Goal: Transaction & Acquisition: Purchase product/service

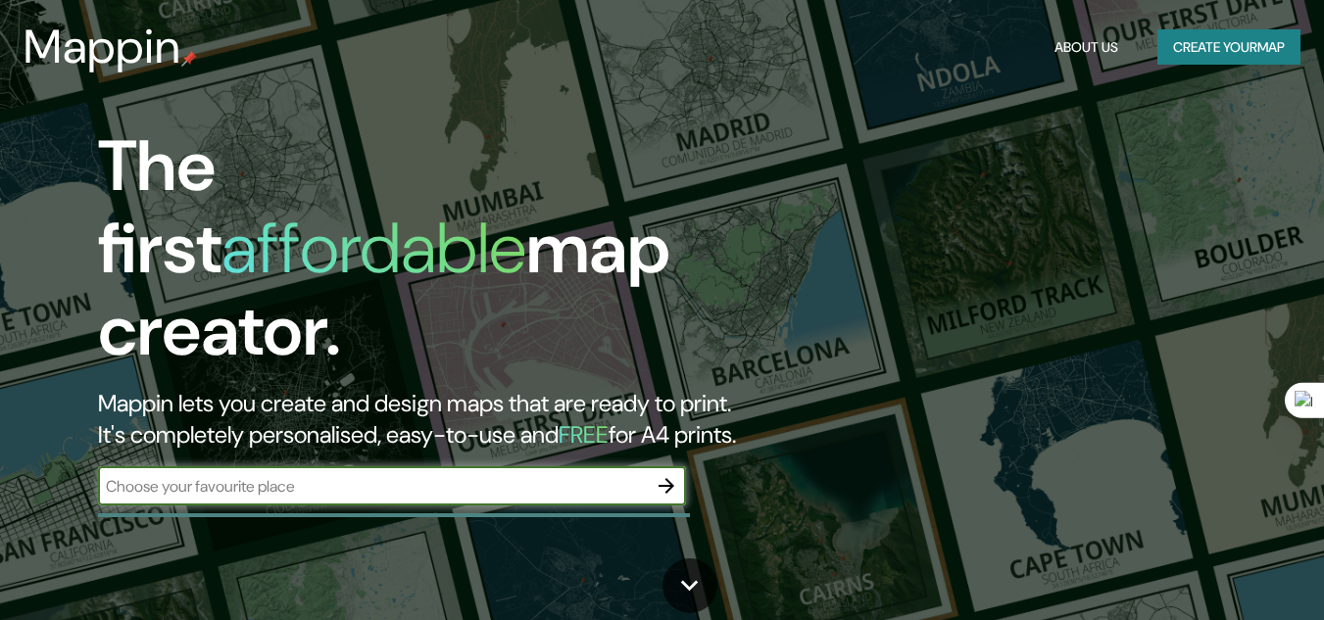
click at [343, 475] on input "text" at bounding box center [372, 486] width 549 height 23
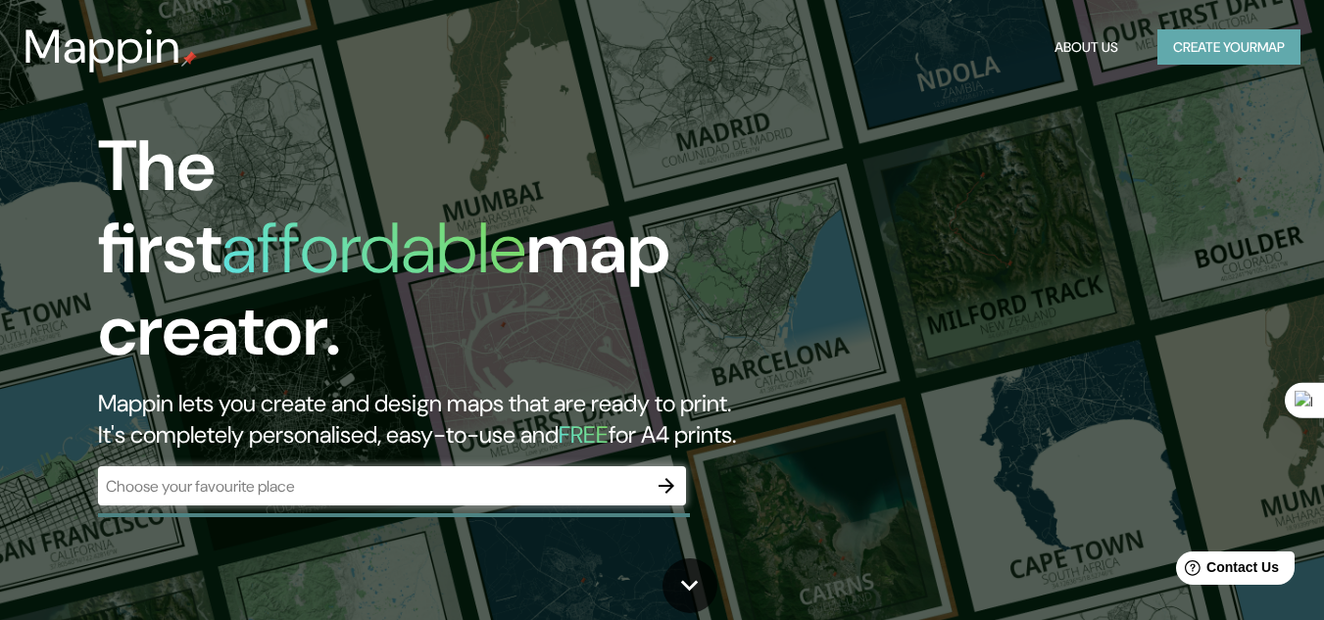
click at [1216, 41] on button "Create your map" at bounding box center [1228, 47] width 143 height 36
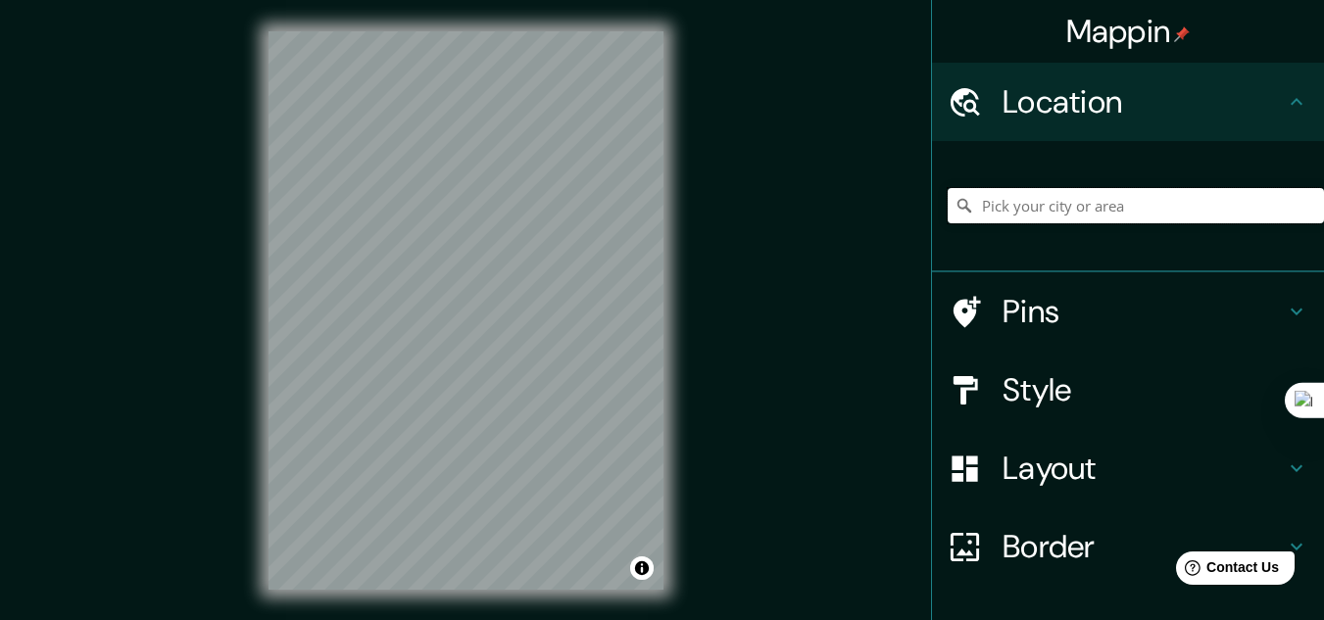
click at [1021, 206] on input "Pick your city or area" at bounding box center [1136, 205] width 376 height 35
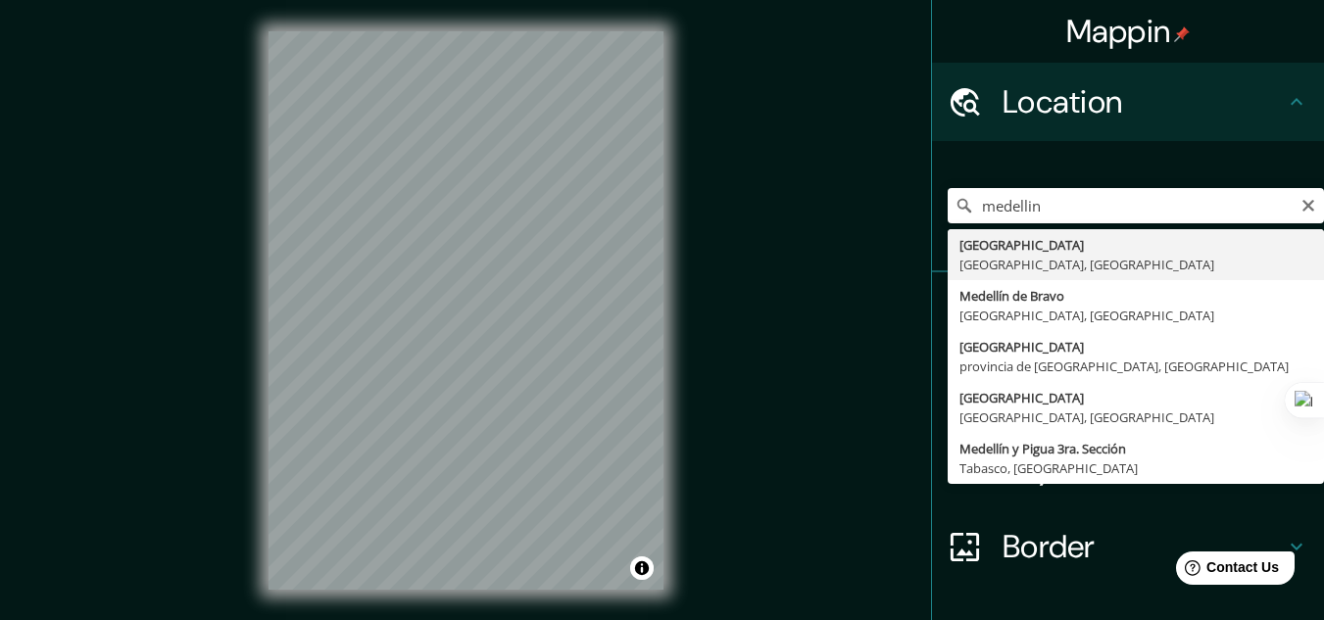
type input "[GEOGRAPHIC_DATA], [GEOGRAPHIC_DATA], [GEOGRAPHIC_DATA]"
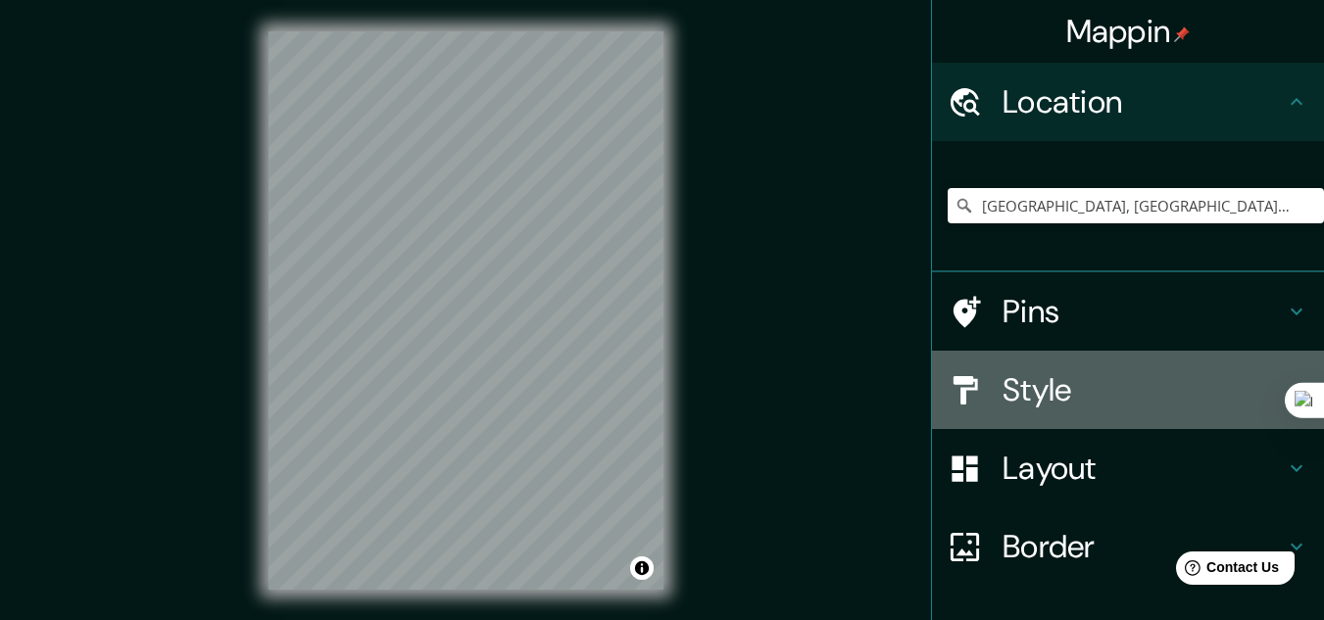
click at [1084, 395] on h4 "Style" at bounding box center [1144, 389] width 282 height 39
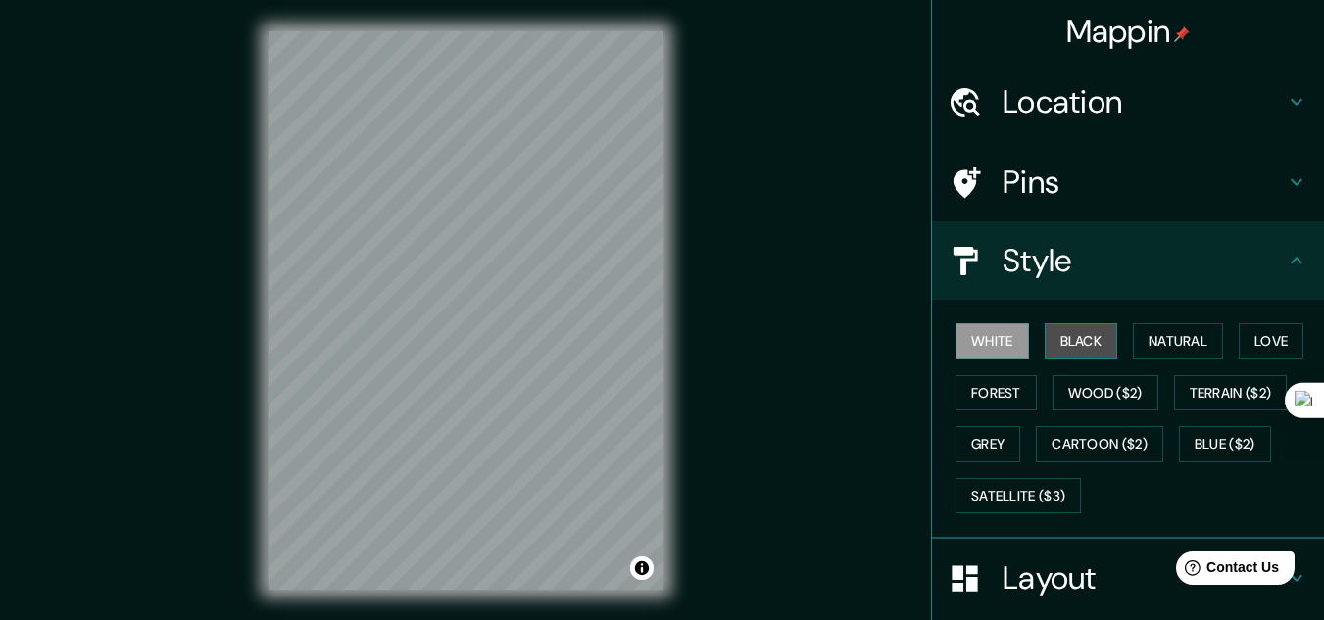
click at [1072, 344] on button "Black" at bounding box center [1081, 341] width 73 height 36
click at [1071, 338] on button "Black" at bounding box center [1081, 341] width 73 height 36
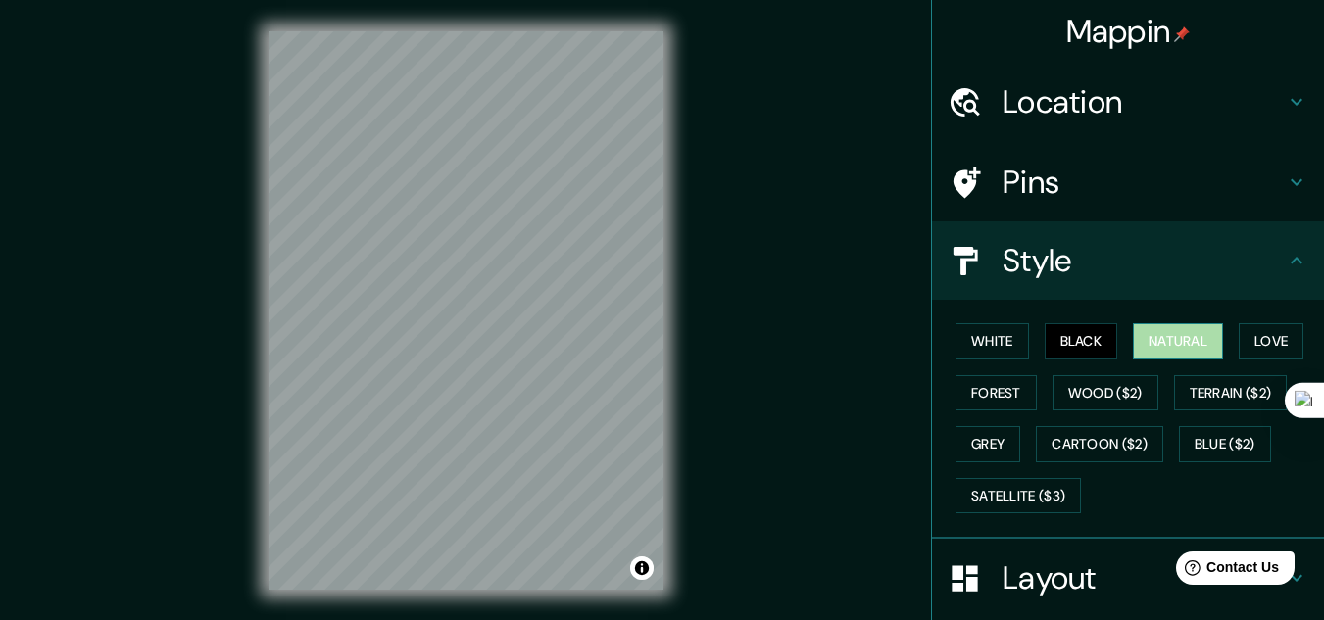
click at [1169, 340] on button "Natural" at bounding box center [1178, 341] width 90 height 36
click at [978, 349] on button "White" at bounding box center [991, 341] width 73 height 36
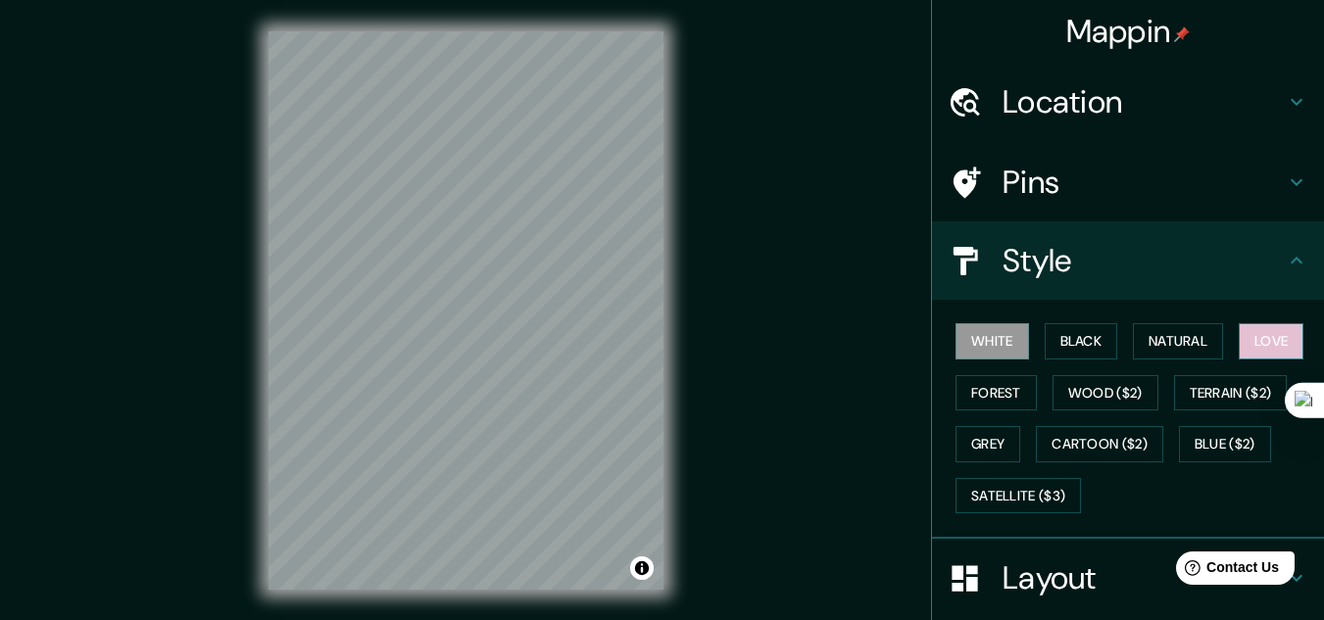
click at [1265, 343] on button "Love" at bounding box center [1271, 341] width 65 height 36
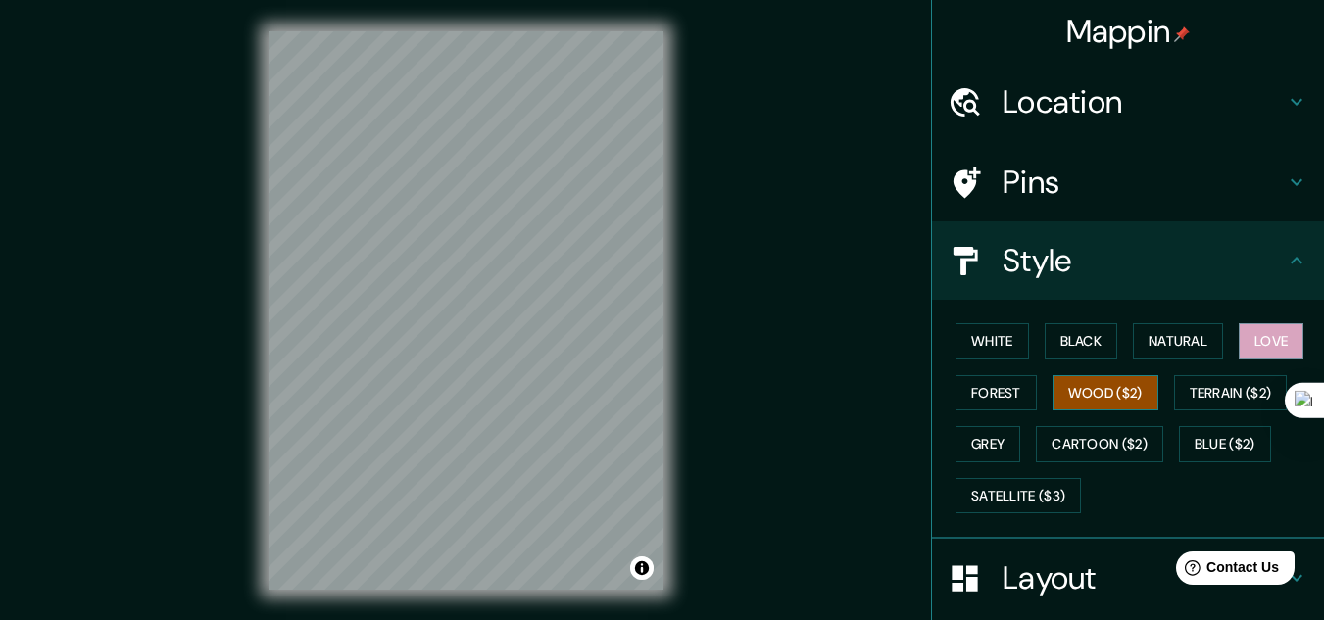
click at [1063, 405] on button "Wood ($2)" at bounding box center [1106, 393] width 106 height 36
click at [970, 400] on button "Forest" at bounding box center [995, 393] width 81 height 36
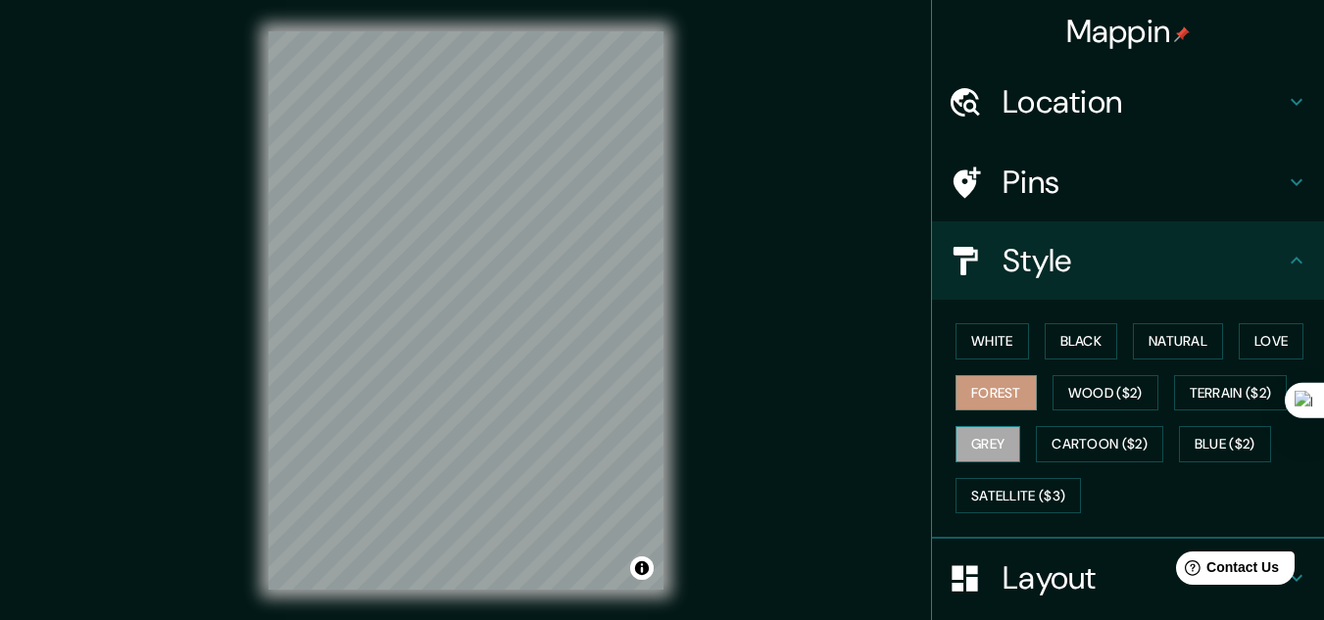
click at [980, 447] on button "Grey" at bounding box center [987, 444] width 65 height 36
click at [1024, 489] on button "Satellite ($3)" at bounding box center [1017, 496] width 125 height 36
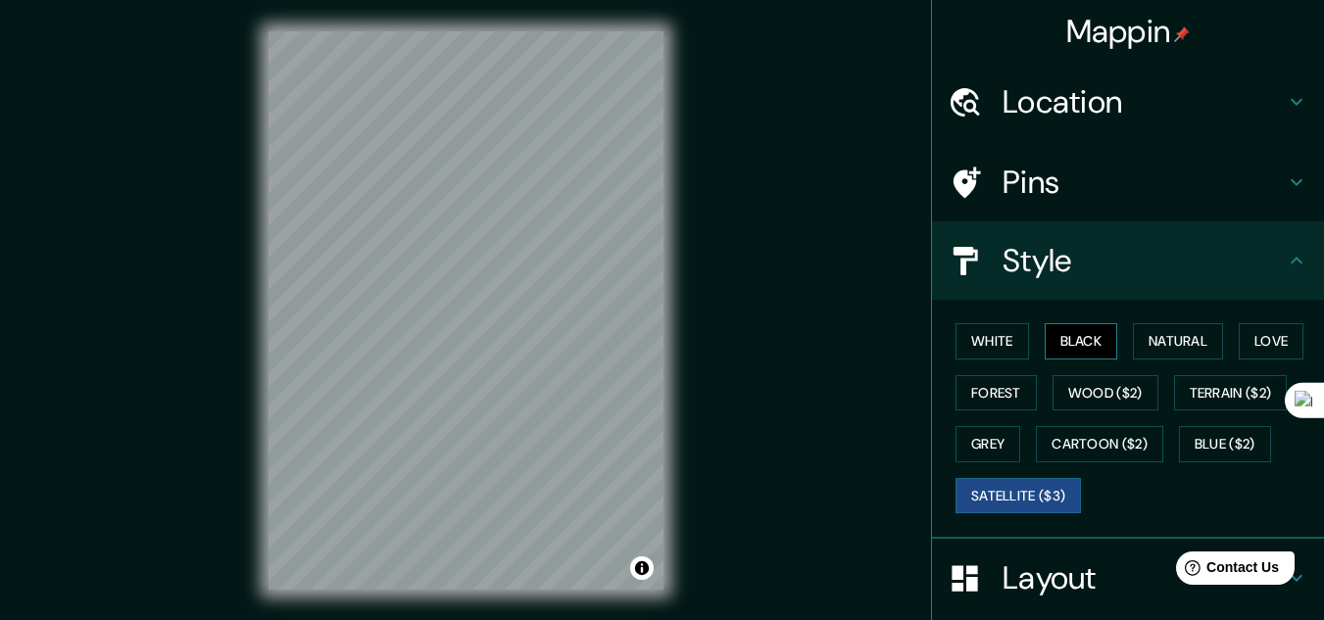
click at [1070, 342] on button "Black" at bounding box center [1081, 341] width 73 height 36
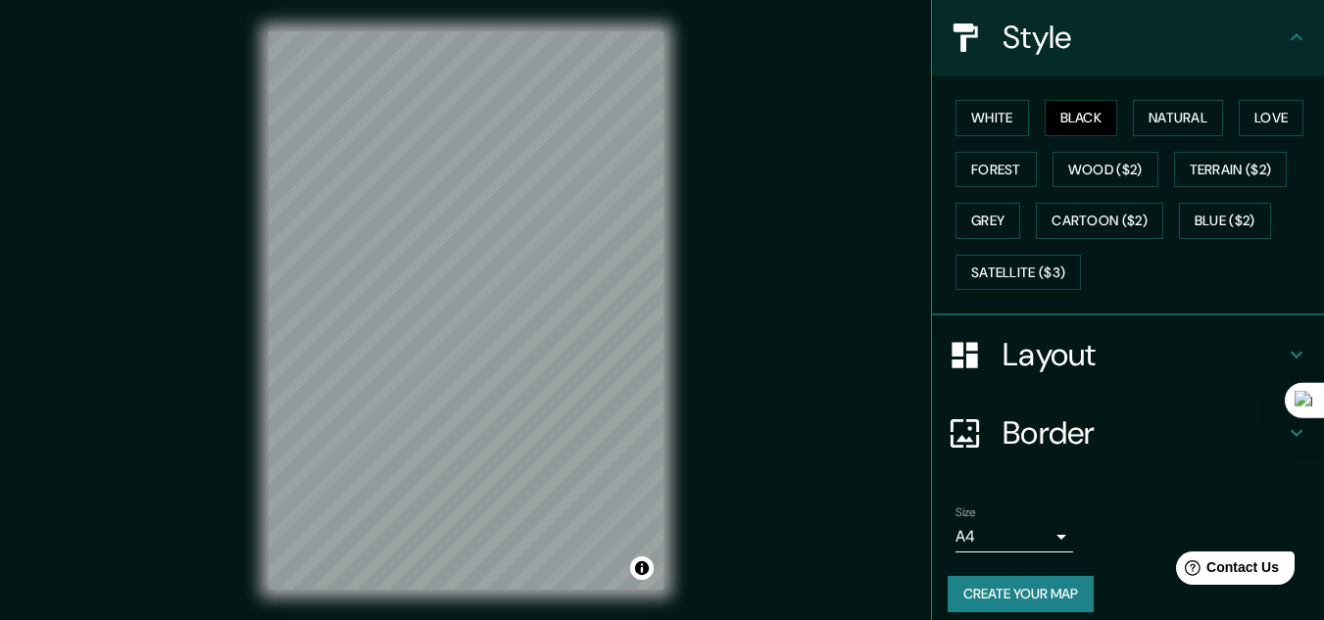
scroll to position [239, 0]
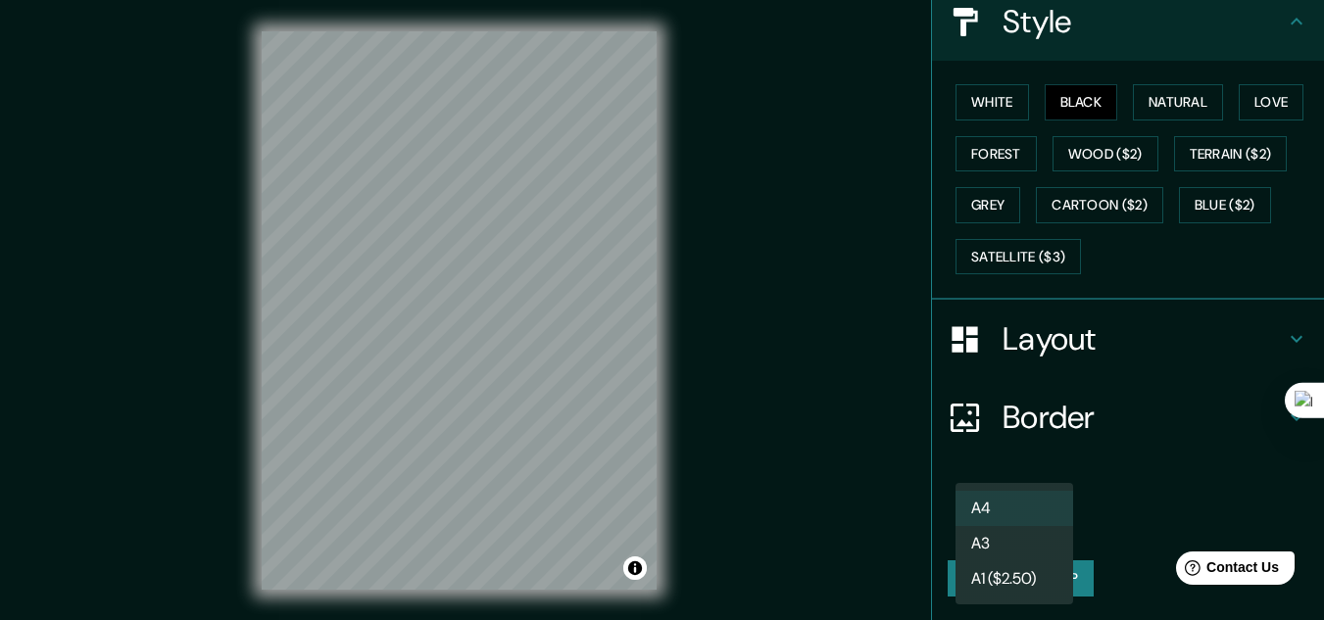
click at [1026, 520] on body "Mappin Location [GEOGRAPHIC_DATA], [GEOGRAPHIC_DATA], [GEOGRAPHIC_DATA] Pins St…" at bounding box center [662, 310] width 1324 height 620
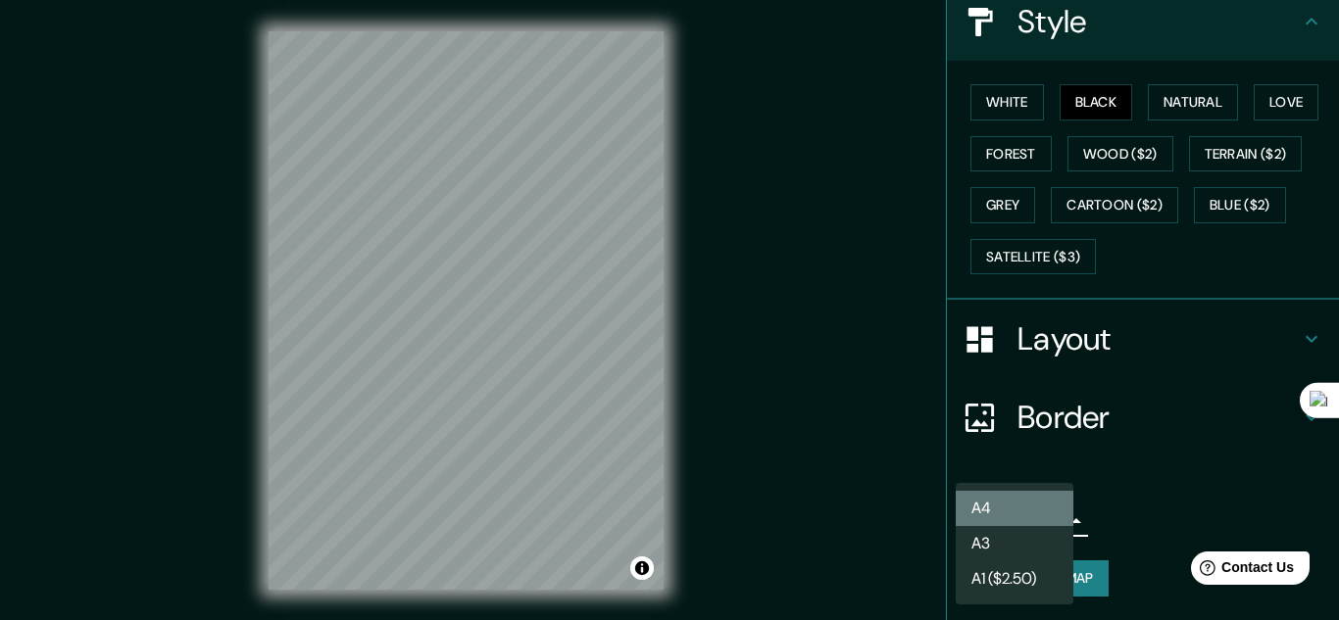
click at [1037, 500] on li "A4" at bounding box center [1014, 508] width 118 height 35
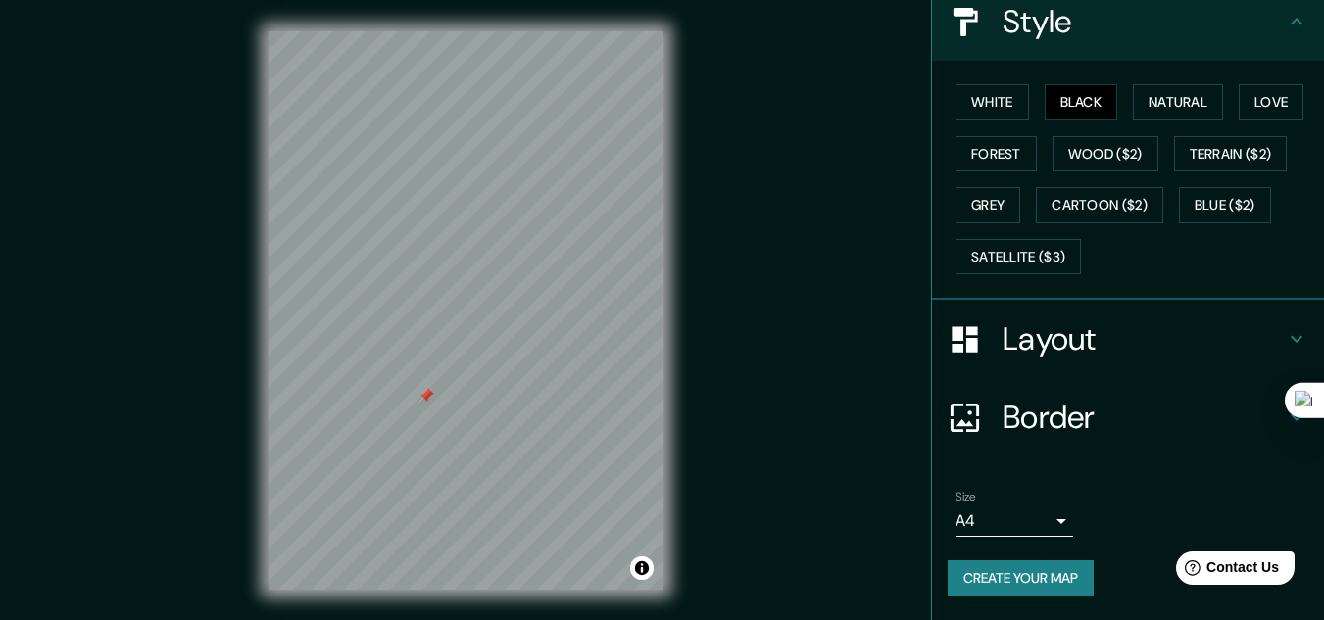
click at [994, 510] on body "Mappin Location [GEOGRAPHIC_DATA], [GEOGRAPHIC_DATA], [GEOGRAPHIC_DATA] Pins St…" at bounding box center [662, 310] width 1324 height 620
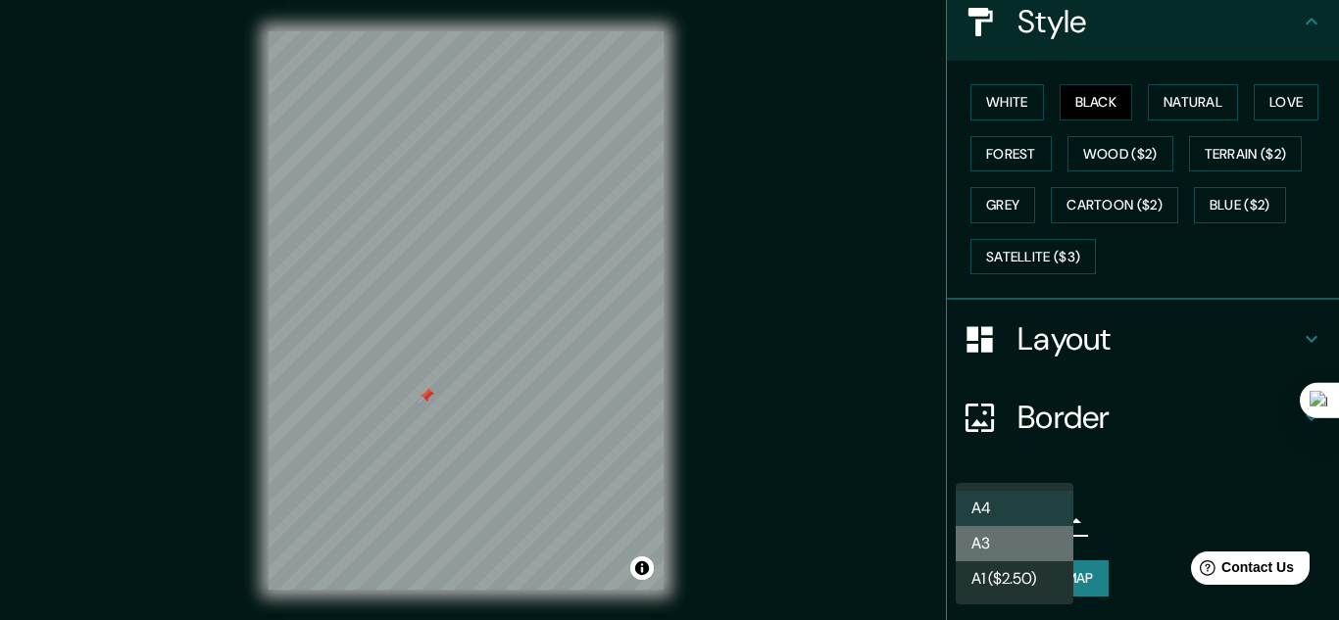
click at [978, 540] on li "A3" at bounding box center [1014, 543] width 118 height 35
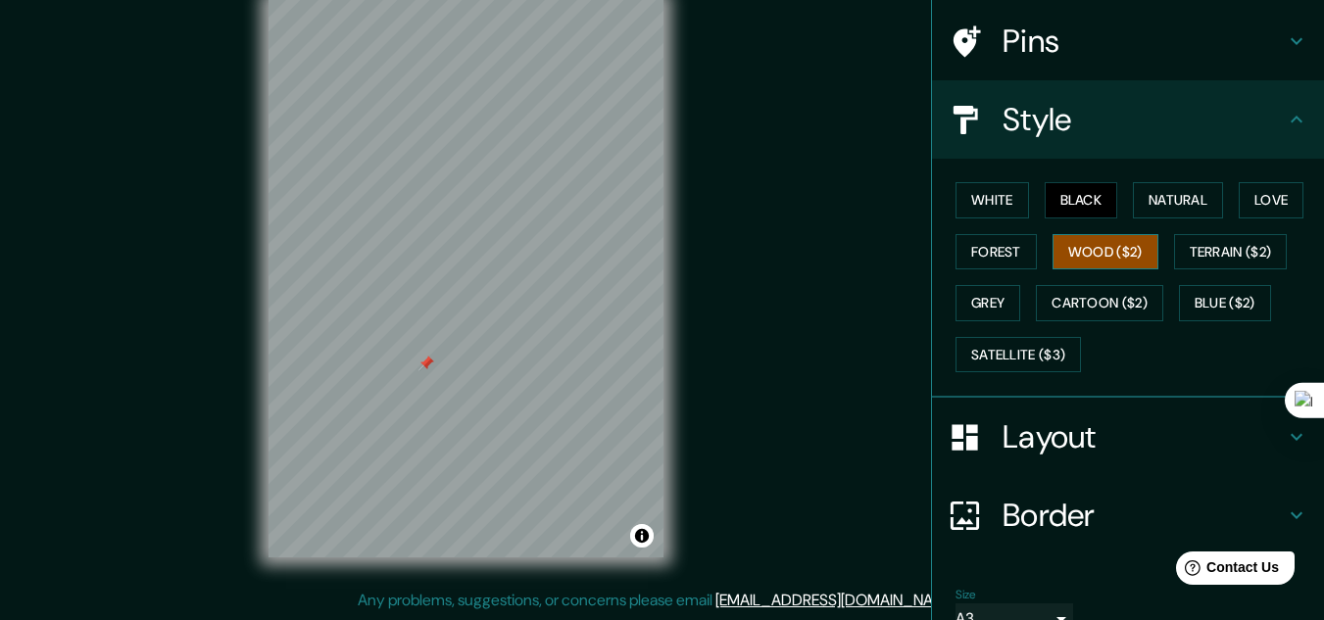
scroll to position [0, 0]
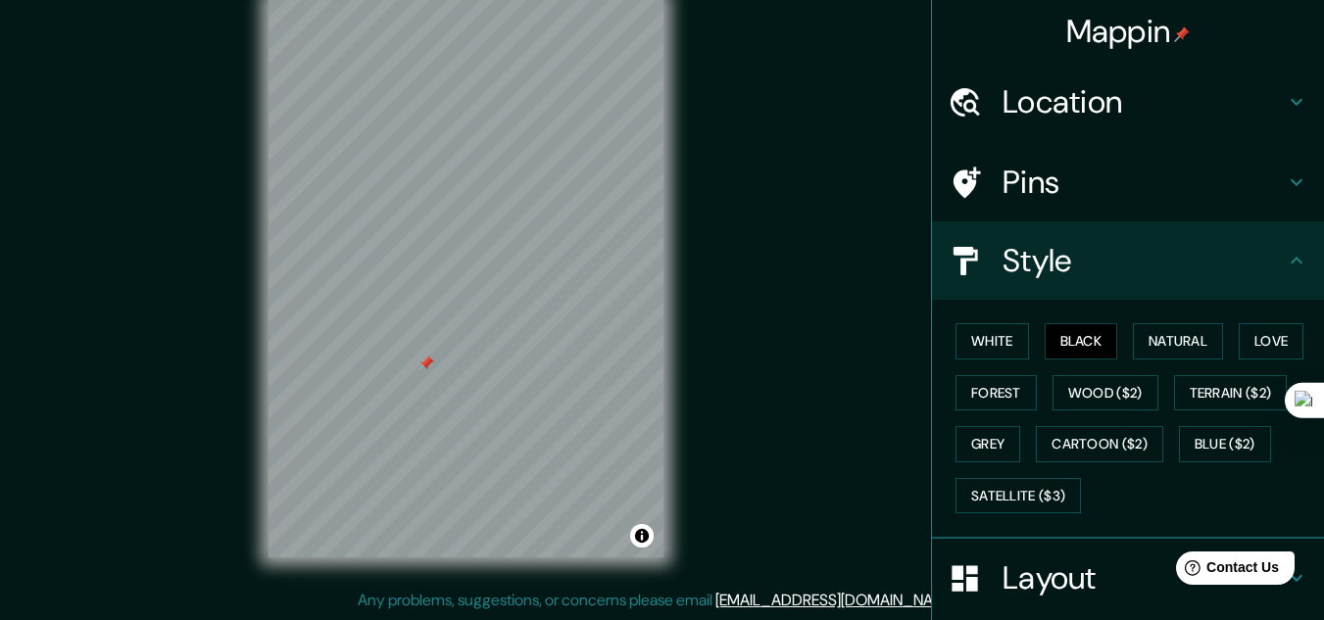
click at [1069, 99] on h4 "Location" at bounding box center [1144, 101] width 282 height 39
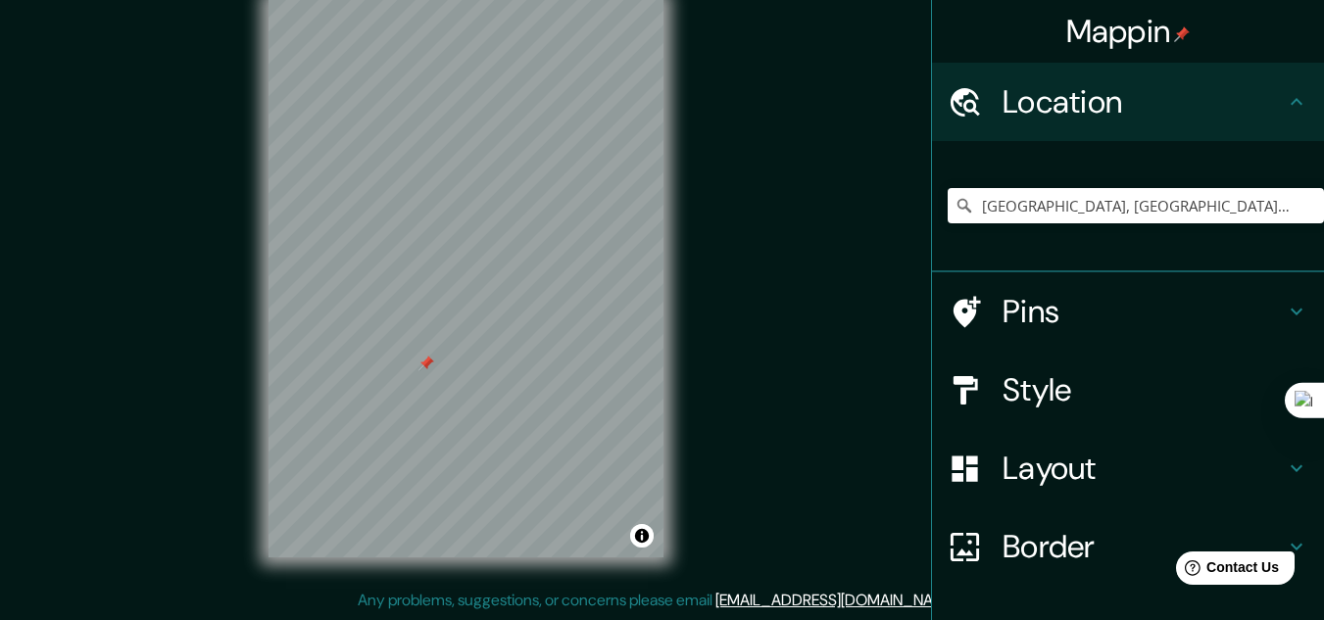
drag, startPoint x: 1070, startPoint y: 99, endPoint x: 1071, endPoint y: 125, distance: 26.5
click at [1071, 103] on h4 "Location" at bounding box center [1144, 101] width 282 height 39
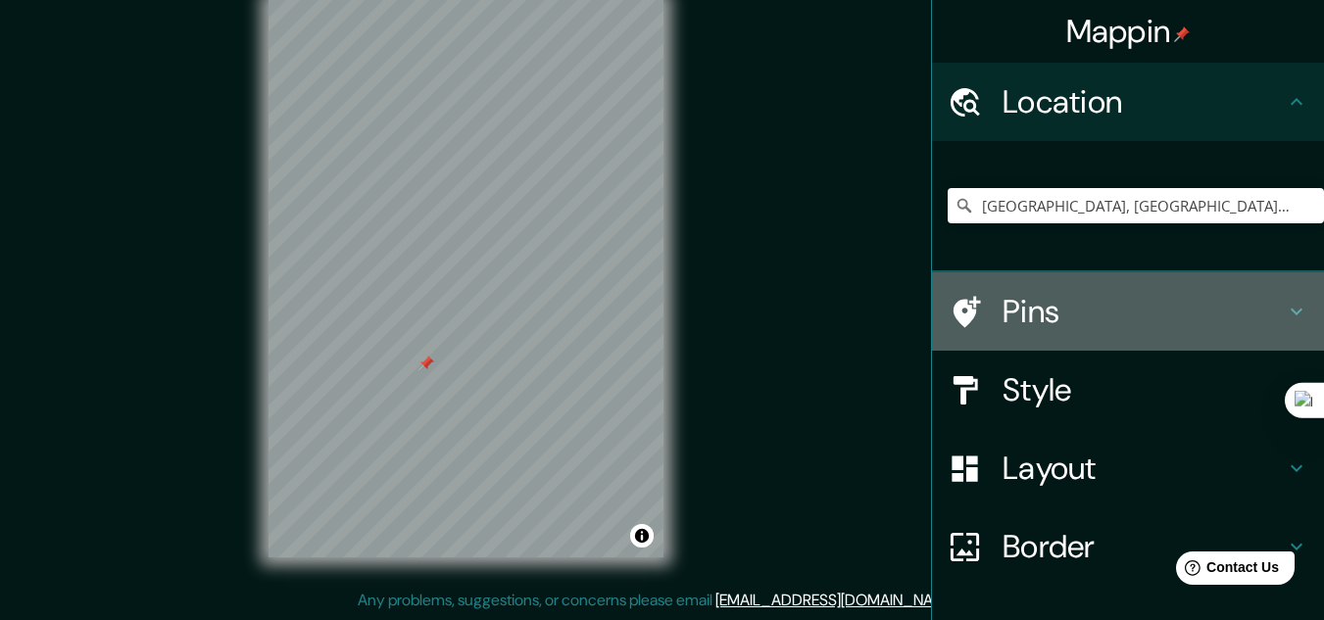
click at [1071, 316] on h4 "Pins" at bounding box center [1144, 311] width 282 height 39
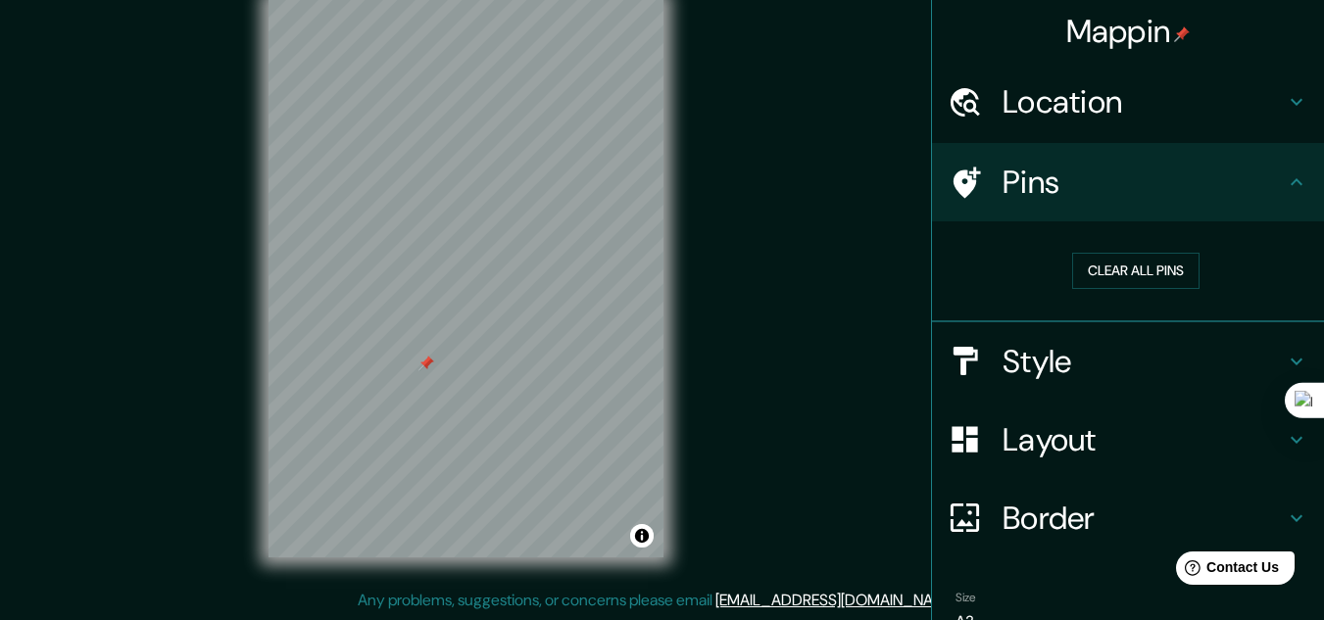
click at [1070, 357] on h4 "Style" at bounding box center [1144, 361] width 282 height 39
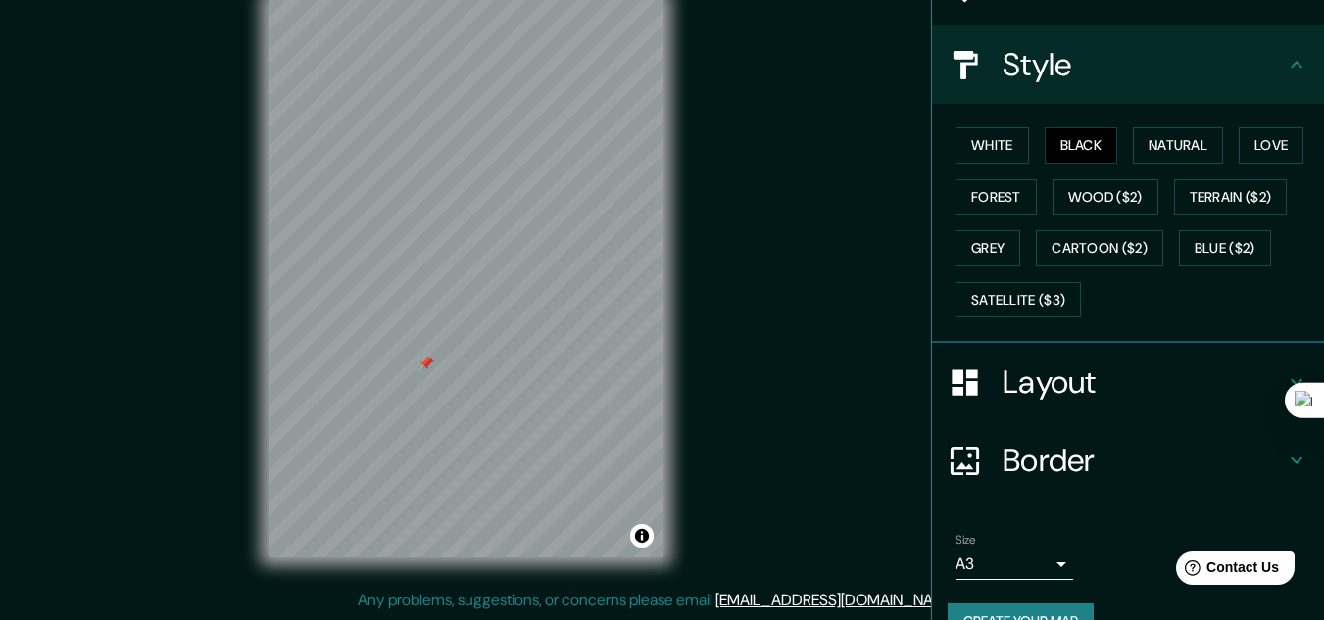
click at [1056, 389] on h4 "Layout" at bounding box center [1144, 382] width 282 height 39
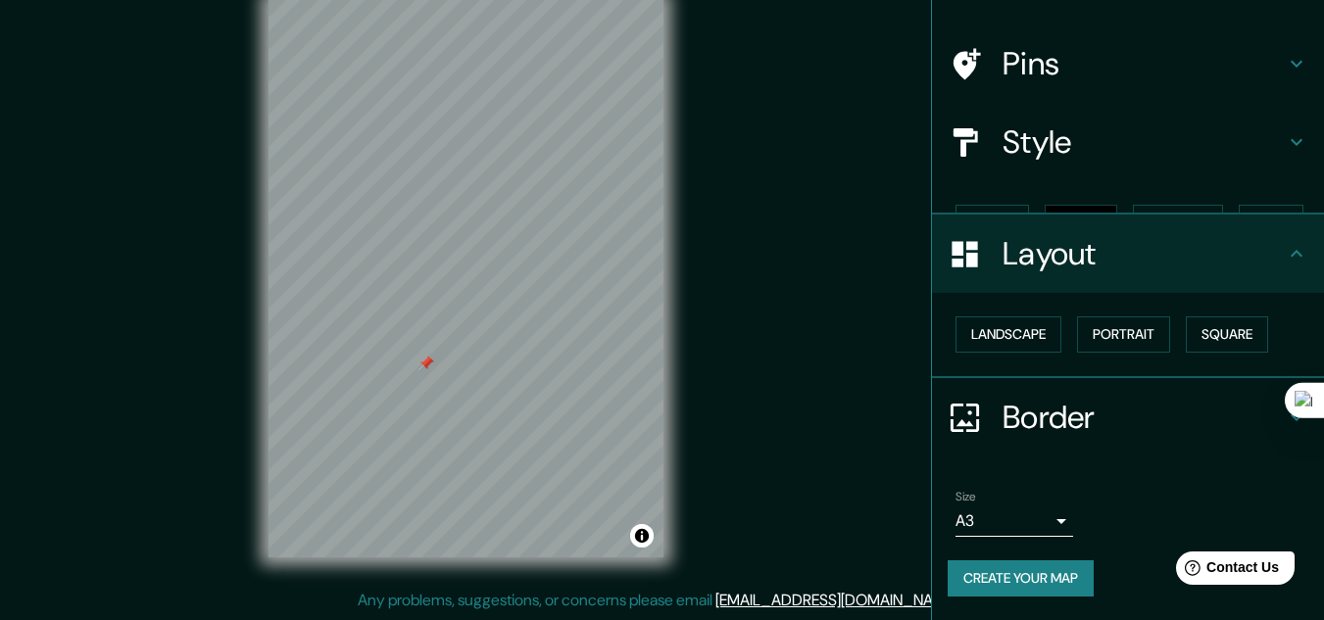
scroll to position [84, 0]
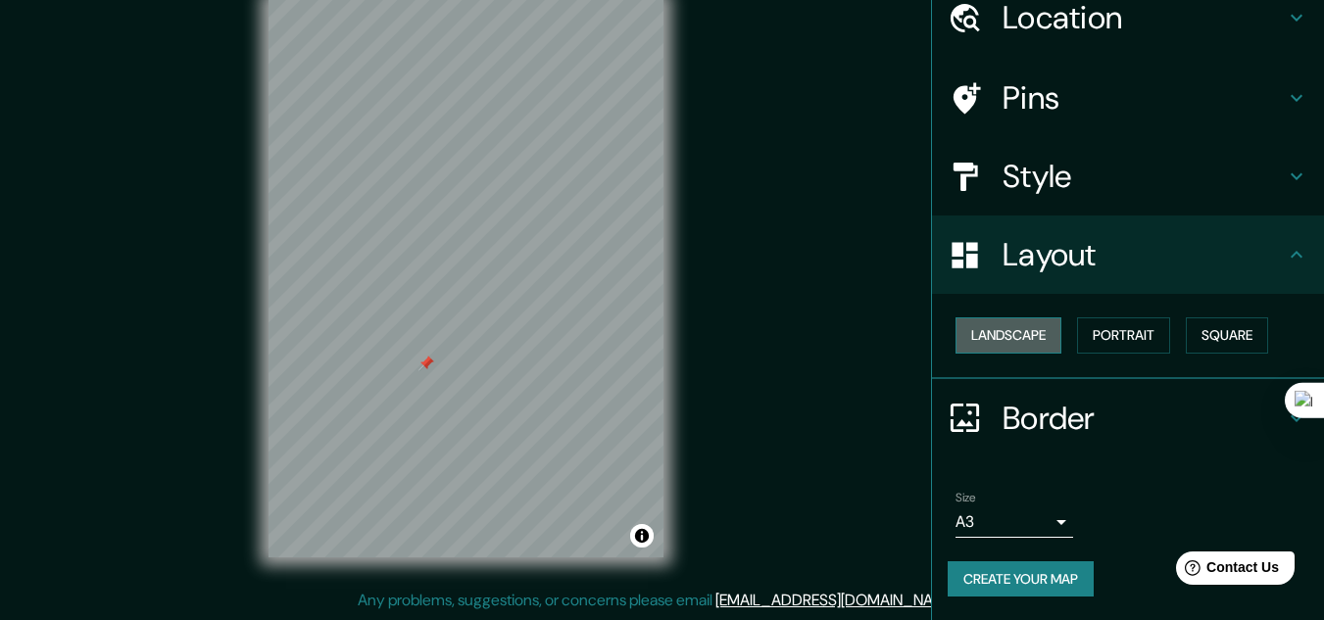
click at [1023, 333] on button "Landscape" at bounding box center [1008, 336] width 106 height 36
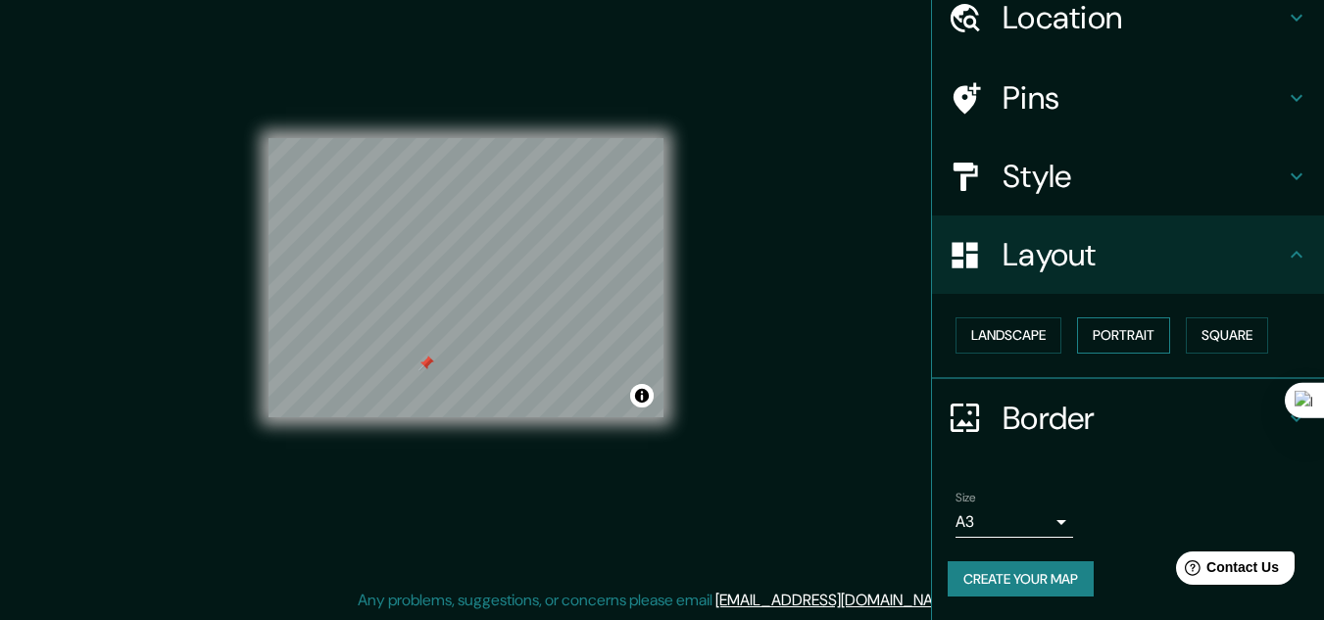
click at [1128, 342] on button "Portrait" at bounding box center [1123, 336] width 93 height 36
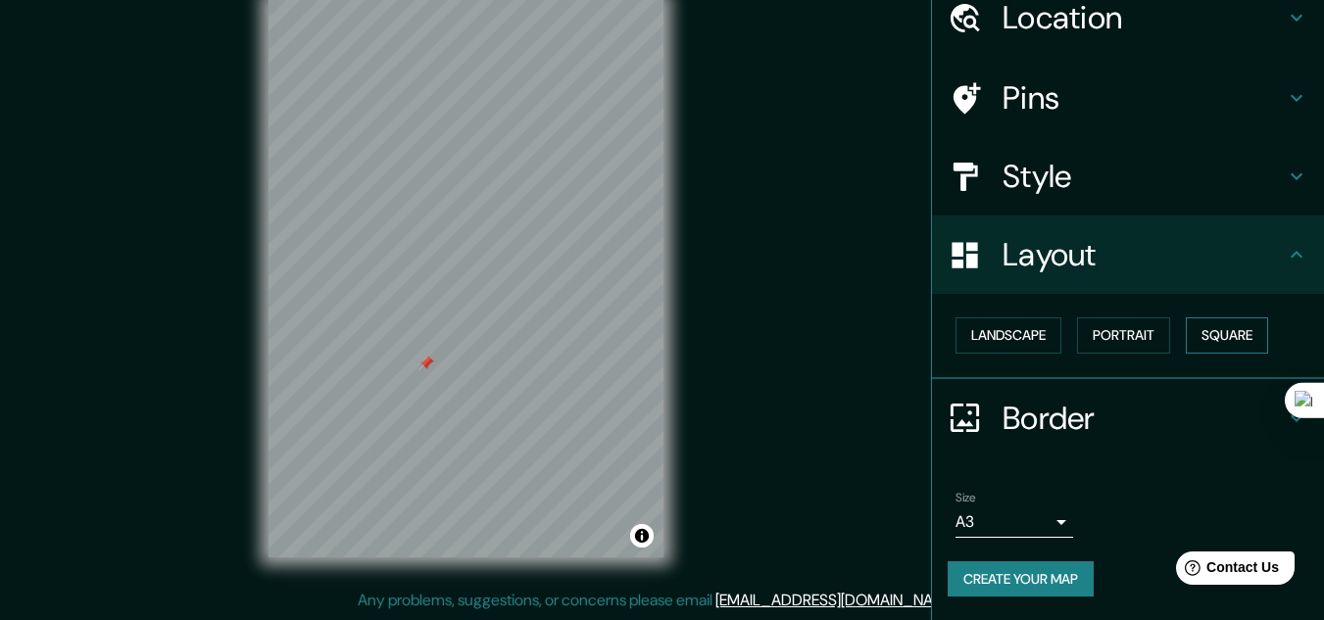
click at [1220, 331] on button "Square" at bounding box center [1227, 336] width 82 height 36
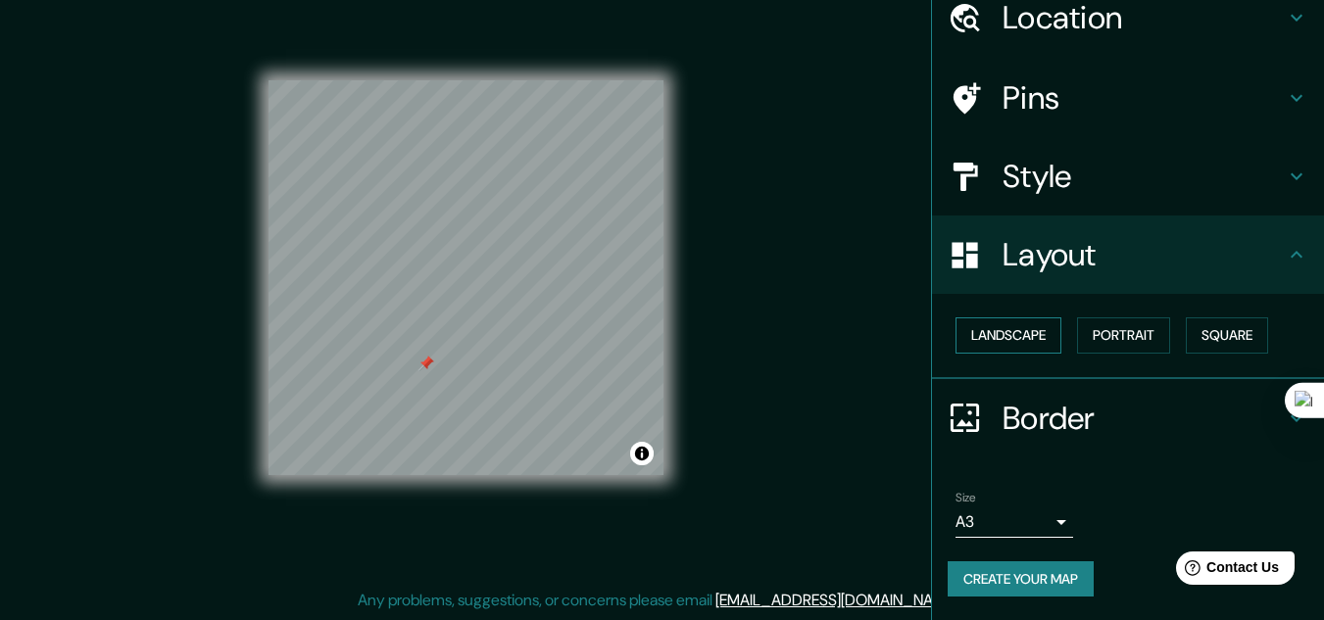
click at [999, 326] on button "Landscape" at bounding box center [1008, 336] width 106 height 36
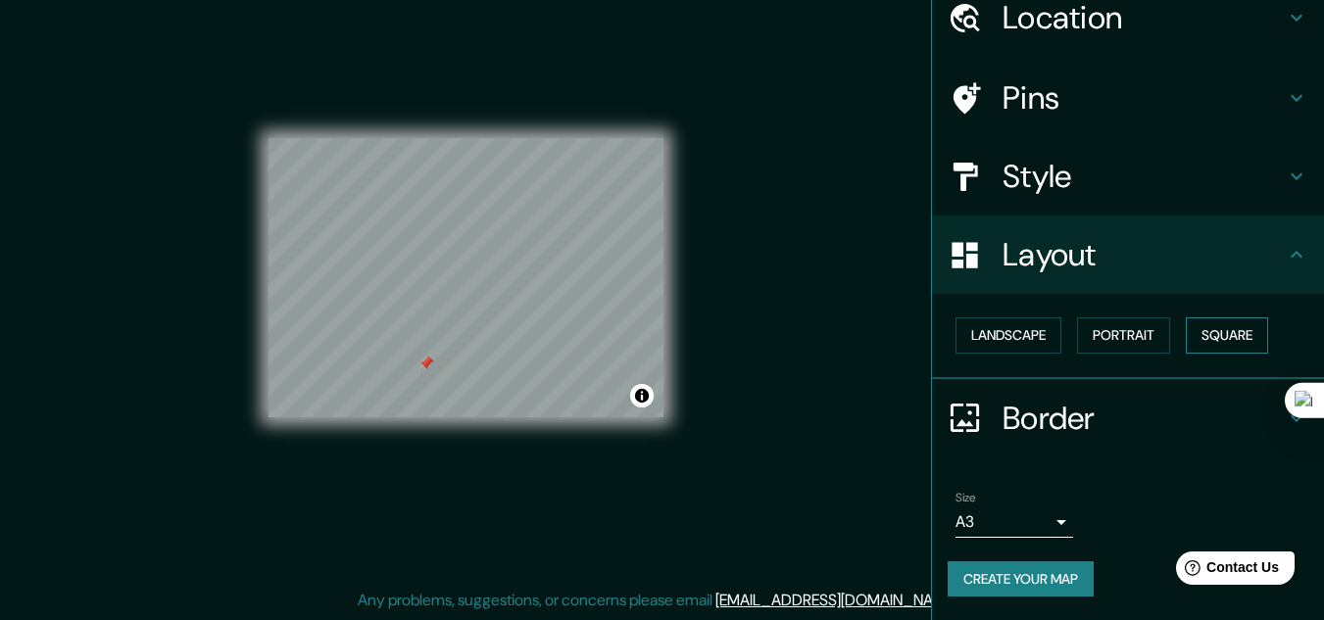
click at [1202, 333] on button "Square" at bounding box center [1227, 336] width 82 height 36
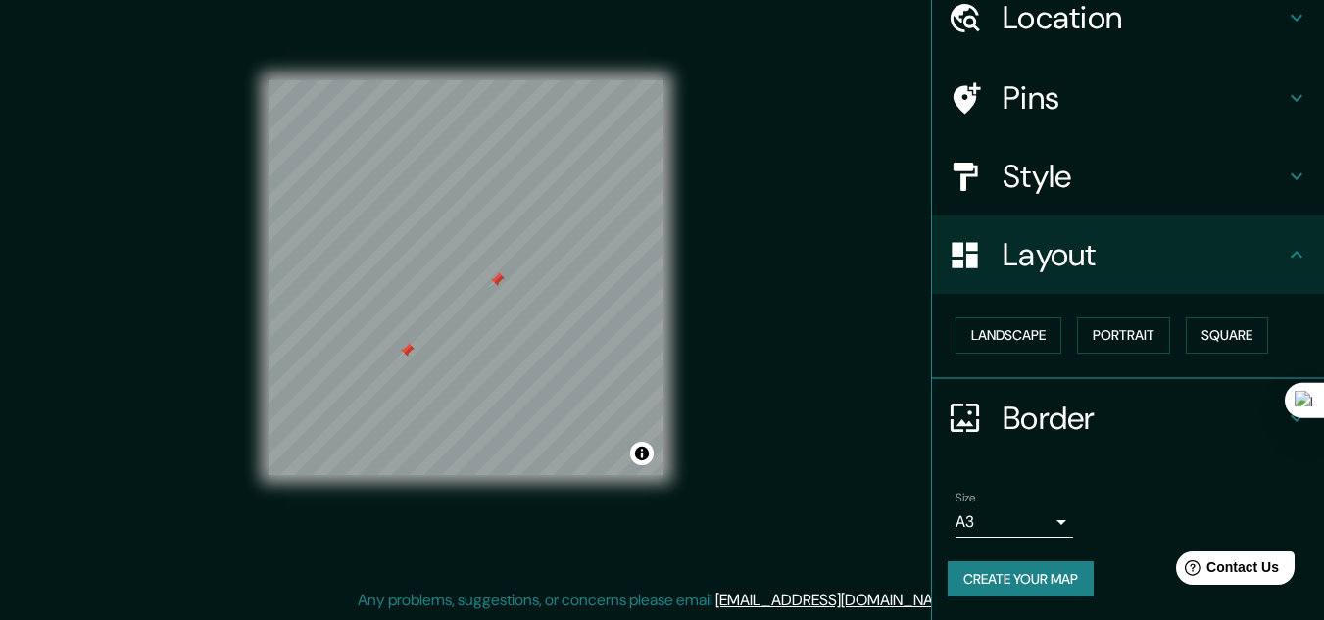
click at [1109, 80] on h4 "Pins" at bounding box center [1144, 97] width 282 height 39
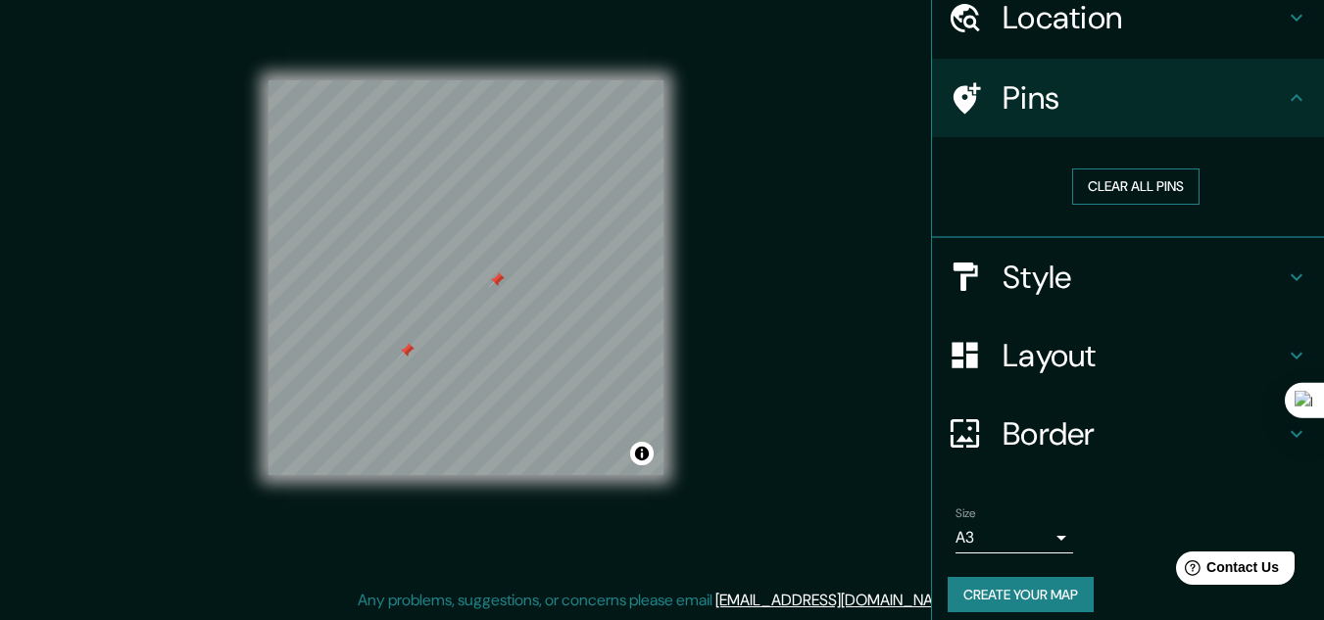
click at [1144, 188] on button "Clear all pins" at bounding box center [1135, 187] width 127 height 36
click at [1033, 431] on h4 "Border" at bounding box center [1144, 434] width 282 height 39
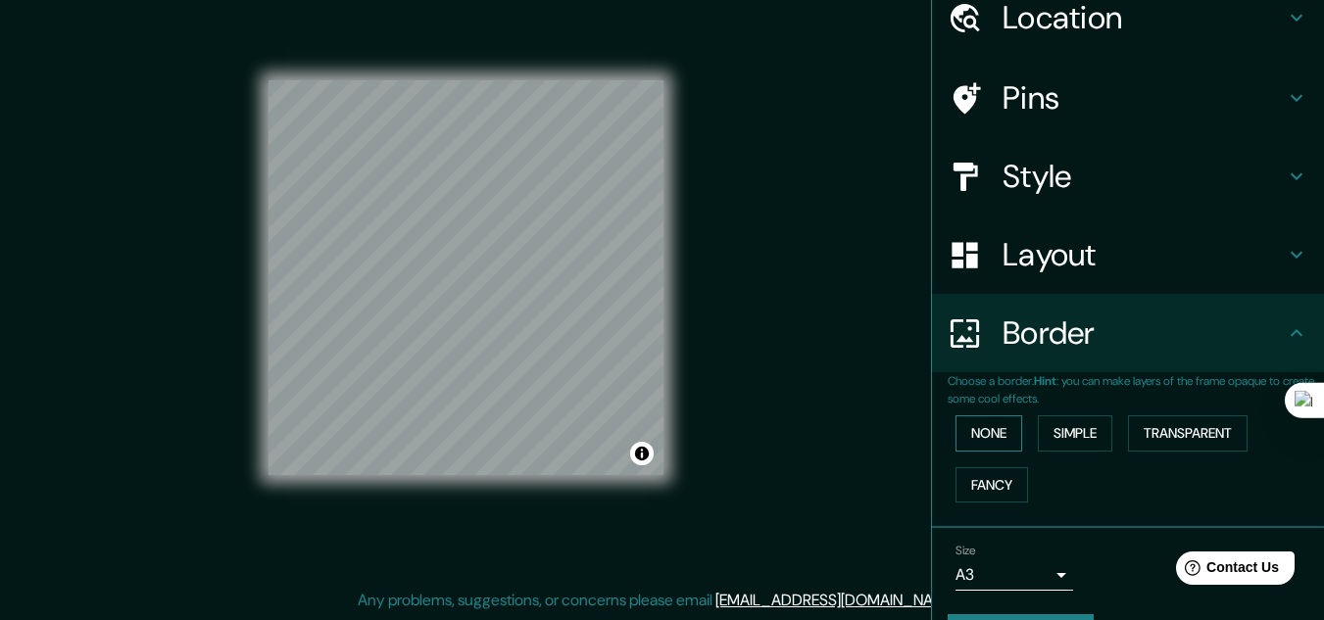
click at [971, 430] on button "None" at bounding box center [988, 434] width 67 height 36
click at [1074, 437] on button "Simple" at bounding box center [1075, 434] width 74 height 36
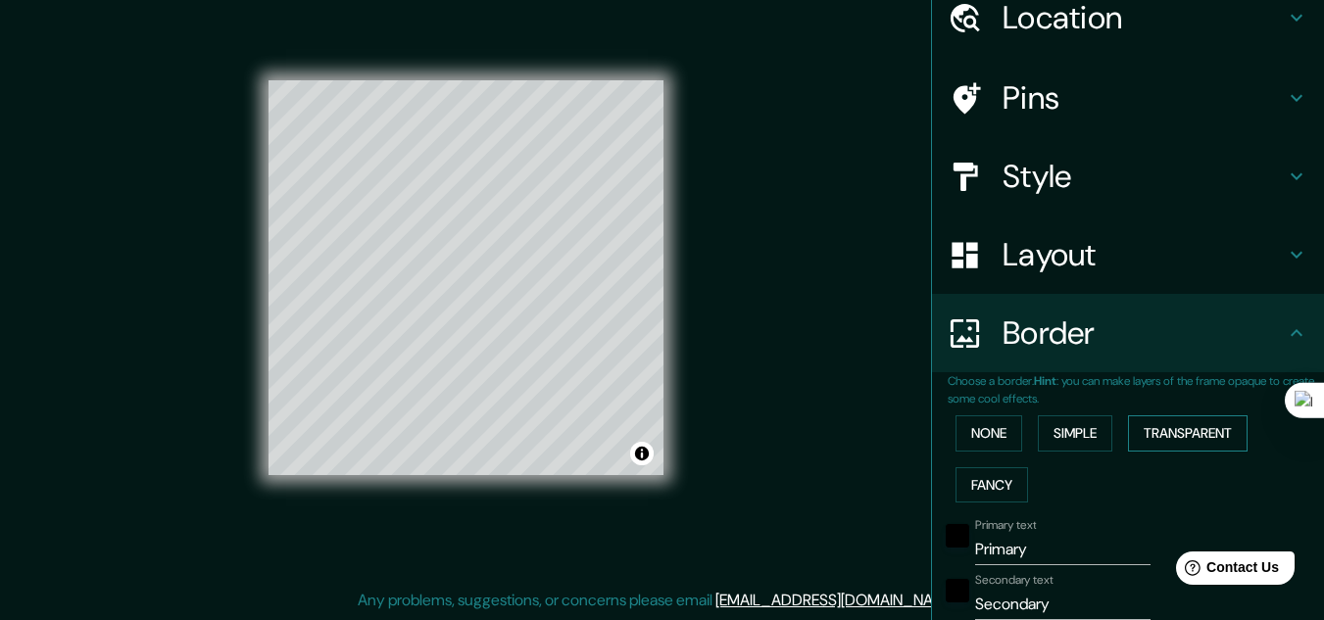
click at [1188, 432] on button "Transparent" at bounding box center [1188, 434] width 120 height 36
click at [985, 484] on button "Fancy" at bounding box center [991, 485] width 73 height 36
click at [982, 433] on button "None" at bounding box center [988, 434] width 67 height 36
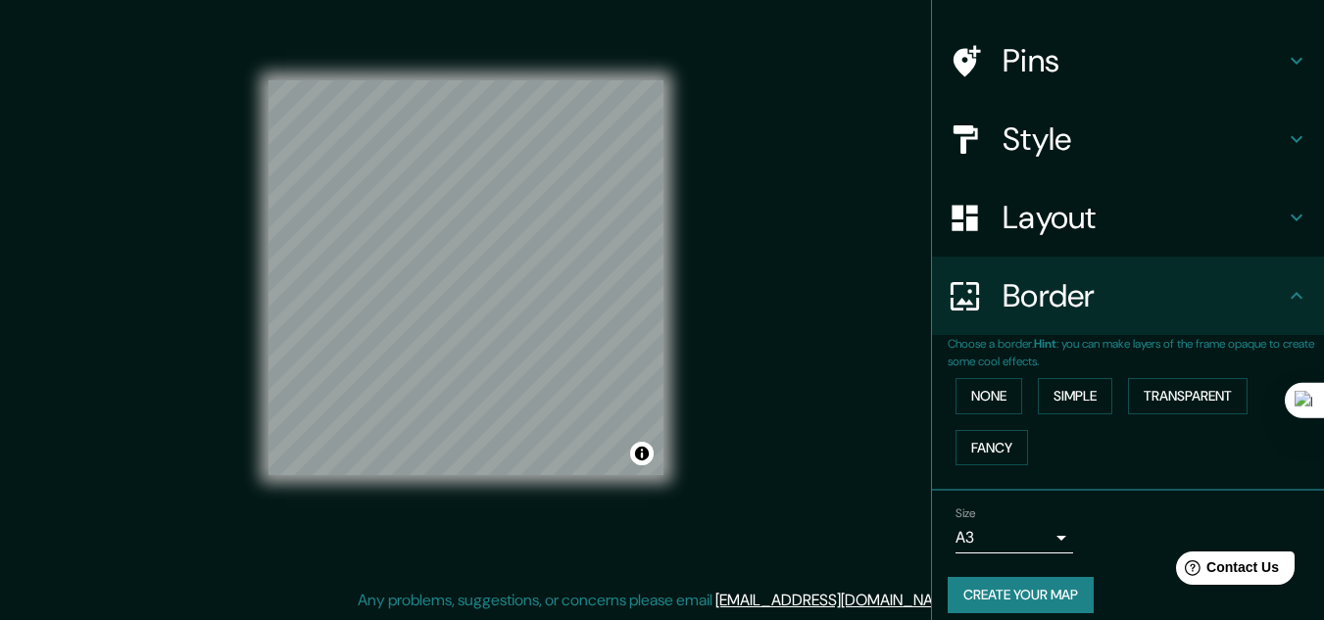
scroll to position [138, 0]
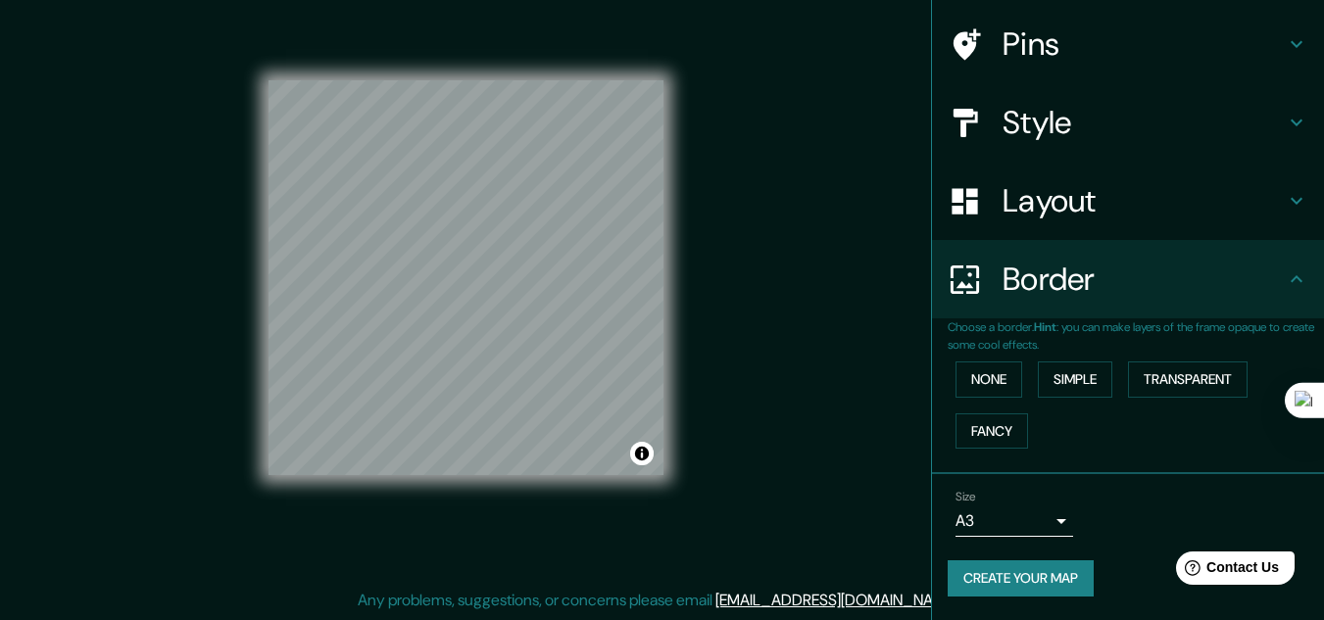
click at [1013, 206] on h4 "Layout" at bounding box center [1144, 200] width 282 height 39
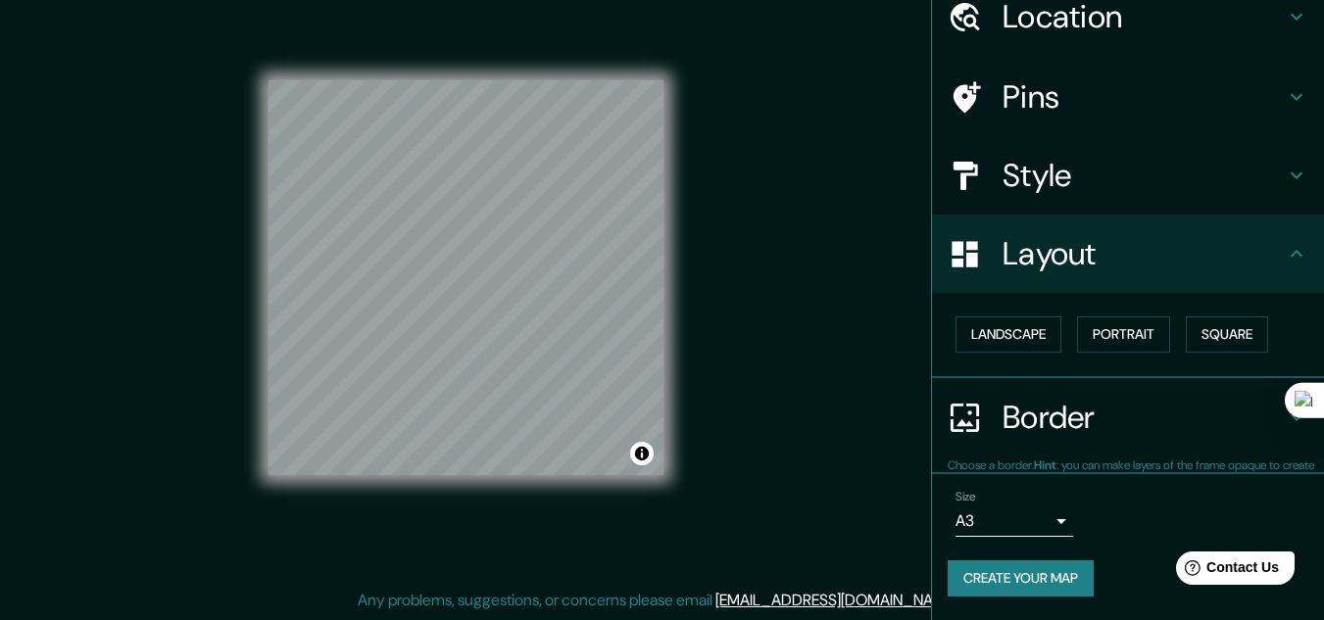
scroll to position [84, 0]
click at [1109, 339] on button "Portrait" at bounding box center [1123, 336] width 93 height 36
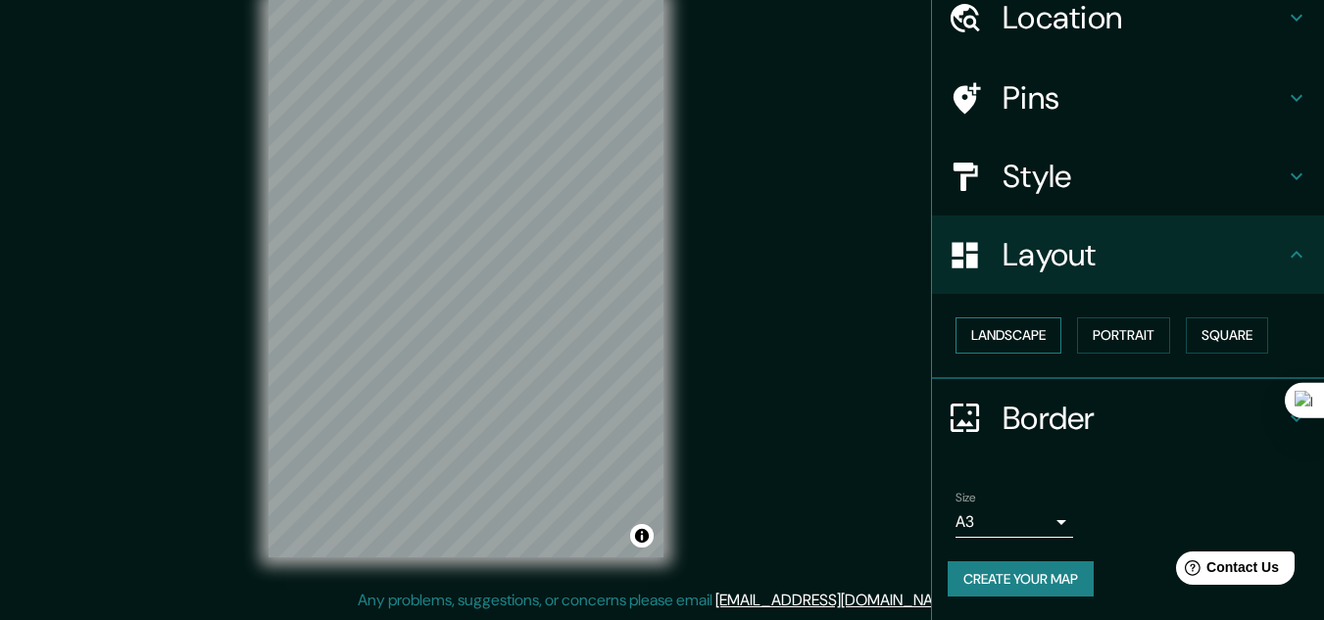
click at [1014, 332] on button "Landscape" at bounding box center [1008, 336] width 106 height 36
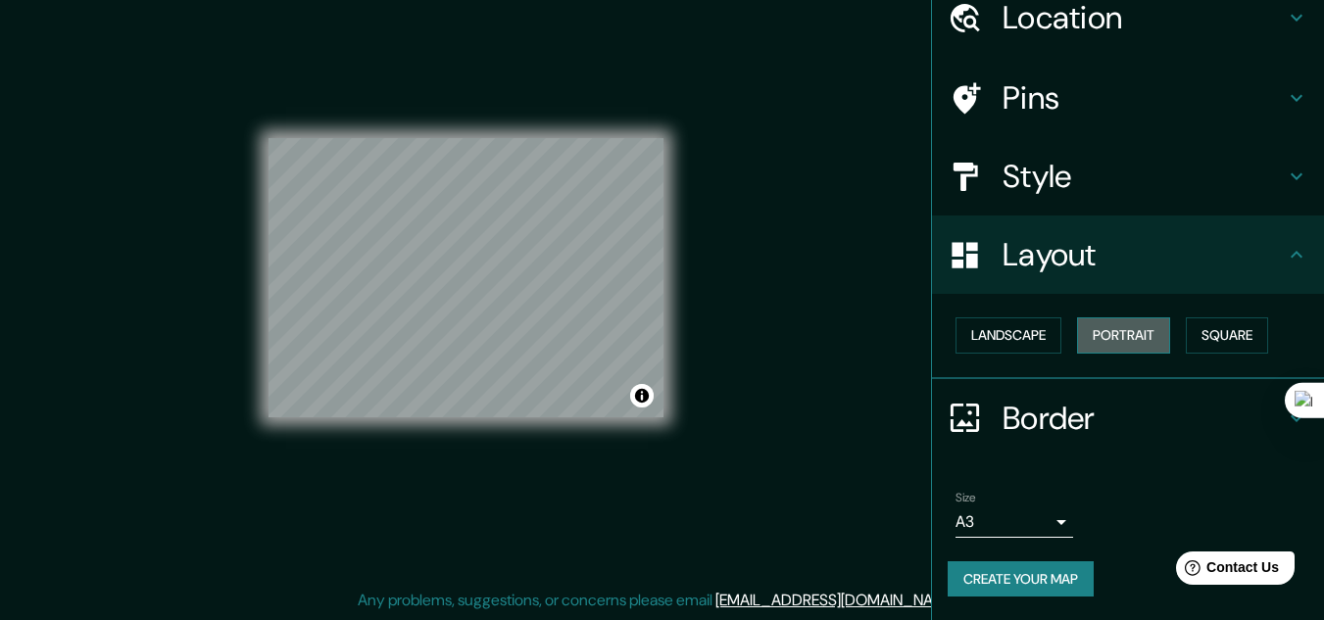
click at [1136, 340] on button "Portrait" at bounding box center [1123, 336] width 93 height 36
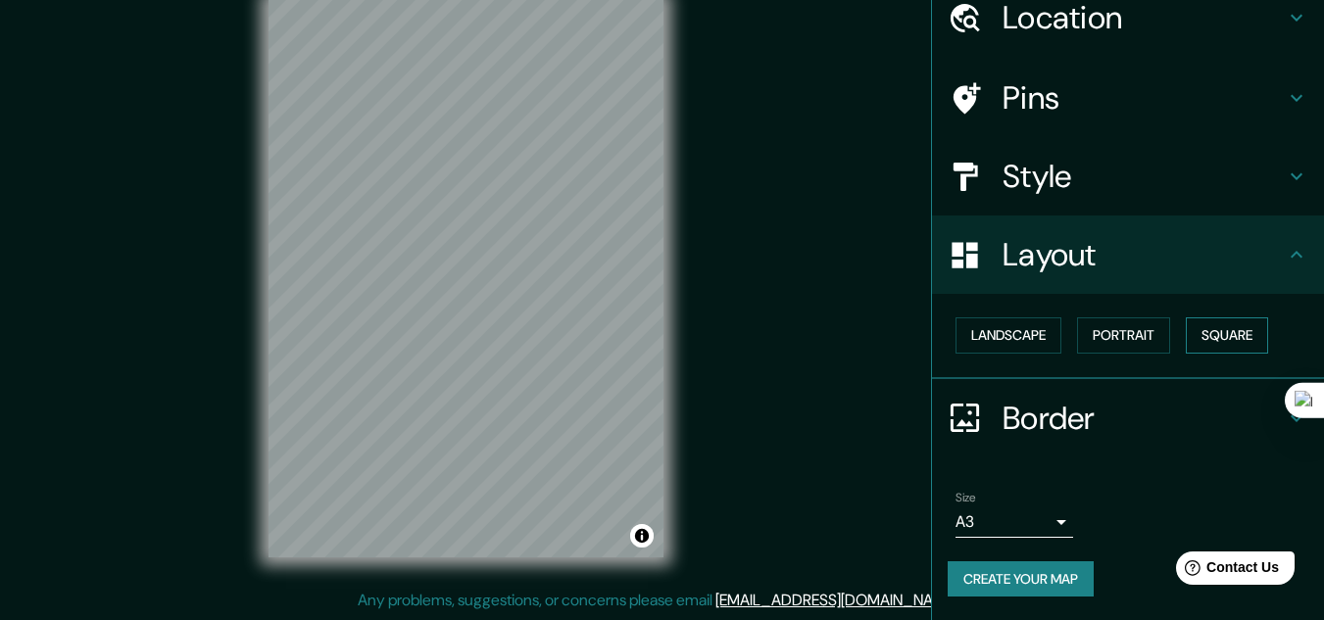
click at [1232, 333] on button "Square" at bounding box center [1227, 336] width 82 height 36
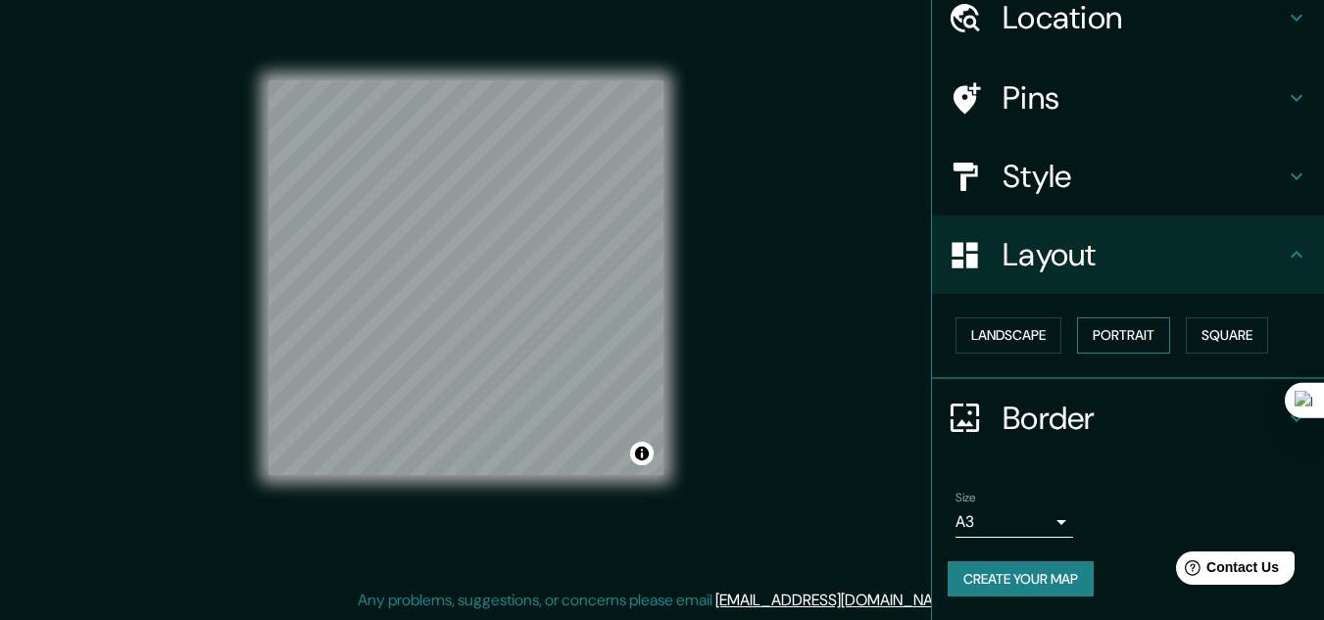
click at [1139, 335] on button "Portrait" at bounding box center [1123, 336] width 93 height 36
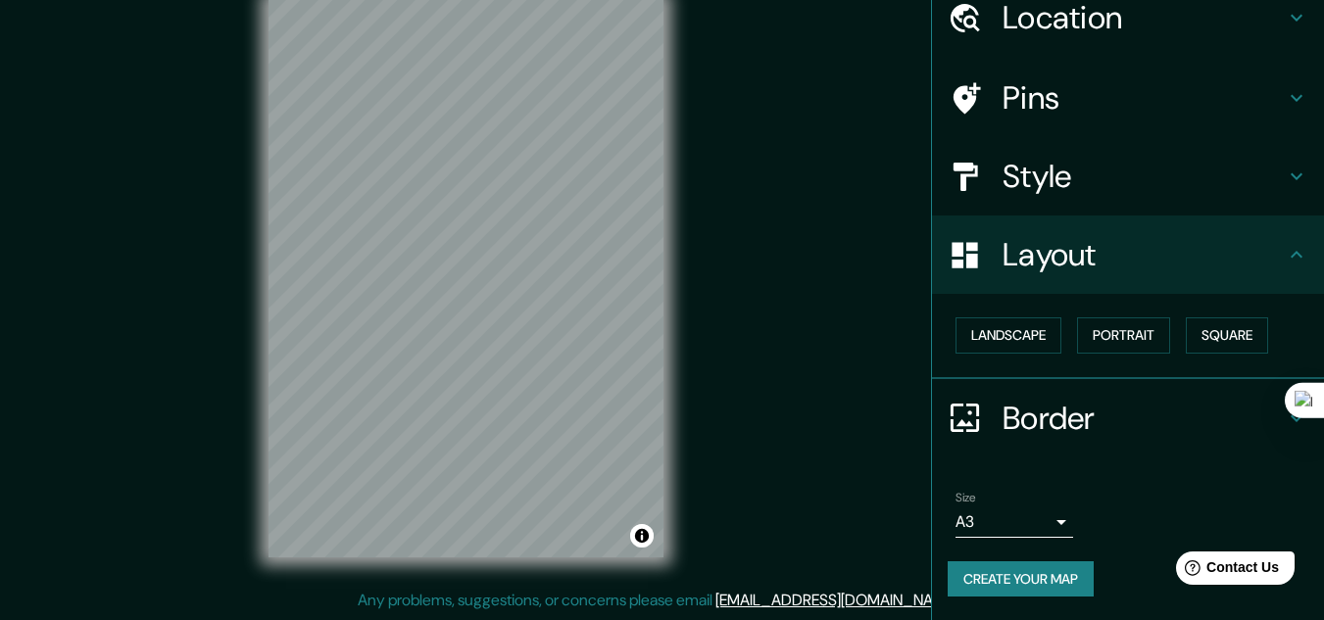
click at [1032, 516] on body "Mappin Location [GEOGRAPHIC_DATA], [GEOGRAPHIC_DATA], [GEOGRAPHIC_DATA] Pins St…" at bounding box center [662, 278] width 1324 height 620
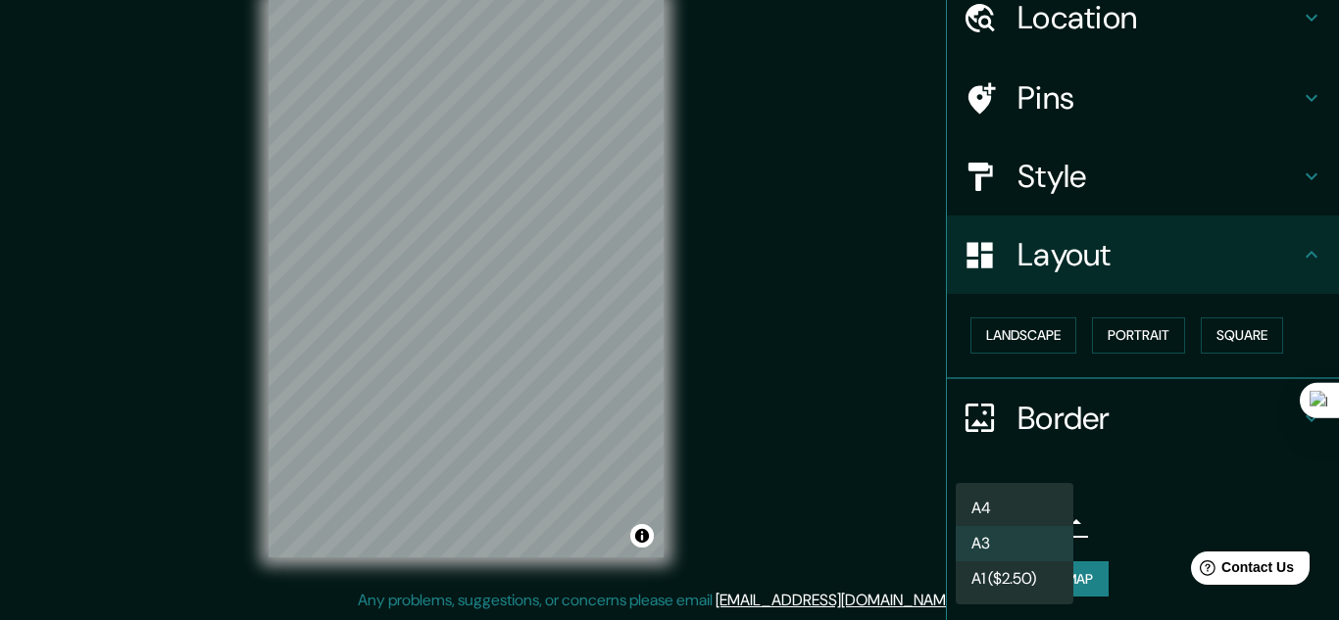
click at [998, 572] on li "A1 ($2.50)" at bounding box center [1014, 579] width 118 height 35
click at [961, 509] on body "Mappin Location [GEOGRAPHIC_DATA], [GEOGRAPHIC_DATA], [GEOGRAPHIC_DATA] Pins St…" at bounding box center [669, 278] width 1339 height 620
click at [1004, 539] on li "A3" at bounding box center [1014, 543] width 118 height 35
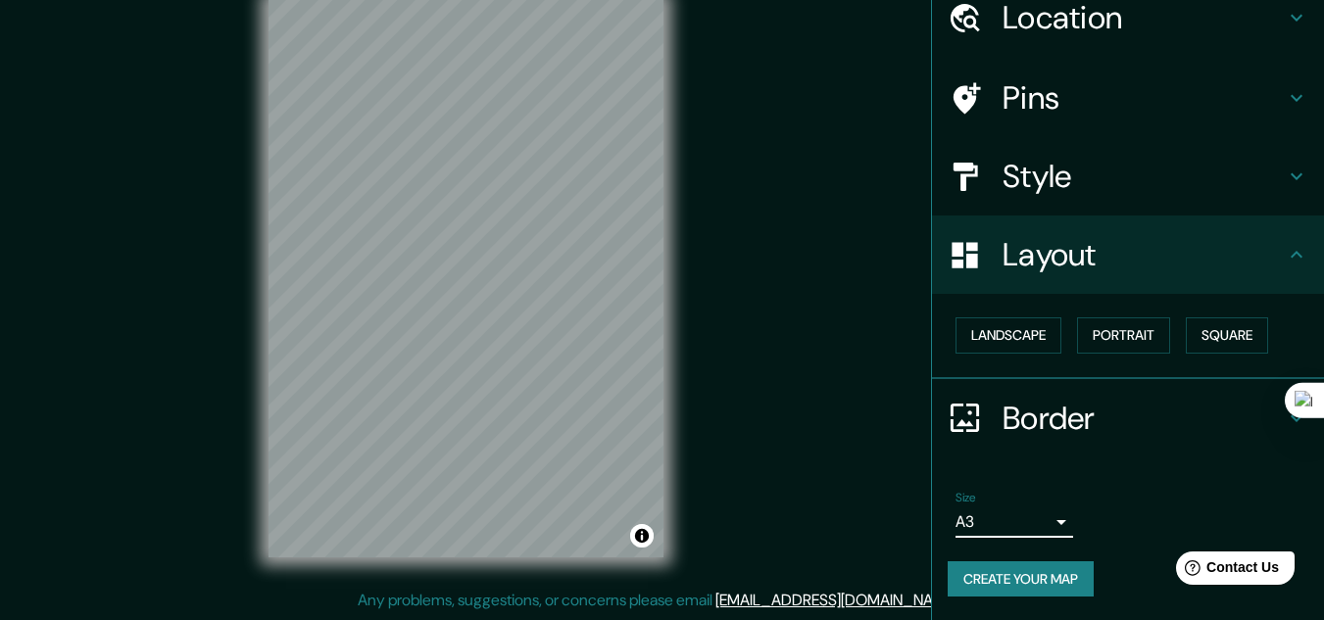
click at [1005, 525] on body "Mappin Location [GEOGRAPHIC_DATA], [GEOGRAPHIC_DATA], [GEOGRAPHIC_DATA] Pins St…" at bounding box center [662, 278] width 1324 height 620
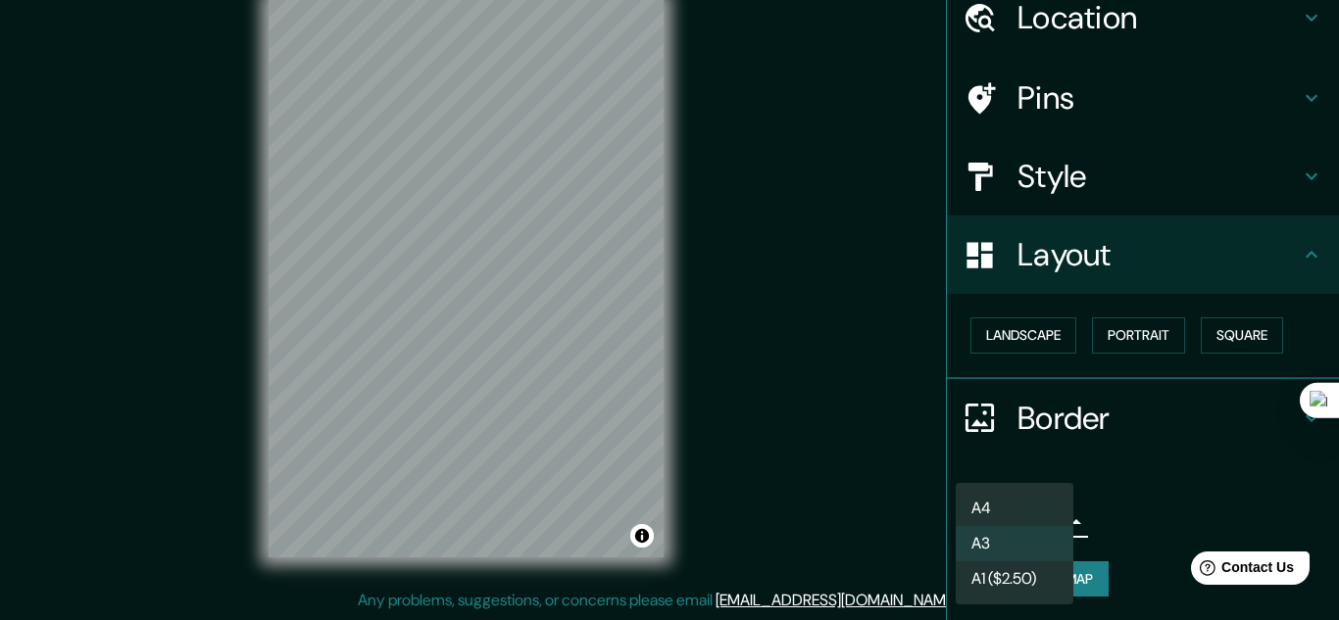
click at [1004, 582] on li "A1 ($2.50)" at bounding box center [1014, 579] width 118 height 35
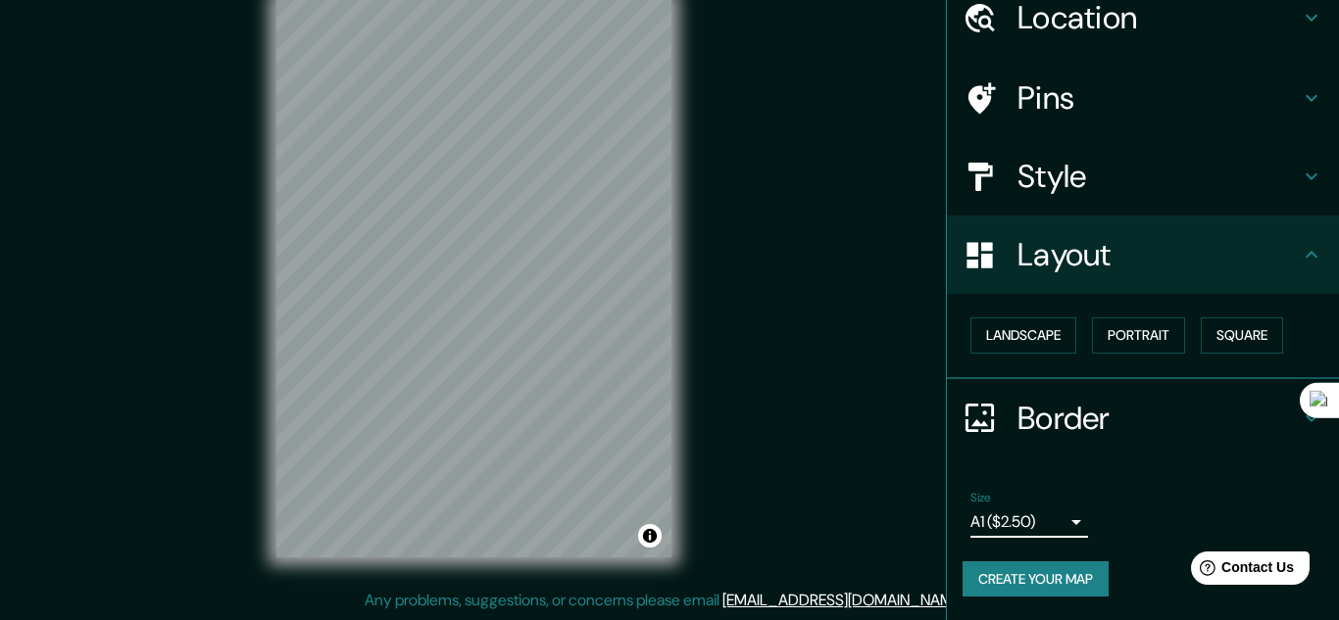
click at [964, 515] on body "Mappin Location [GEOGRAPHIC_DATA], [GEOGRAPHIC_DATA], [GEOGRAPHIC_DATA] Pins St…" at bounding box center [669, 278] width 1339 height 620
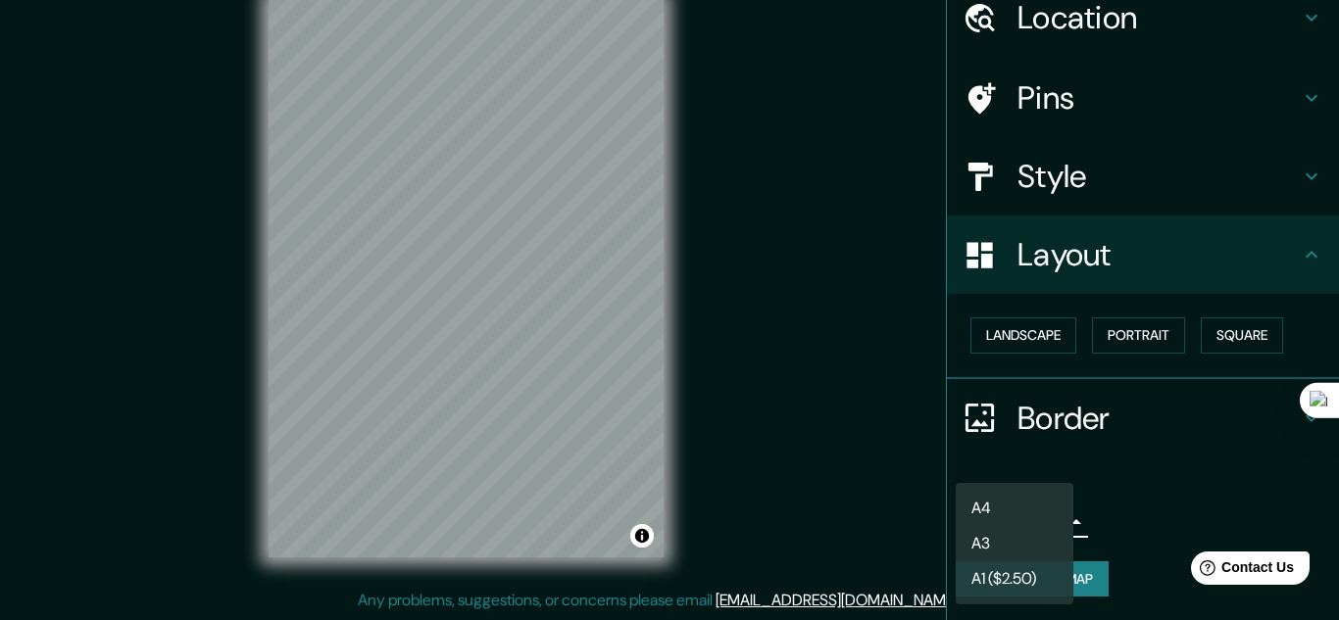
click at [985, 511] on li "A4" at bounding box center [1014, 508] width 118 height 35
type input "single"
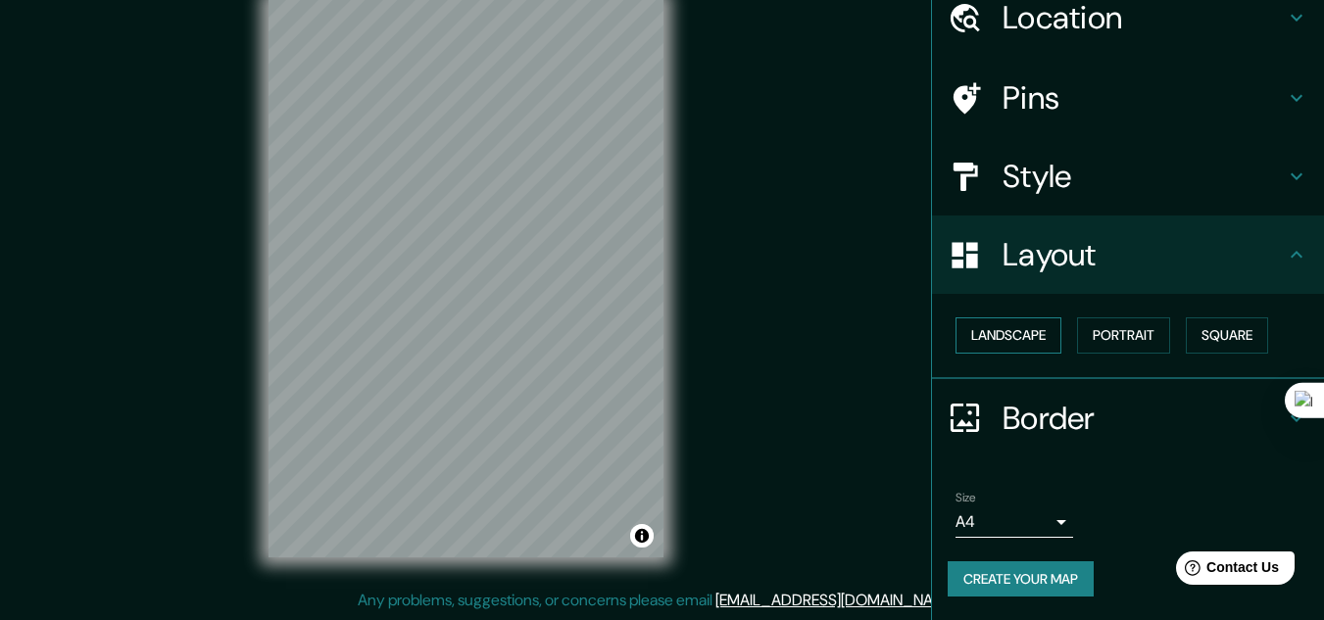
click at [1032, 338] on button "Landscape" at bounding box center [1008, 336] width 106 height 36
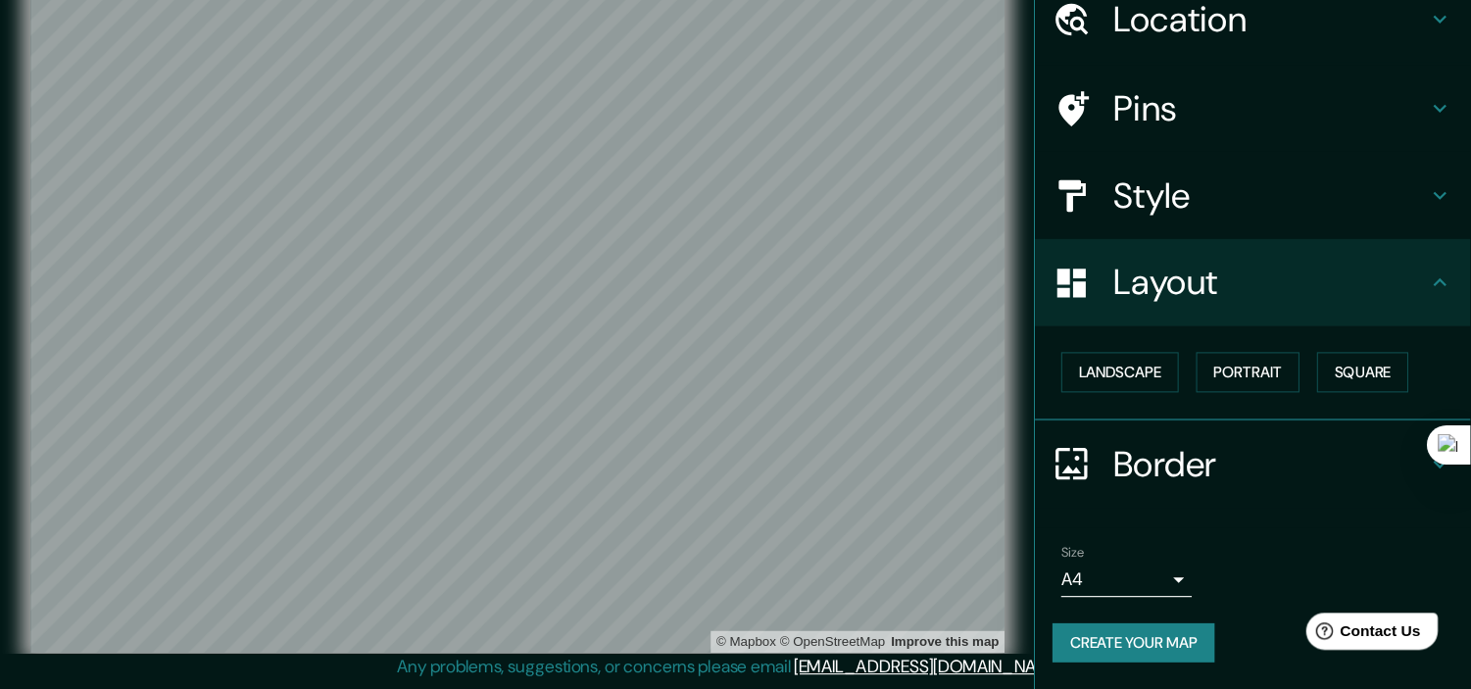
scroll to position [13, 0]
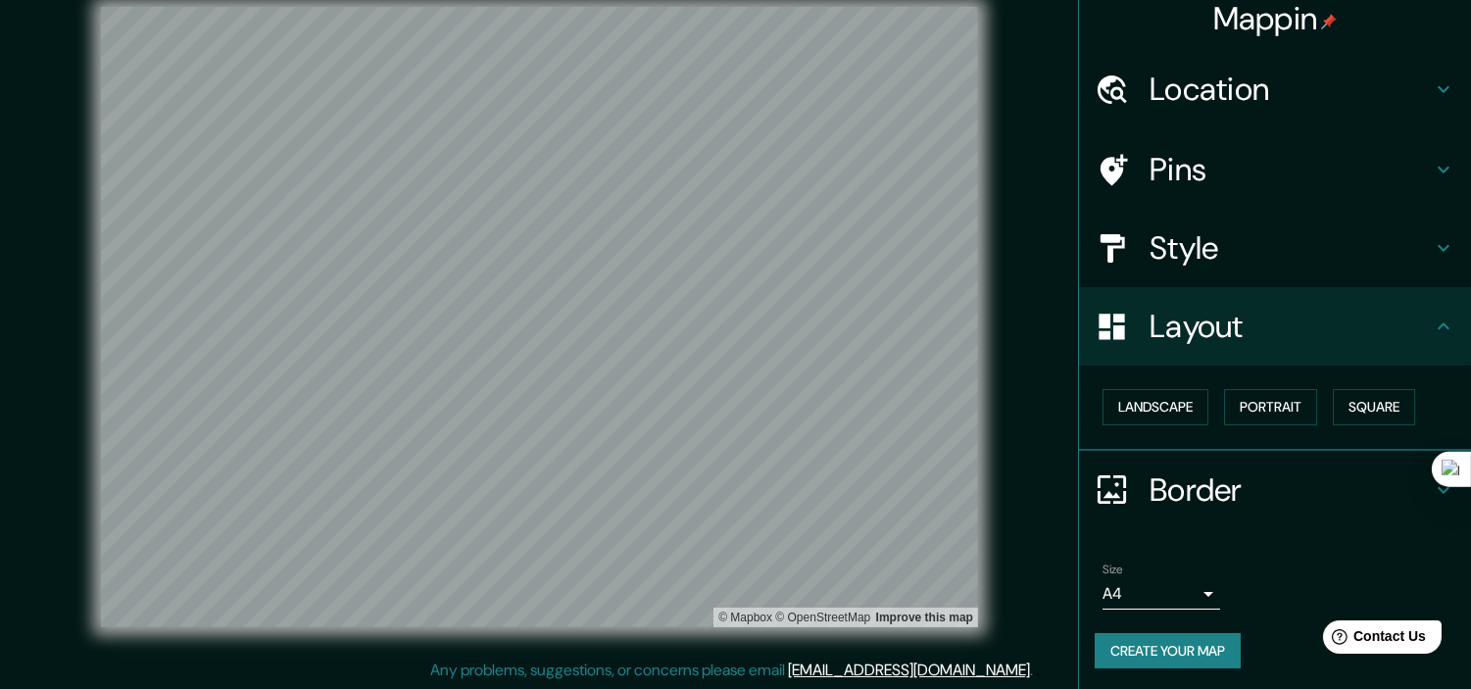
drag, startPoint x: 1216, startPoint y: 22, endPoint x: 1049, endPoint y: 182, distance: 232.2
click at [1049, 182] on div "© Mapbox © OpenStreetMap Improve this map" at bounding box center [540, 317] width 1324 height 620
click at [1199, 248] on h4 "Style" at bounding box center [1291, 247] width 282 height 39
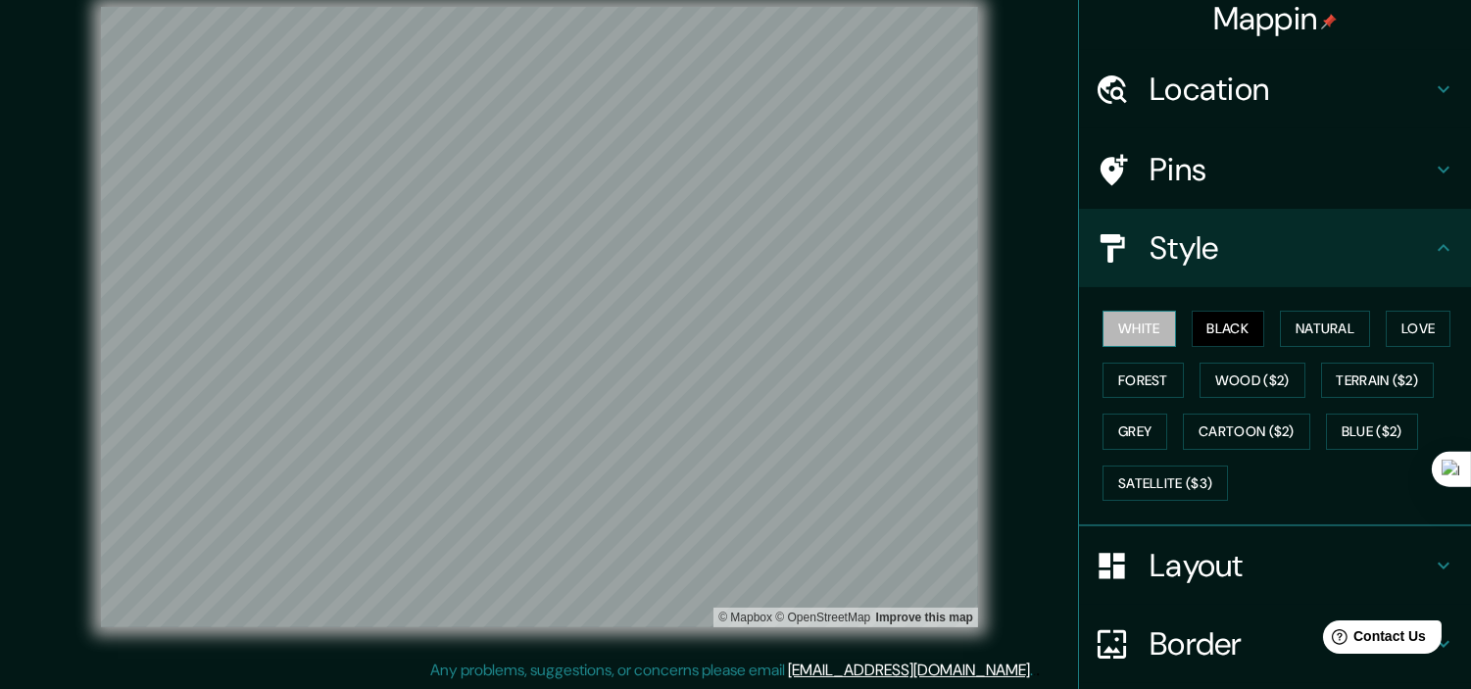
click at [1123, 343] on button "White" at bounding box center [1138, 329] width 73 height 36
drag, startPoint x: 1206, startPoint y: 330, endPoint x: 1250, endPoint y: 334, distance: 44.3
click at [1231, 331] on button "Black" at bounding box center [1228, 329] width 73 height 36
click at [1323, 331] on button "Natural" at bounding box center [1325, 329] width 90 height 36
click at [1217, 317] on button "Black" at bounding box center [1228, 329] width 73 height 36
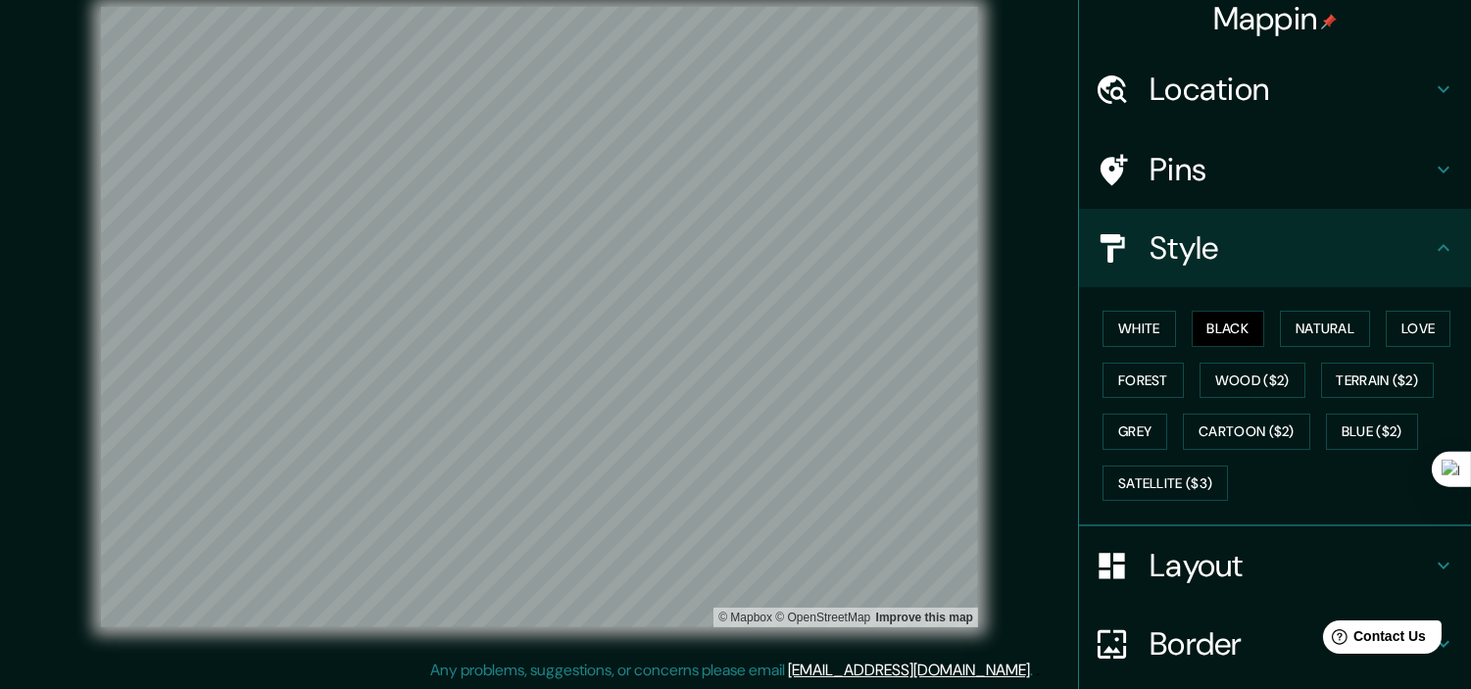
click at [1323, 550] on h4 "Layout" at bounding box center [1291, 565] width 282 height 39
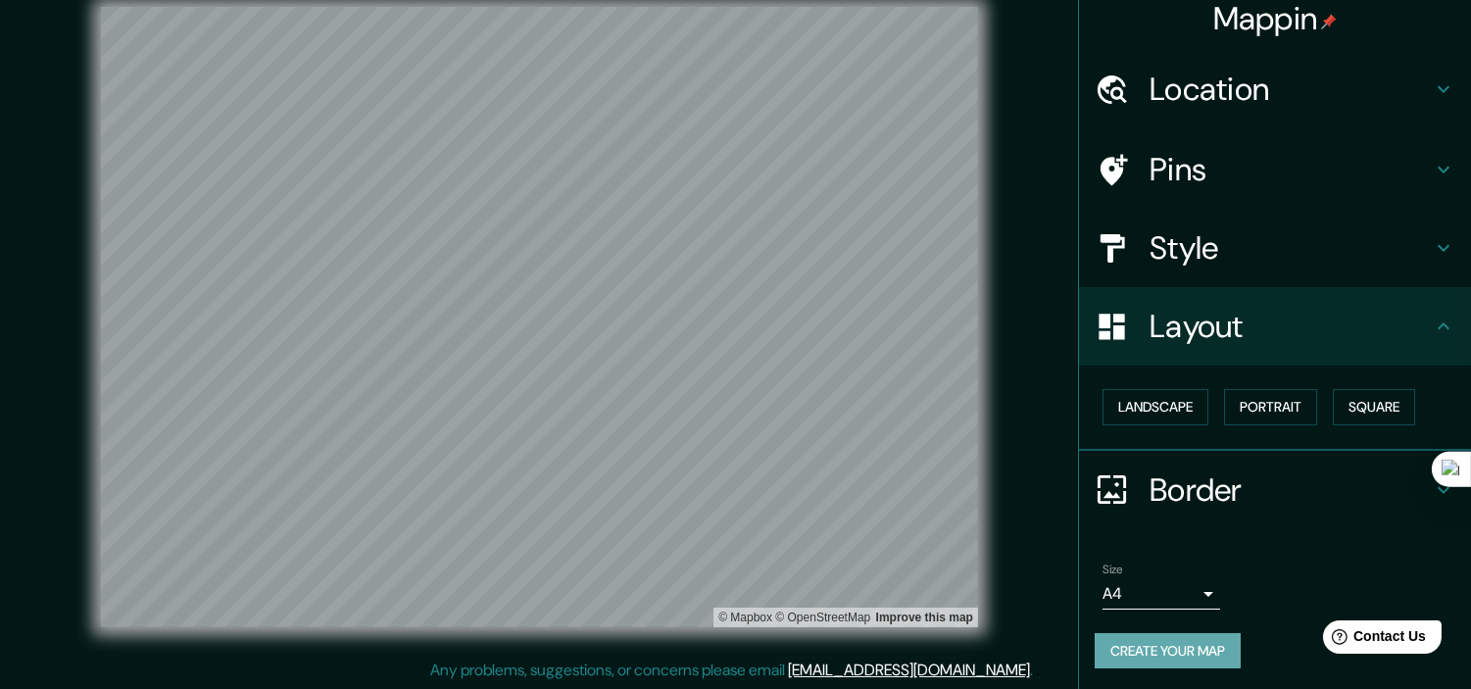
click at [1182, 619] on button "Create your map" at bounding box center [1168, 651] width 146 height 36
drag, startPoint x: 869, startPoint y: 645, endPoint x: 816, endPoint y: 638, distance: 53.4
drag, startPoint x: 816, startPoint y: 638, endPoint x: 778, endPoint y: 643, distance: 38.5
click at [778, 619] on div "© Mapbox © OpenStreetMap Improve this map" at bounding box center [539, 317] width 1387 height 683
click at [1150, 619] on button "Create your map" at bounding box center [1168, 651] width 146 height 36
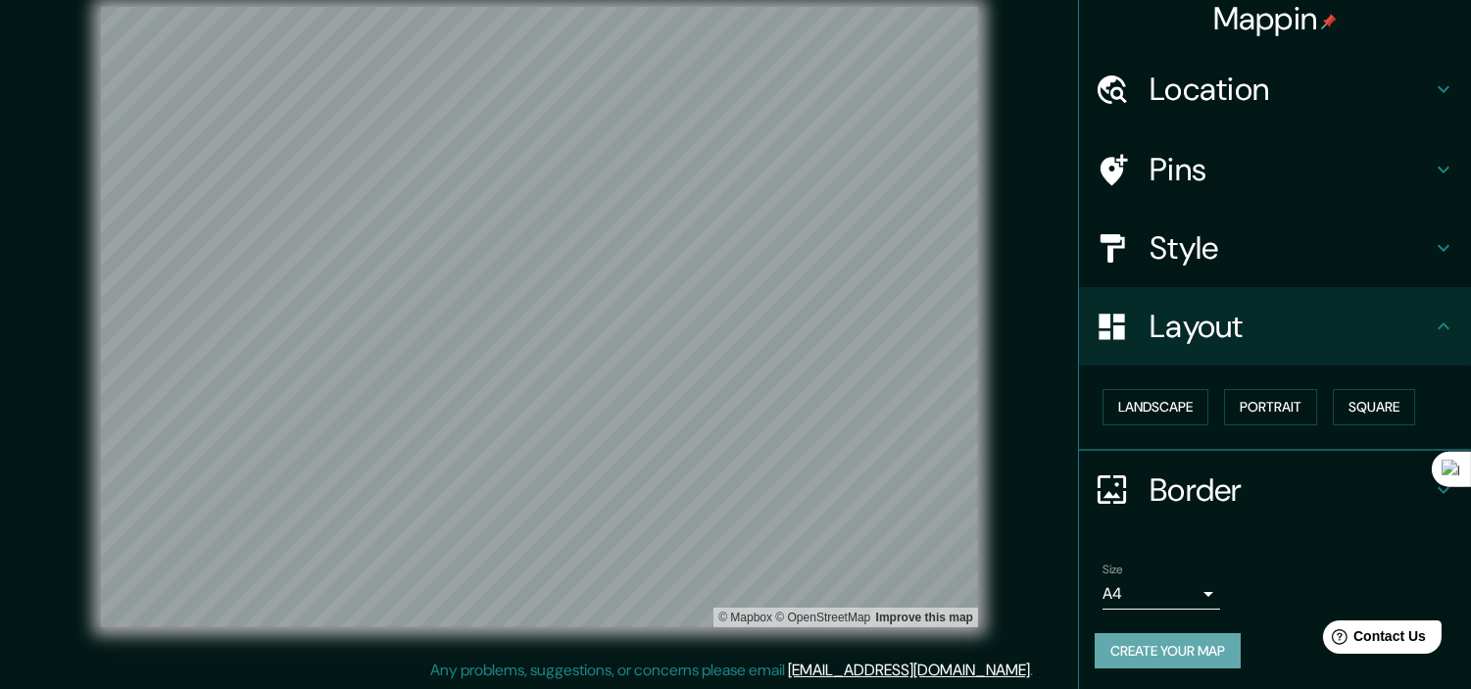
click at [1144, 619] on button "Create your map" at bounding box center [1168, 651] width 146 height 36
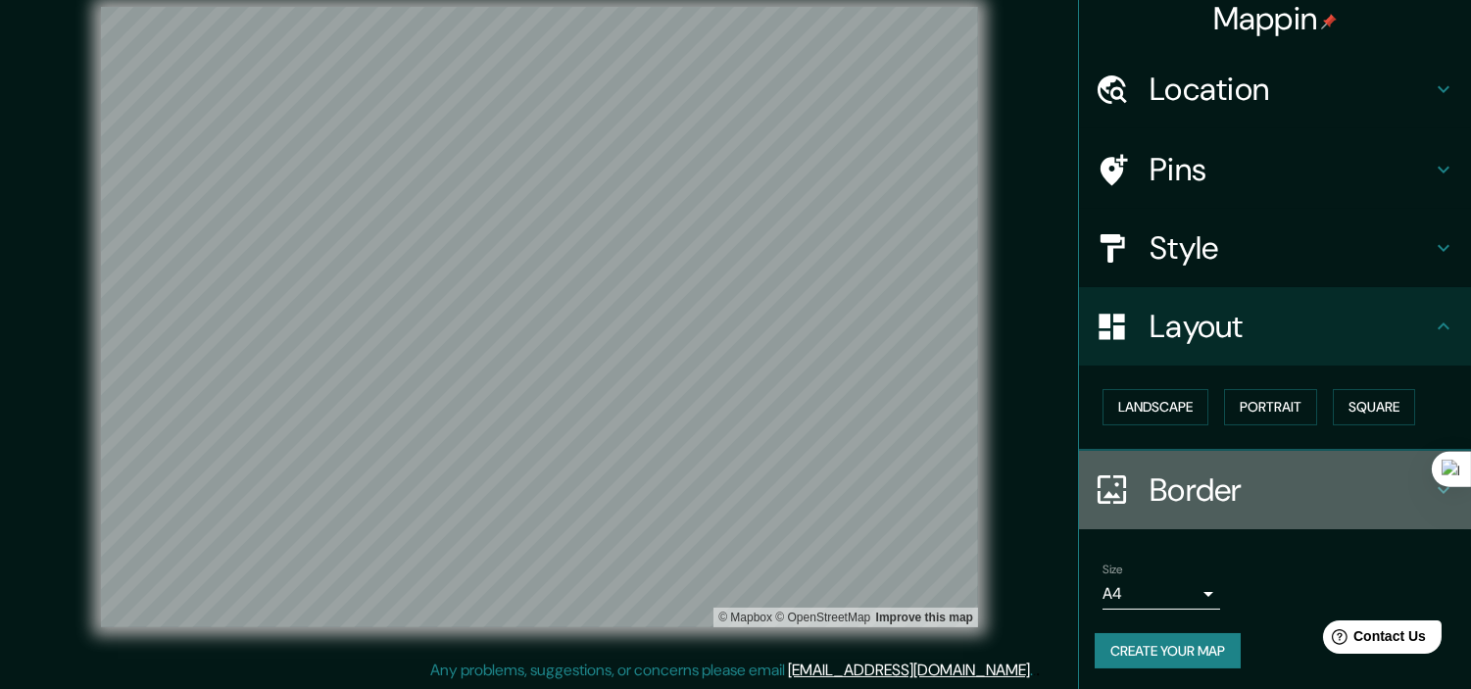
click at [1270, 462] on div "Border" at bounding box center [1275, 490] width 392 height 78
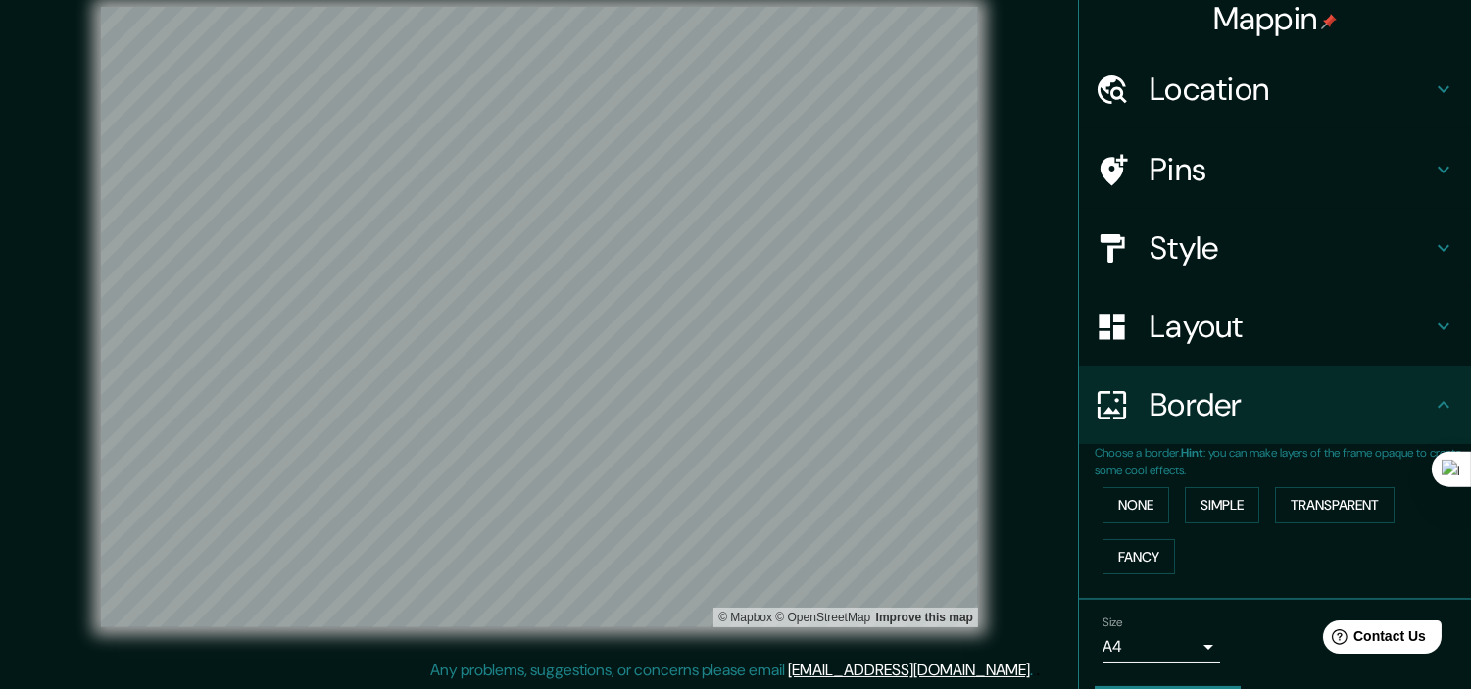
click at [1233, 330] on h4 "Layout" at bounding box center [1291, 326] width 282 height 39
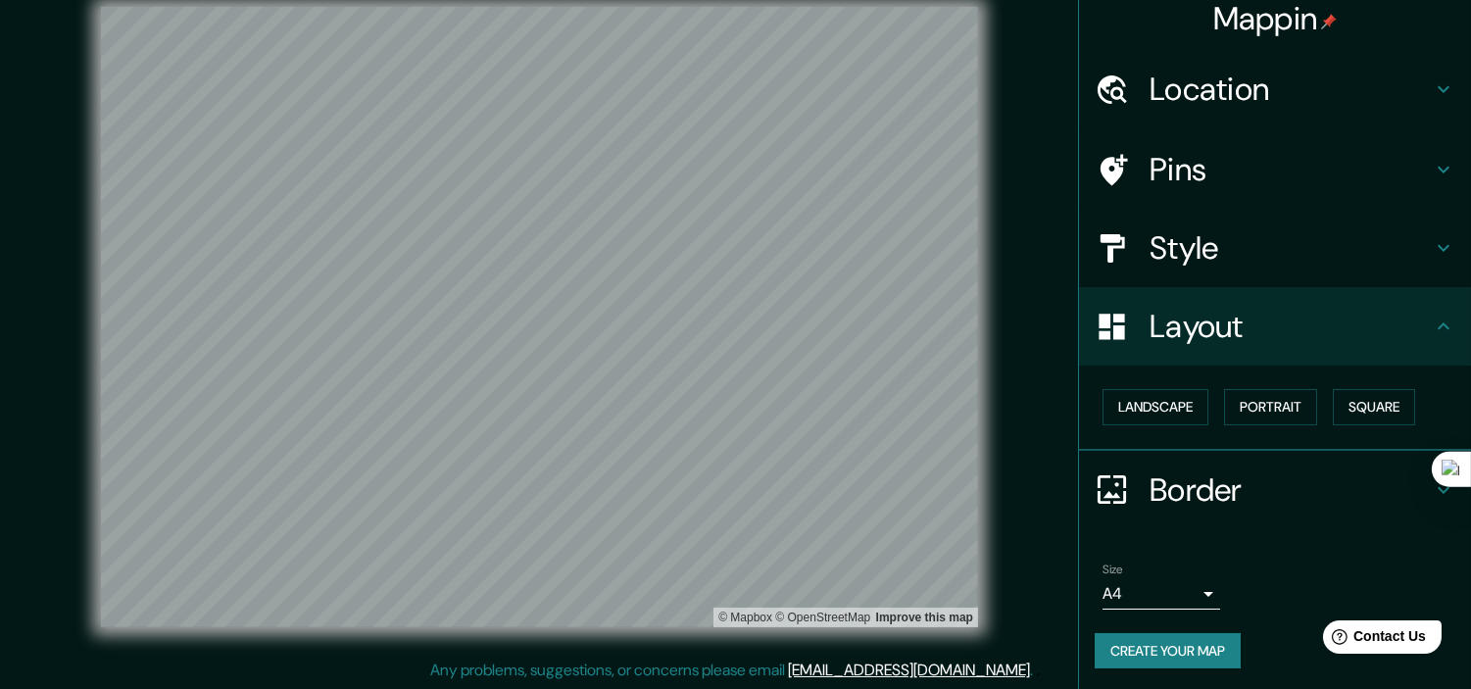
click at [1210, 100] on h4 "Location" at bounding box center [1291, 89] width 282 height 39
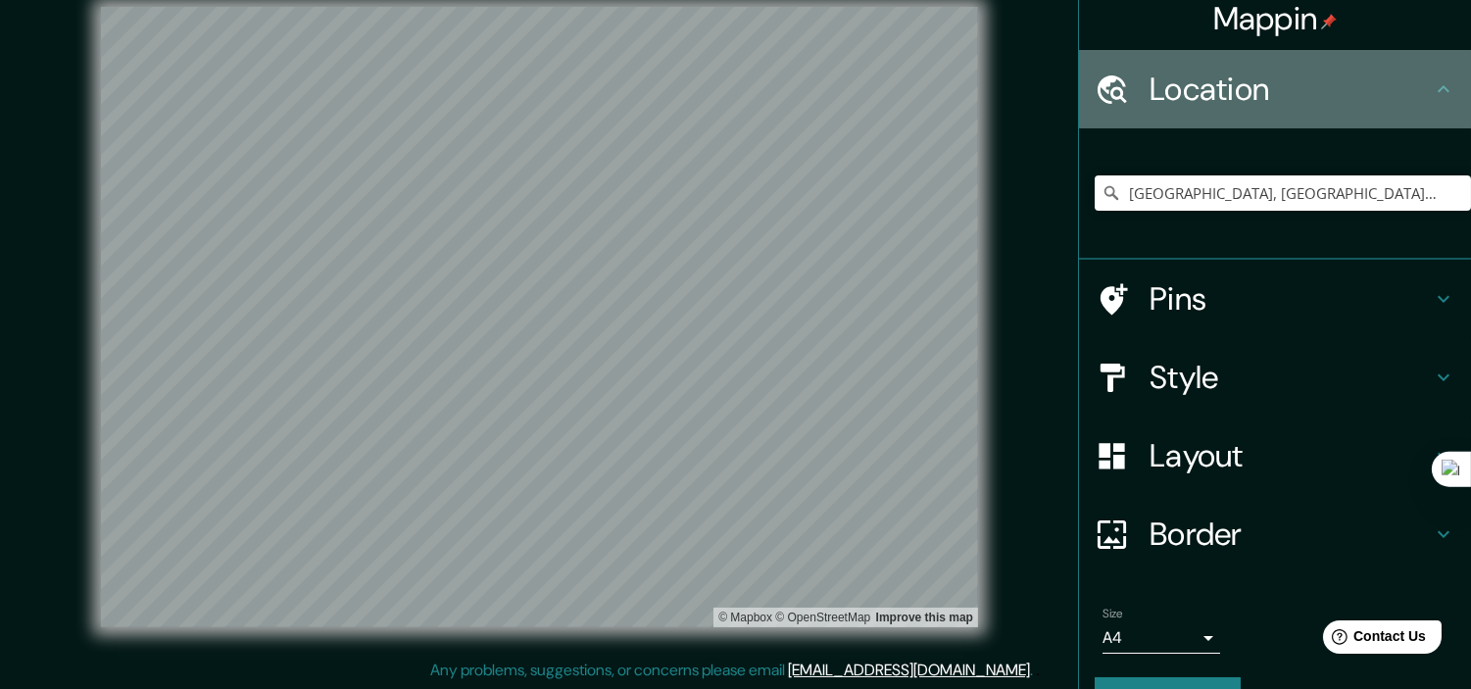
click at [1210, 100] on h4 "Location" at bounding box center [1291, 89] width 282 height 39
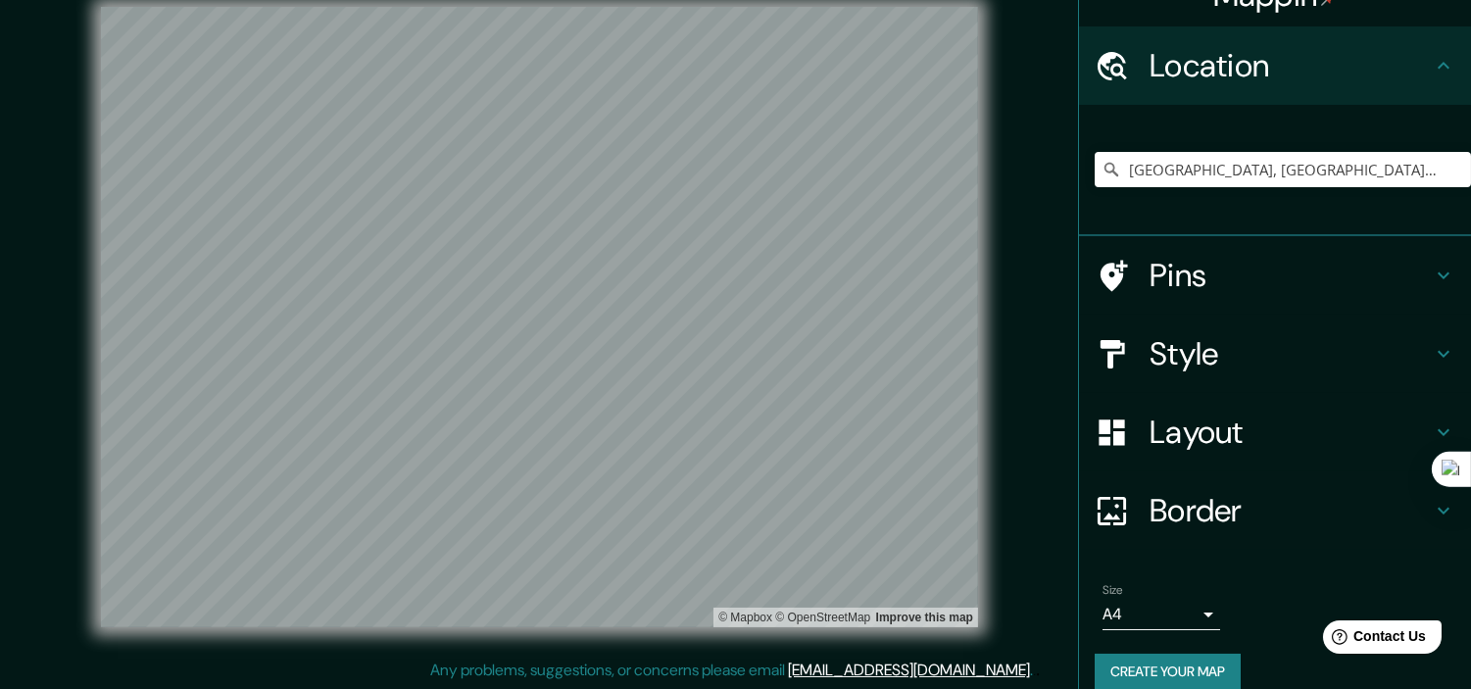
scroll to position [57, 0]
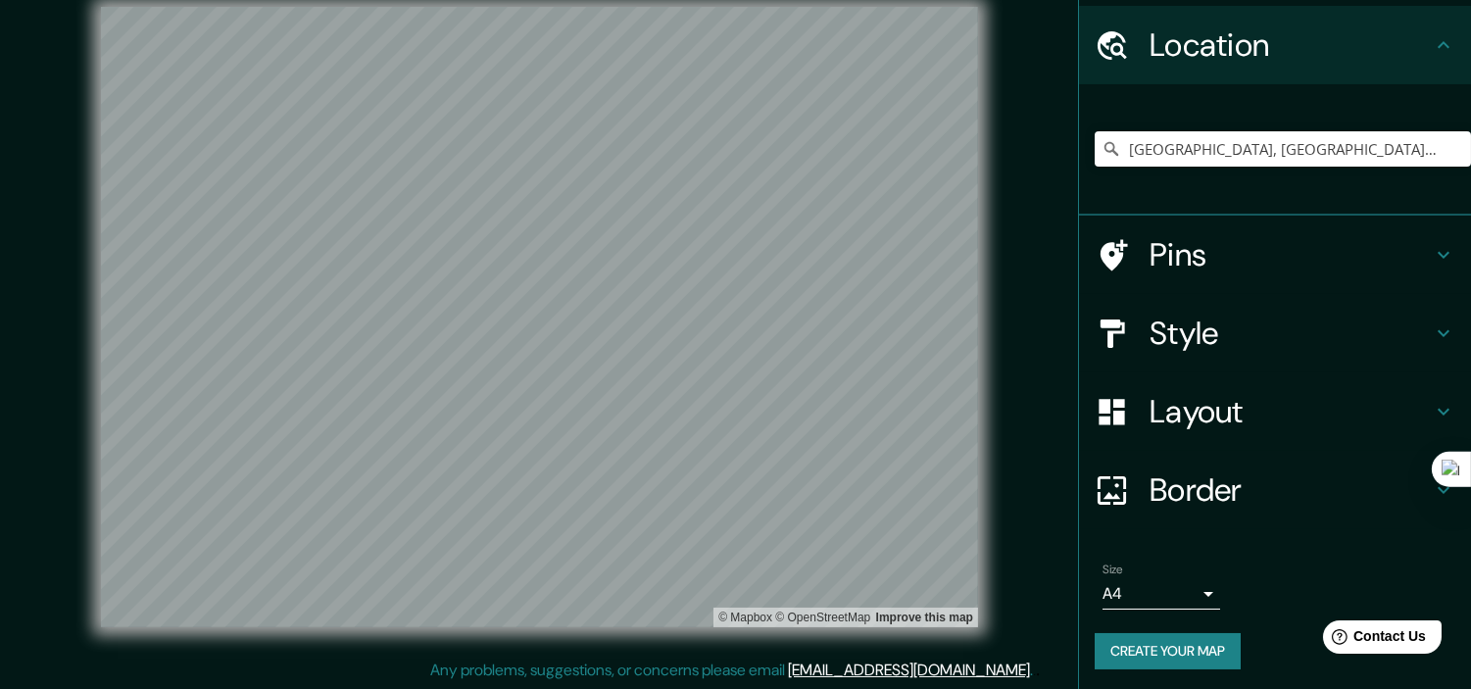
click at [1171, 619] on button "Create your map" at bounding box center [1168, 651] width 146 height 36
click at [1112, 619] on button "Create your map" at bounding box center [1168, 651] width 146 height 36
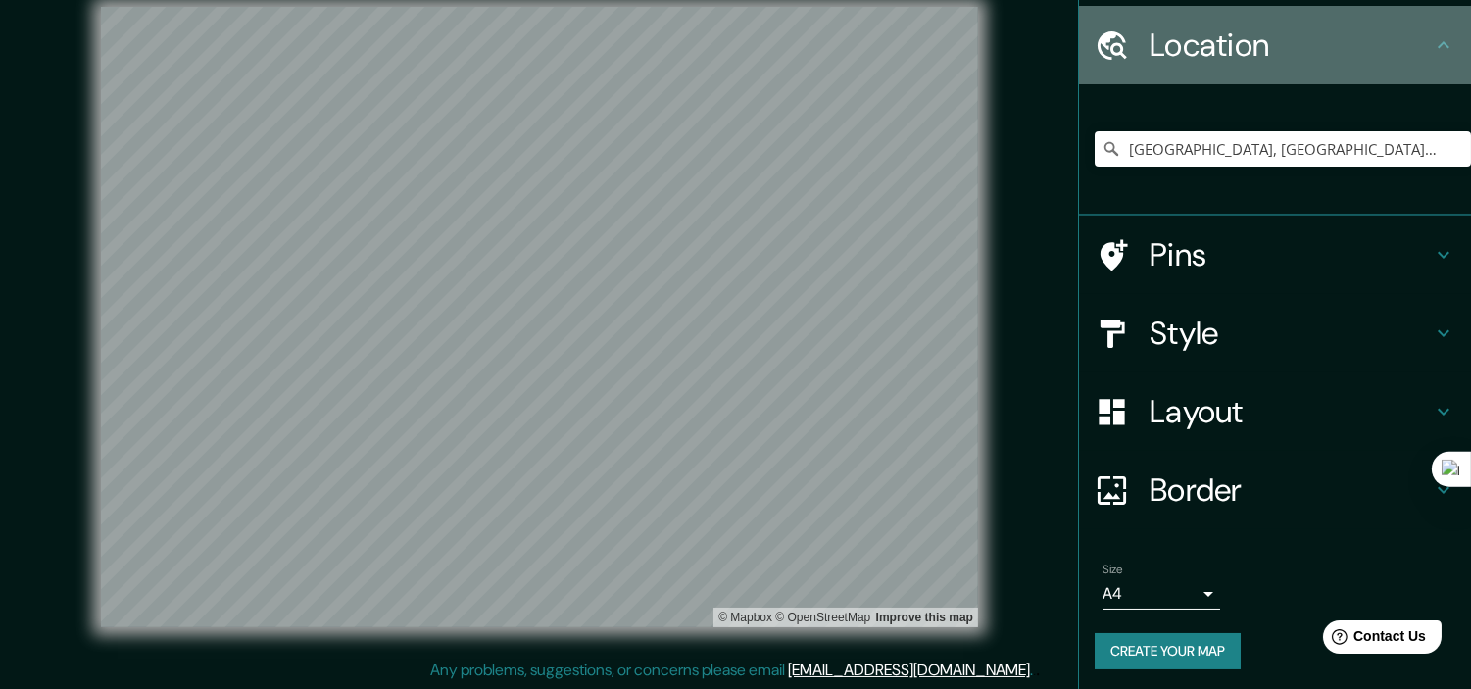
click at [1323, 40] on icon at bounding box center [1444, 45] width 24 height 24
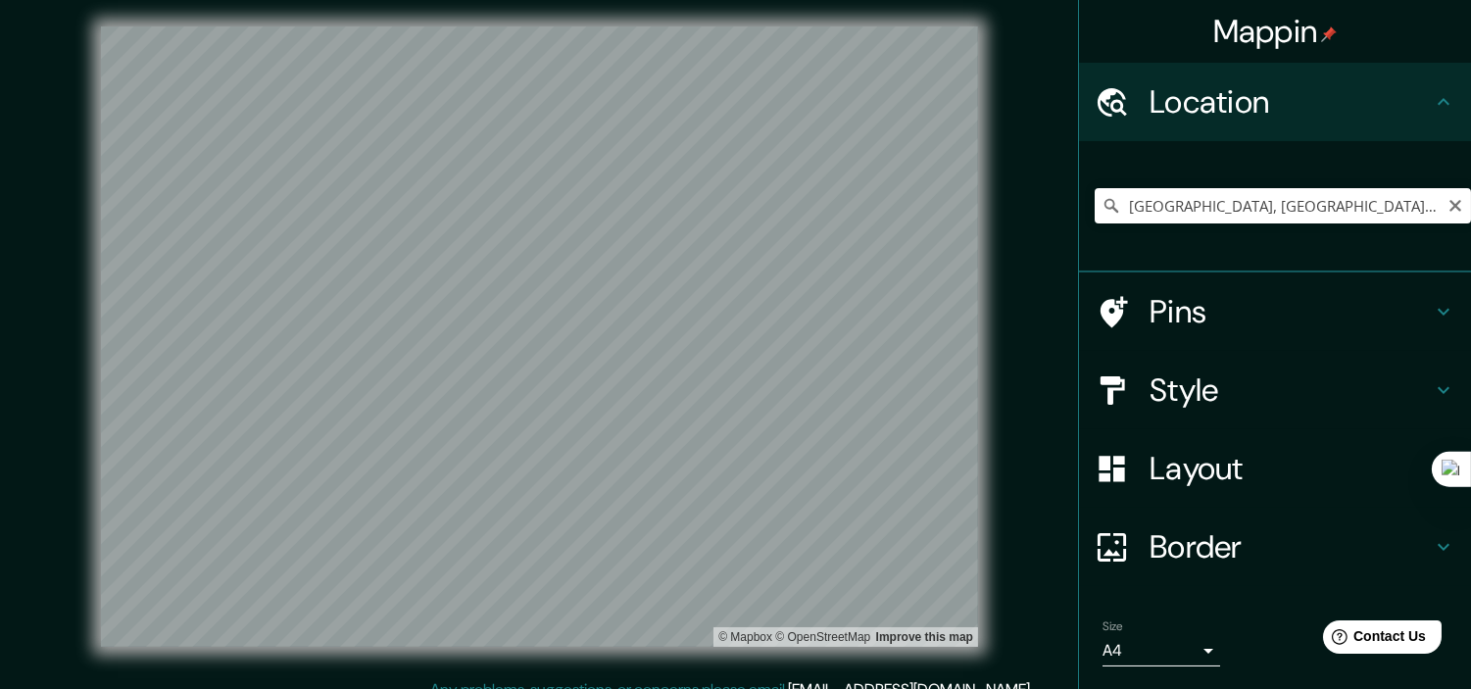
scroll to position [0, 0]
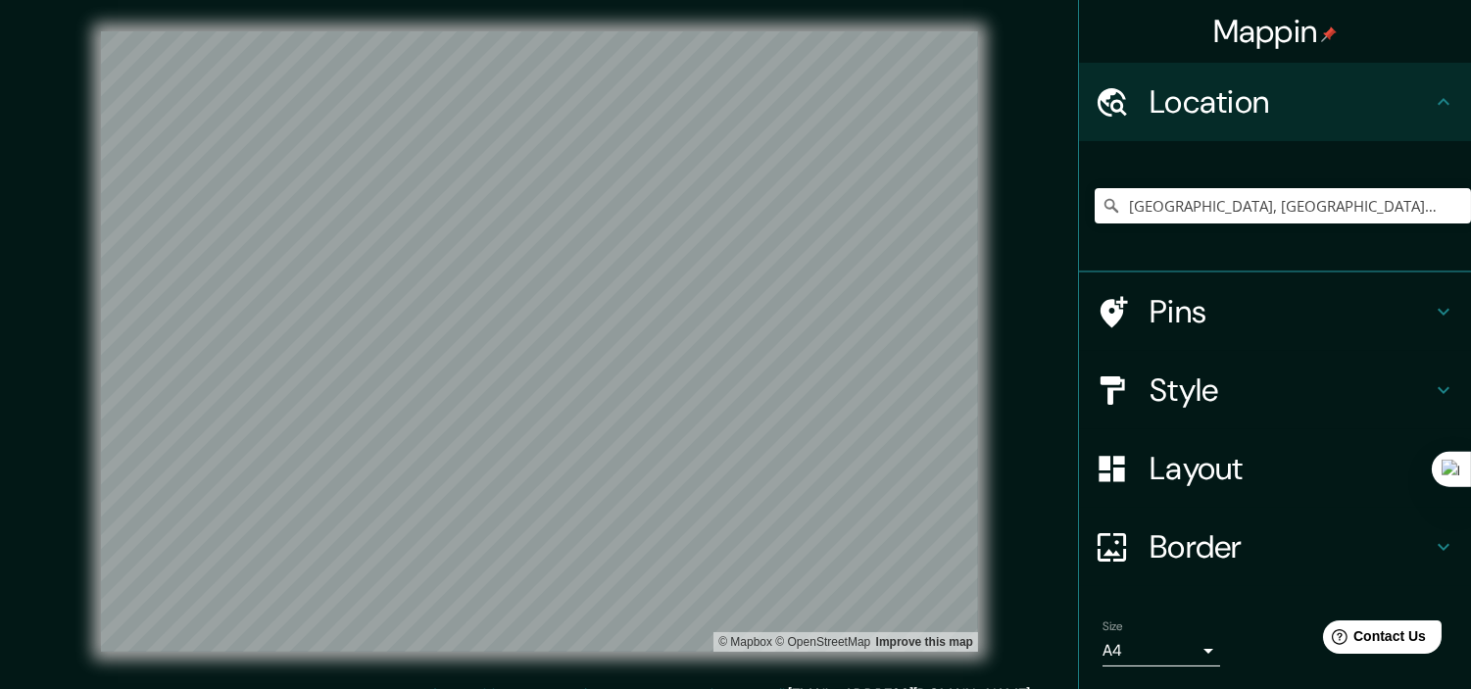
click at [1194, 478] on h4 "Layout" at bounding box center [1291, 468] width 282 height 39
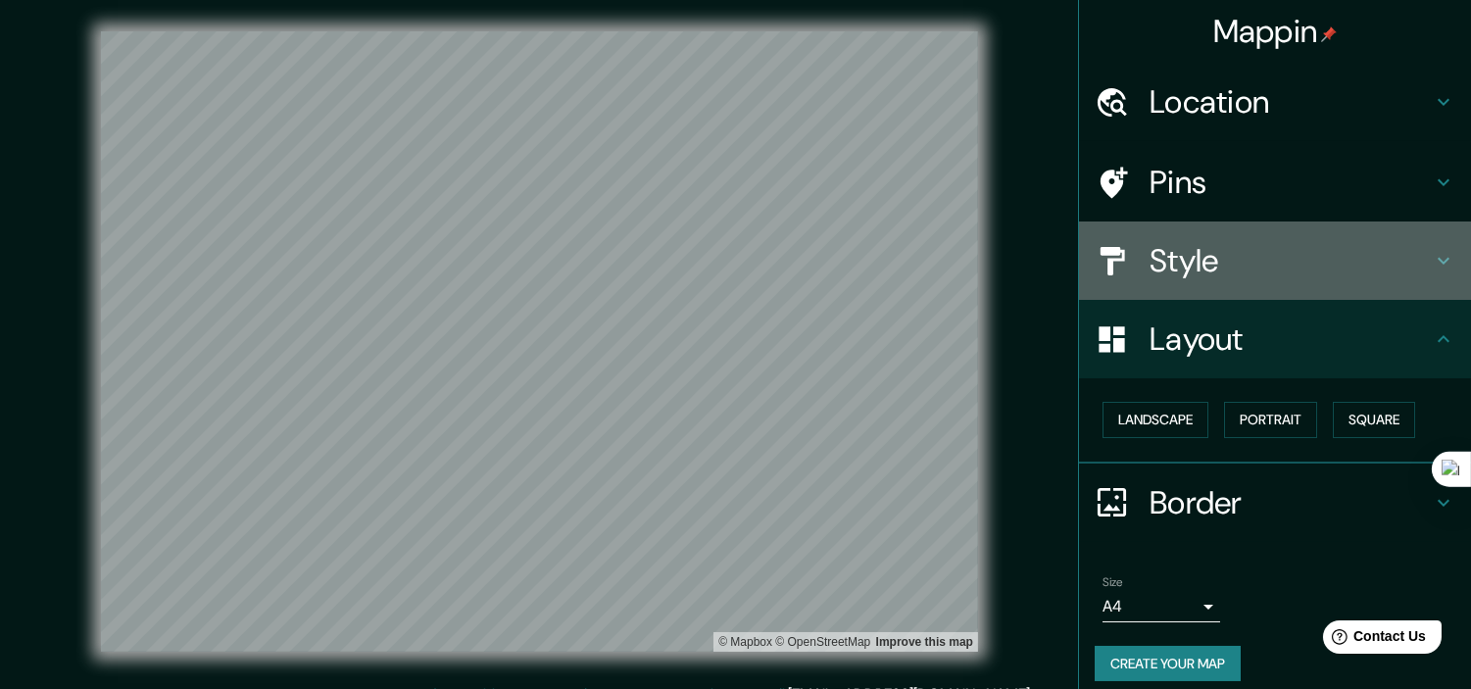
click at [1189, 290] on div "Style" at bounding box center [1275, 260] width 392 height 78
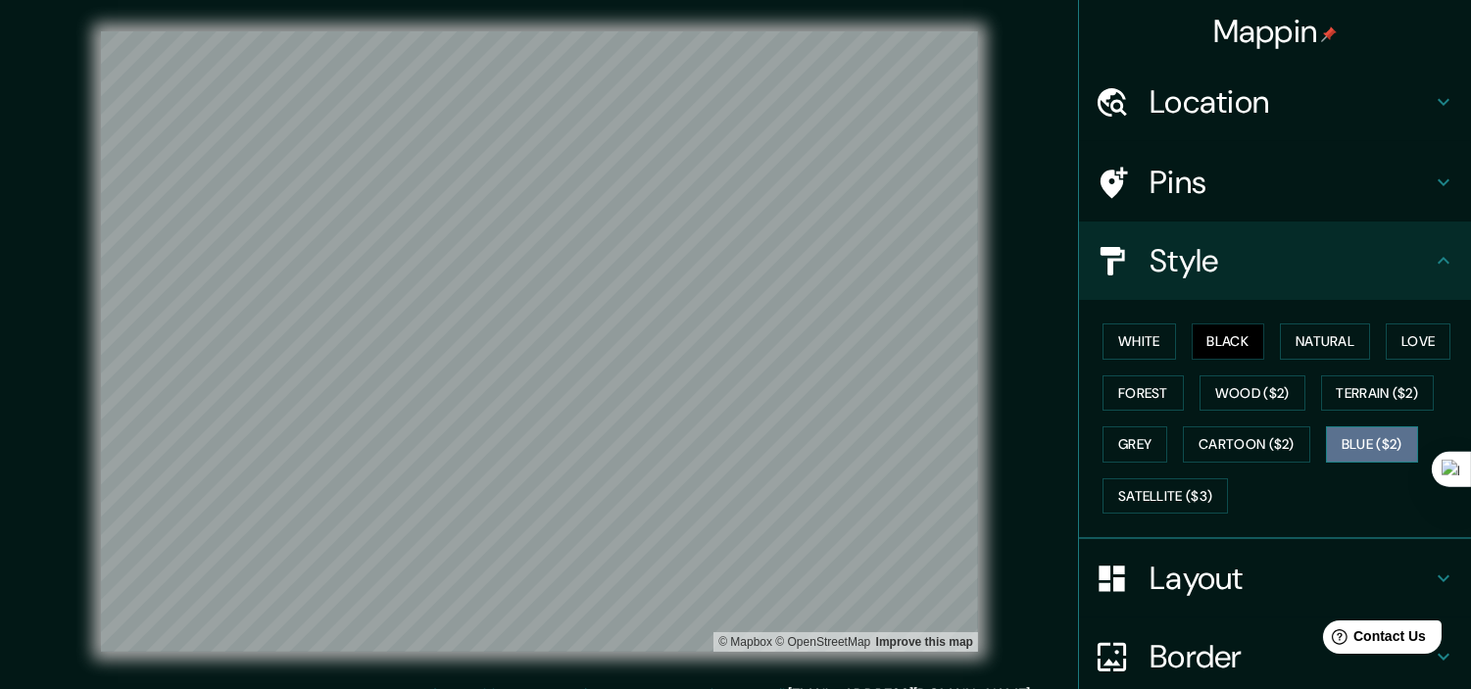
click at [1323, 441] on button "Blue ($2)" at bounding box center [1372, 444] width 92 height 36
click at [1131, 338] on button "White" at bounding box center [1138, 341] width 73 height 36
click at [1323, 438] on button "Blue ($2)" at bounding box center [1372, 444] width 92 height 36
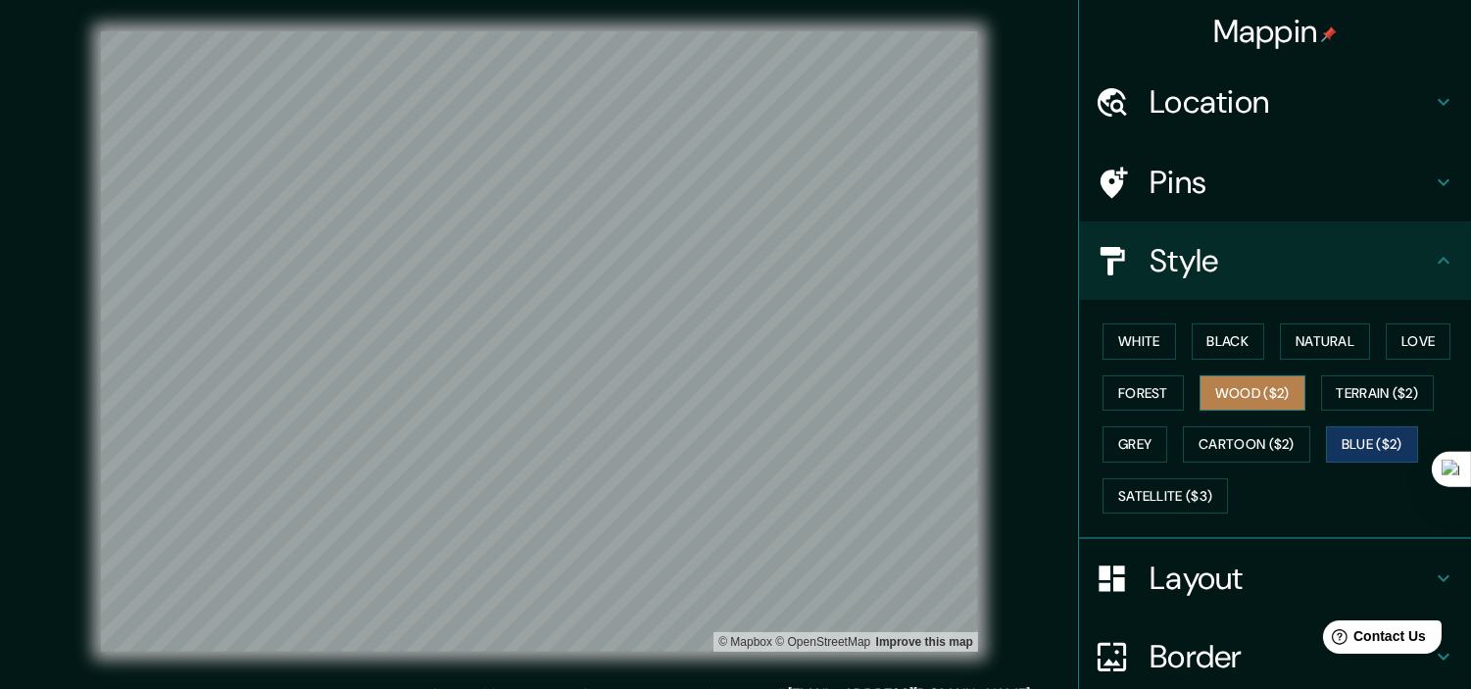
click at [1254, 402] on button "Wood ($2)" at bounding box center [1253, 393] width 106 height 36
click at [1209, 338] on button "Black" at bounding box center [1228, 341] width 73 height 36
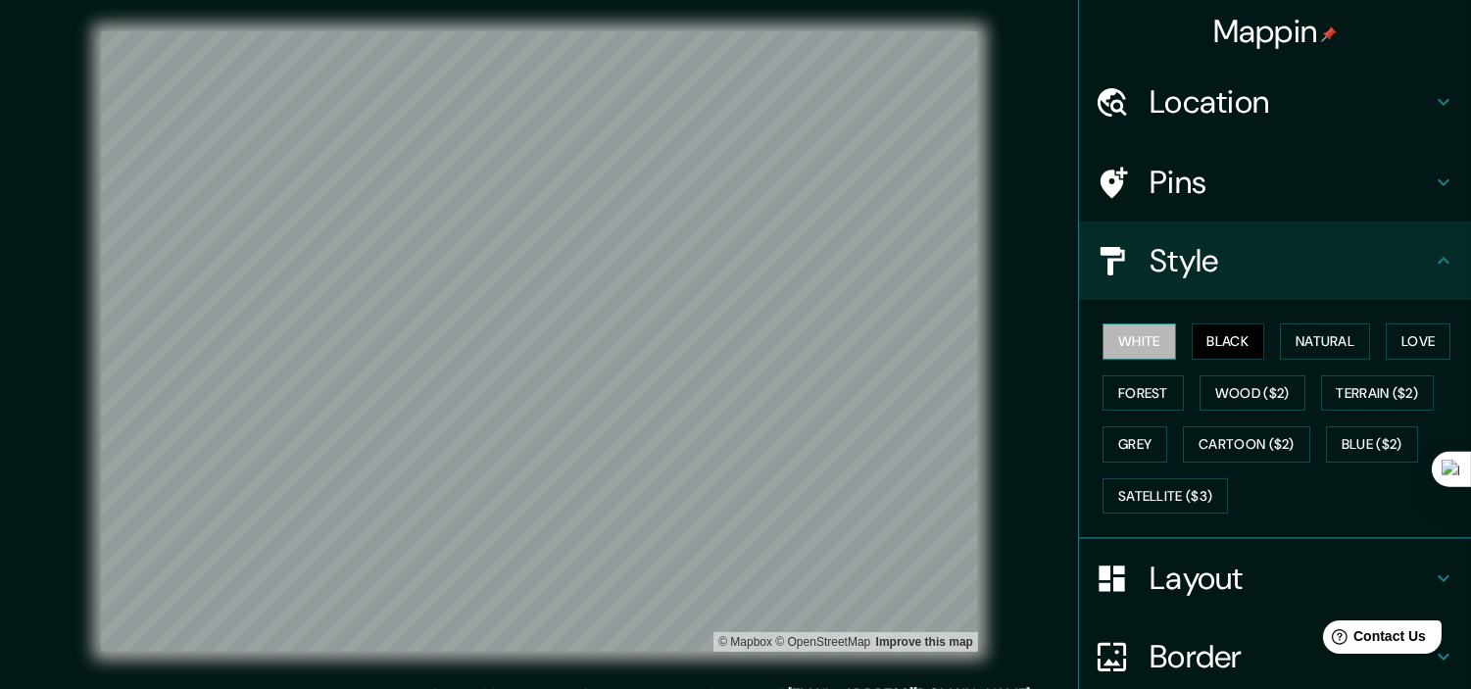
click at [1132, 337] on button "White" at bounding box center [1138, 341] width 73 height 36
click at [1305, 340] on button "Natural" at bounding box center [1325, 341] width 90 height 36
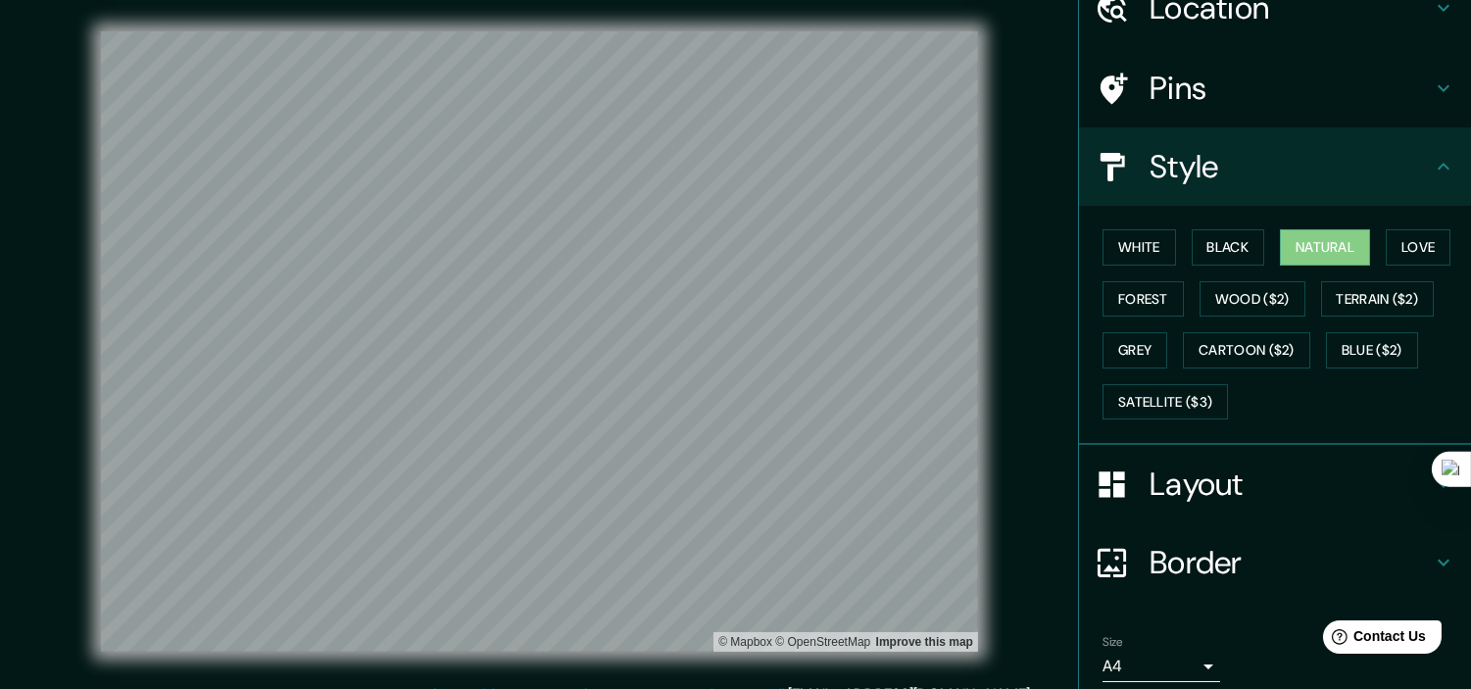
scroll to position [168, 0]
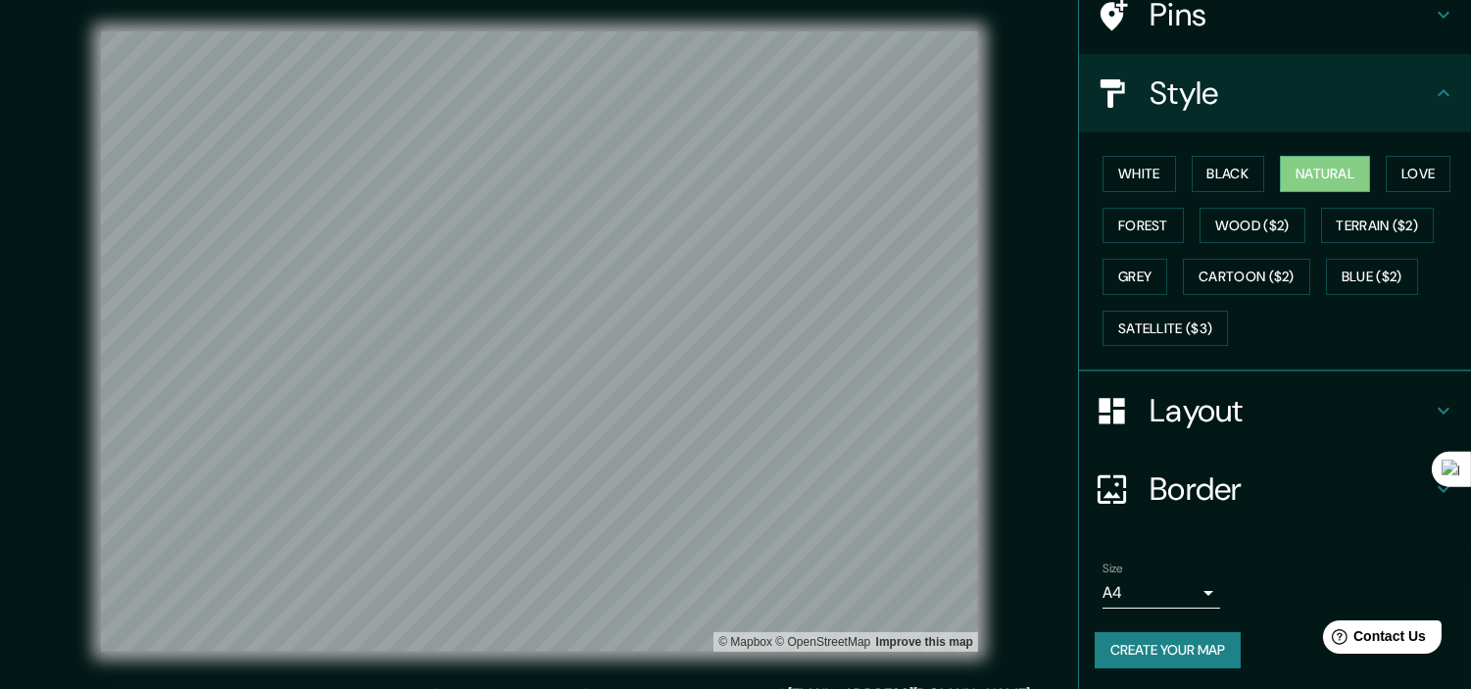
click at [1128, 619] on button "Create your map" at bounding box center [1168, 650] width 146 height 36
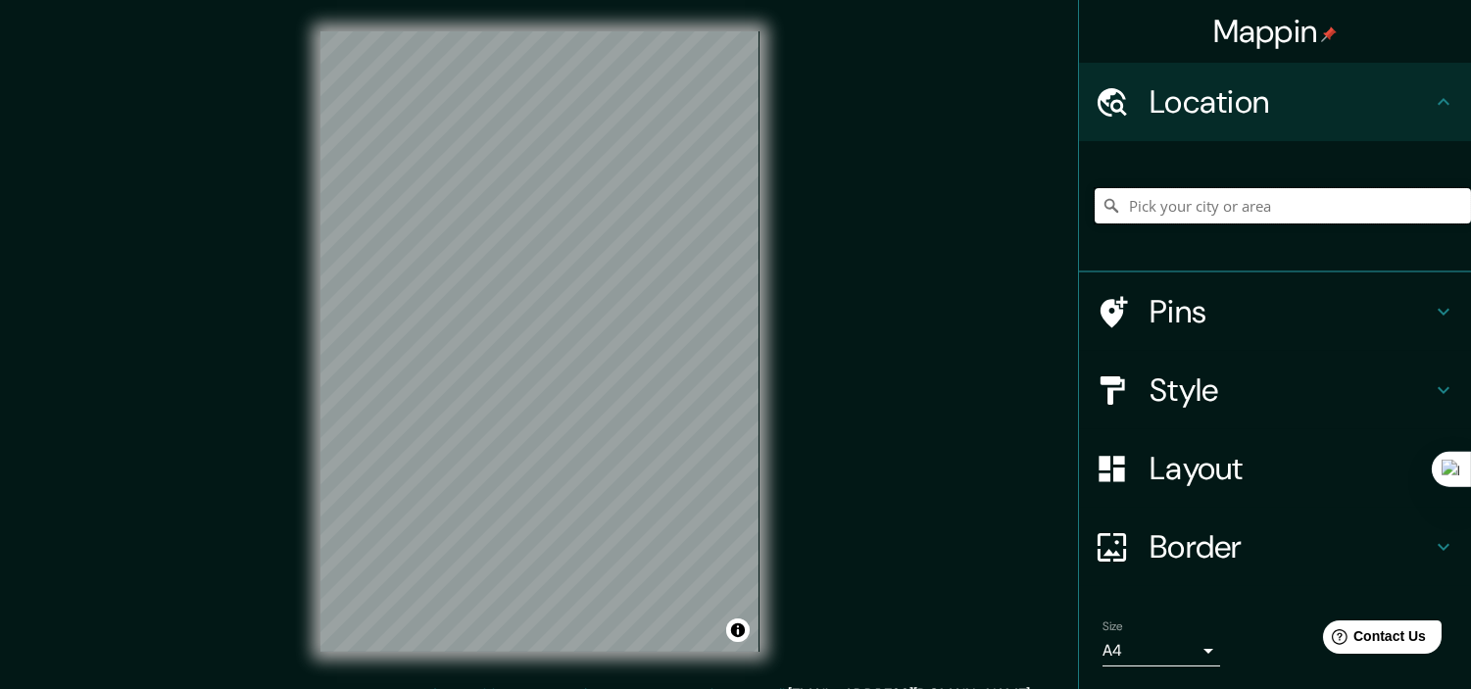
click at [1355, 208] on input "Pick your city or area" at bounding box center [1283, 205] width 376 height 35
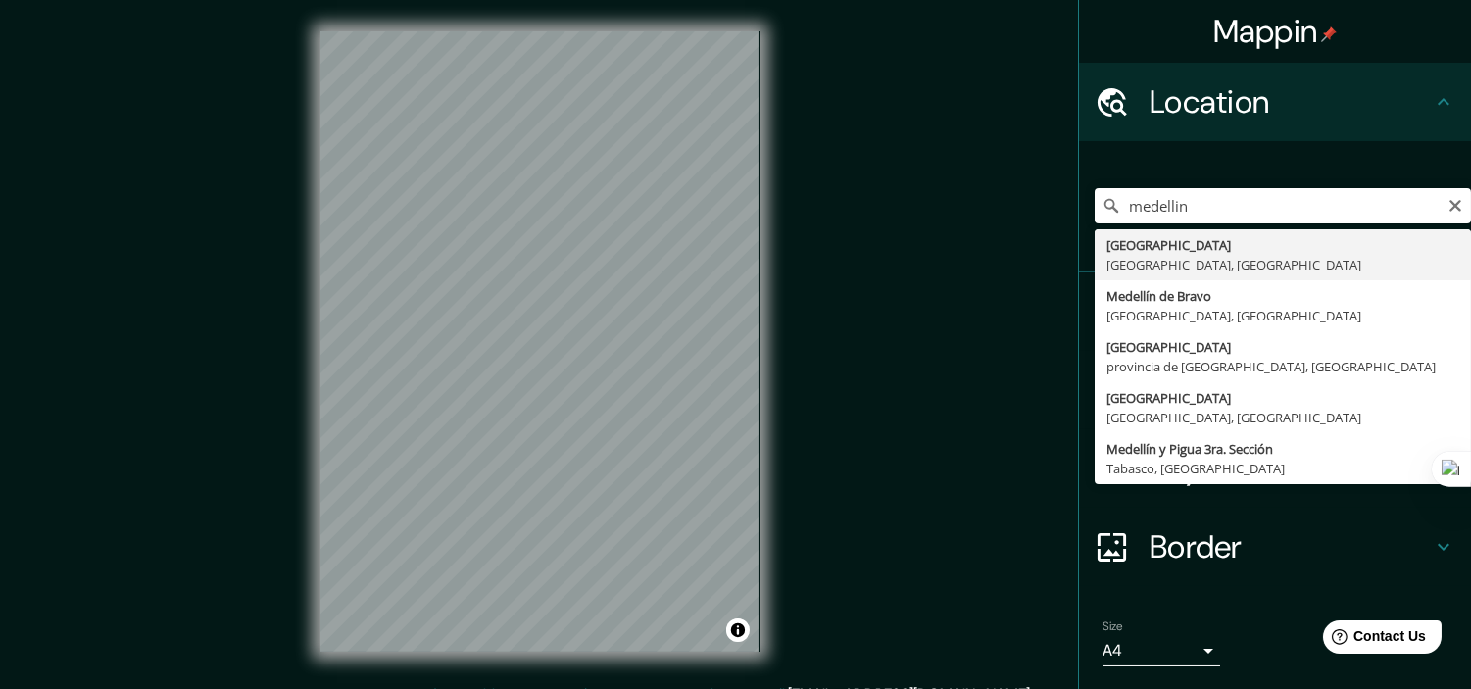
type input "[GEOGRAPHIC_DATA], [GEOGRAPHIC_DATA], [GEOGRAPHIC_DATA]"
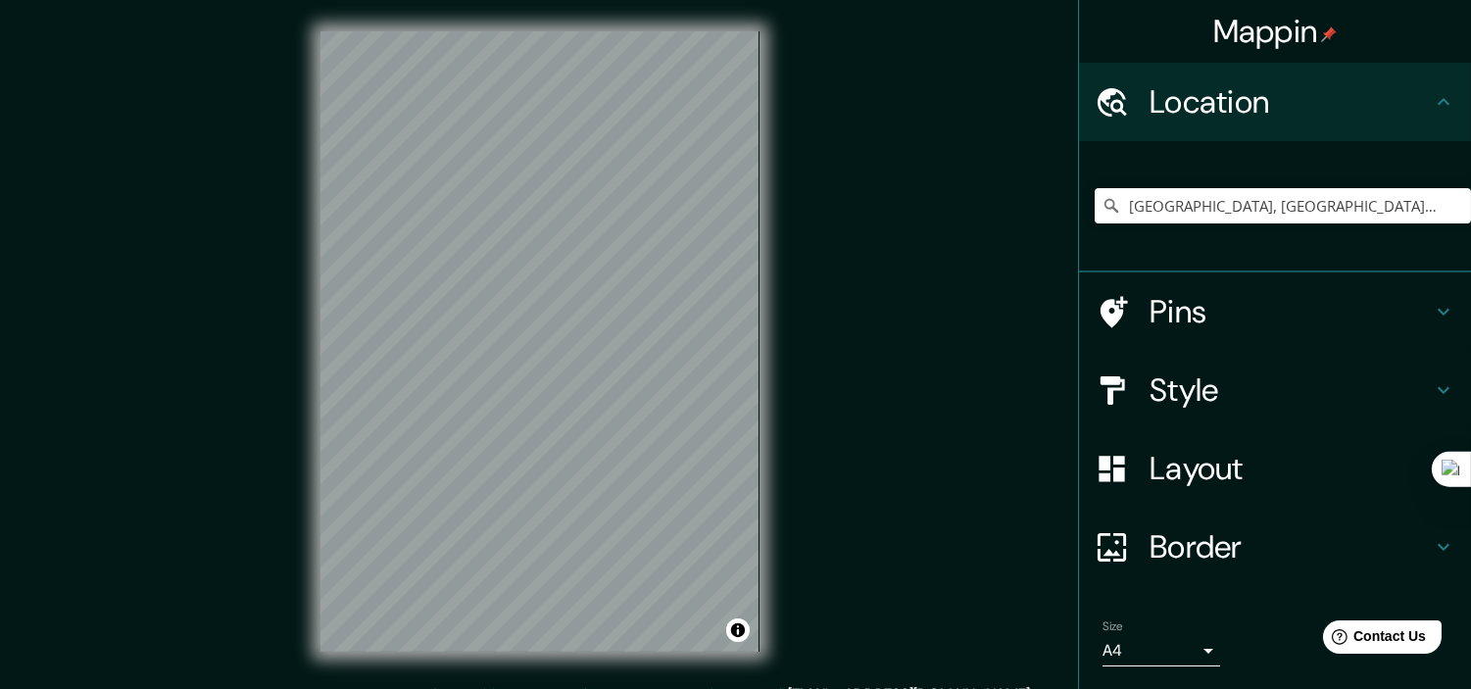
click at [296, 399] on div "© Mapbox © OpenStreetMap Improve this map" at bounding box center [540, 341] width 502 height 683
click at [790, 350] on div "Mappin Location Medellín, Antioquia, Colombia Pins Style Layout Border Choose a…" at bounding box center [735, 357] width 1471 height 714
click at [266, 220] on div "Mappin Location Medellín, Antioquia, Colombia Pins Style Layout Border Choose a…" at bounding box center [735, 357] width 1471 height 714
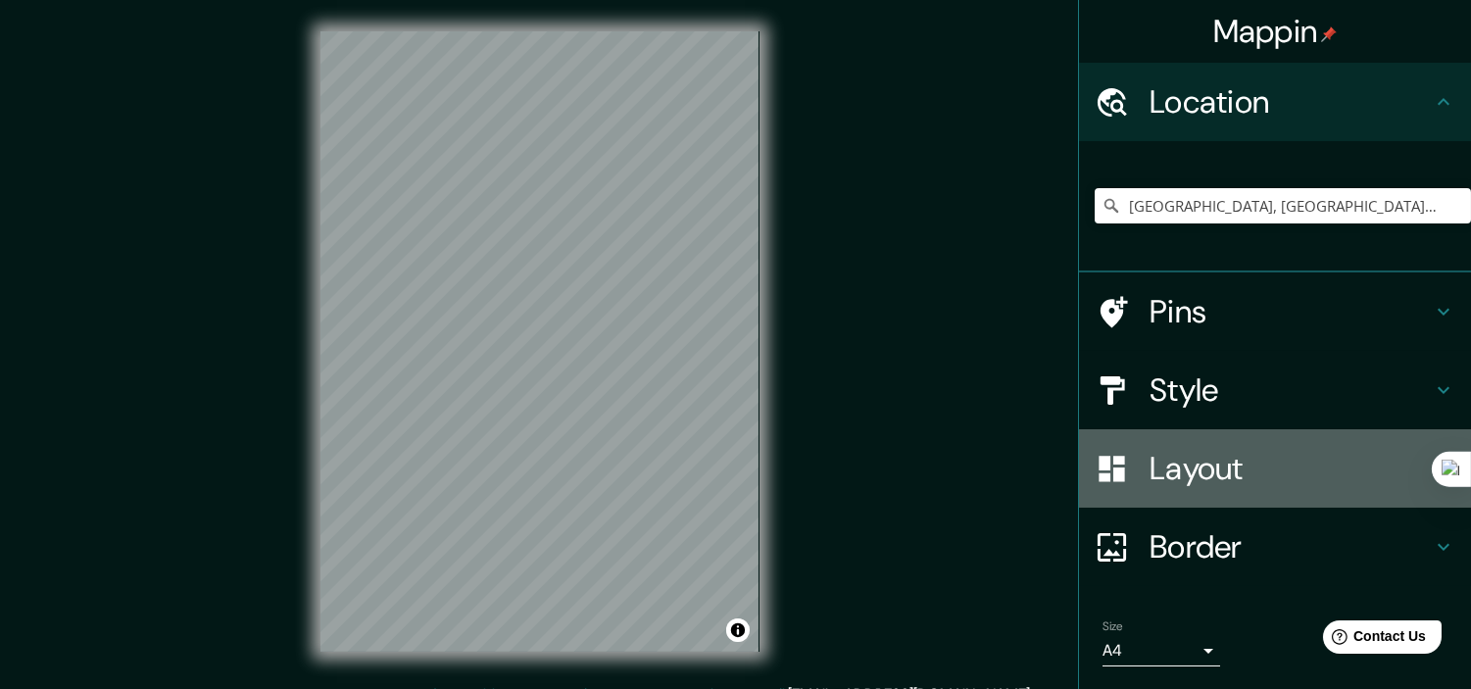
click at [1200, 452] on h4 "Layout" at bounding box center [1291, 468] width 282 height 39
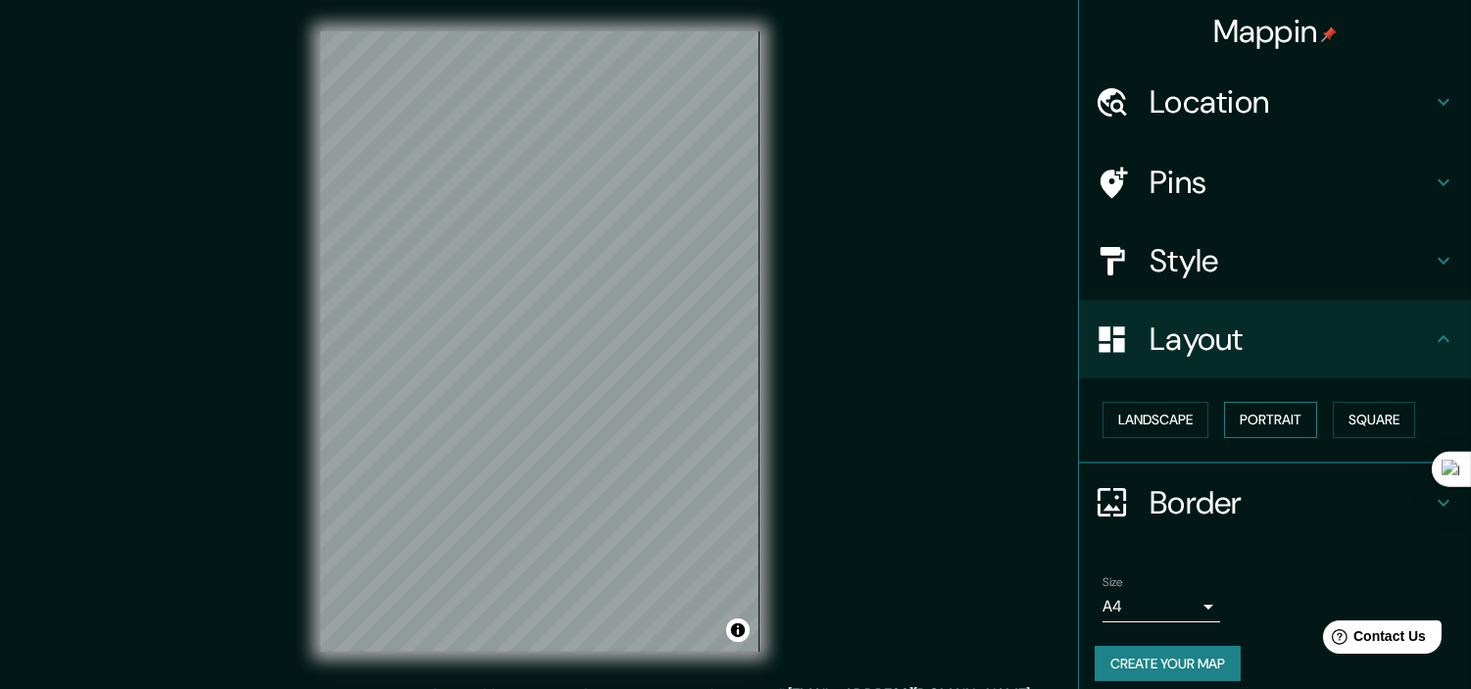
click at [1248, 423] on button "Portrait" at bounding box center [1270, 420] width 93 height 36
click at [1170, 417] on button "Landscape" at bounding box center [1155, 420] width 106 height 36
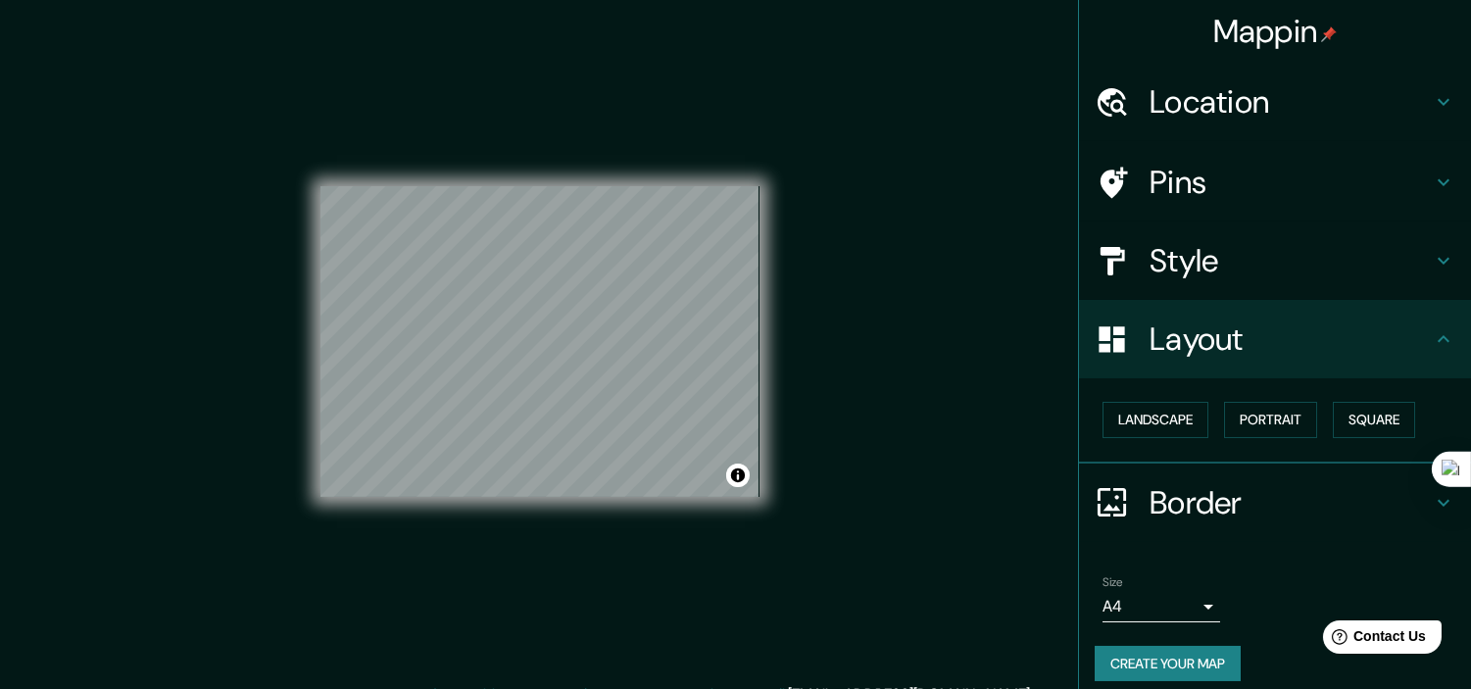
click at [747, 585] on div "© Mapbox © OpenStreetMap Improve this map" at bounding box center [539, 341] width 439 height 620
click at [894, 403] on div "Mappin Location Medellín, Antioquia, Colombia Pins Style Layout Landscape Portr…" at bounding box center [735, 357] width 1471 height 714
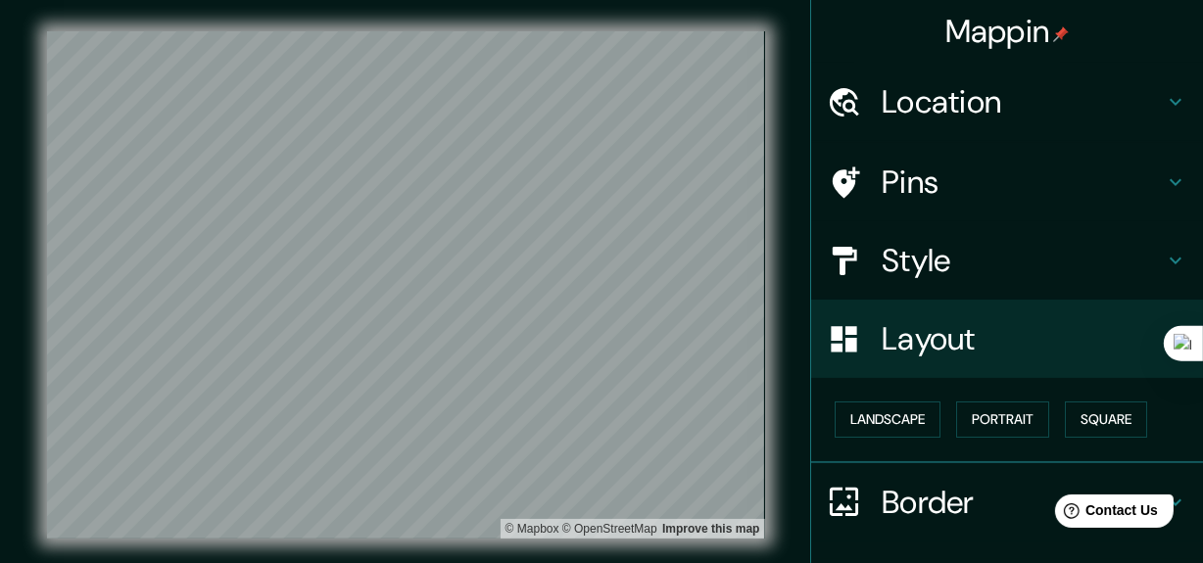
click at [784, 206] on div "© Mapbox © OpenStreetMap Improve this map" at bounding box center [405, 285] width 1083 height 508
click at [989, 420] on button "Portrait" at bounding box center [1002, 420] width 93 height 36
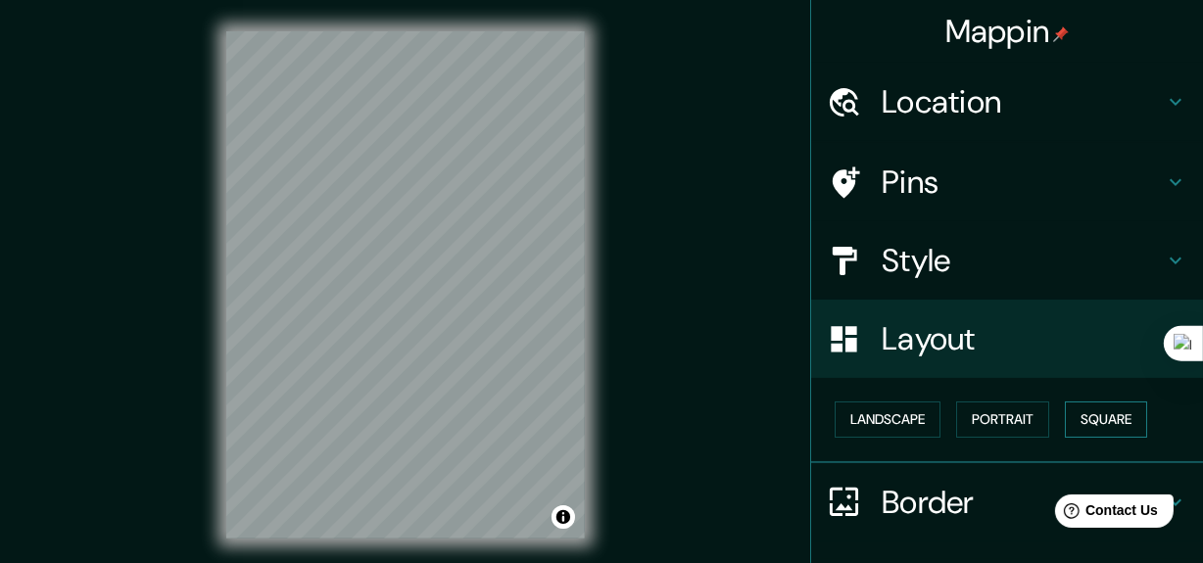
click at [1100, 412] on button "Square" at bounding box center [1106, 420] width 82 height 36
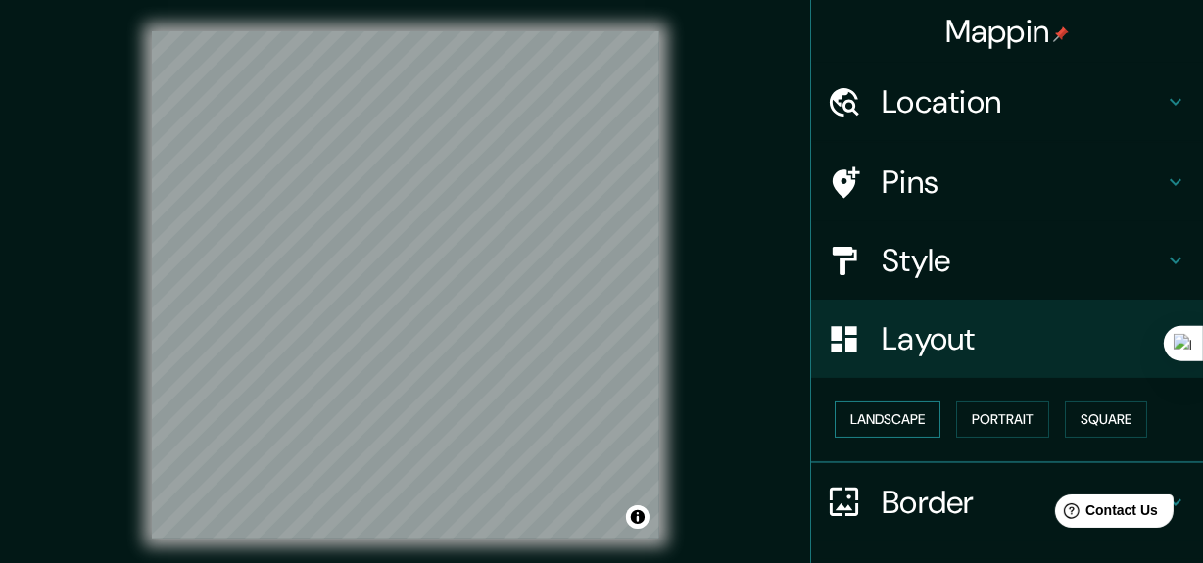
click at [926, 414] on button "Landscape" at bounding box center [888, 420] width 106 height 36
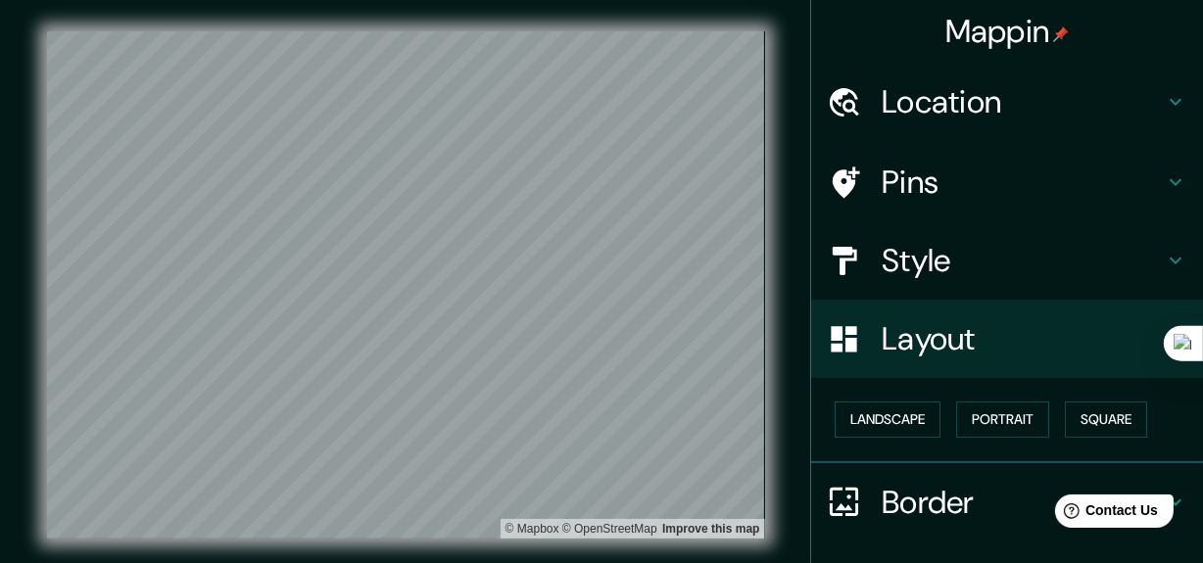
drag, startPoint x: 891, startPoint y: 244, endPoint x: 895, endPoint y: 255, distance: 11.5
click at [891, 245] on h4 "Style" at bounding box center [1023, 260] width 282 height 39
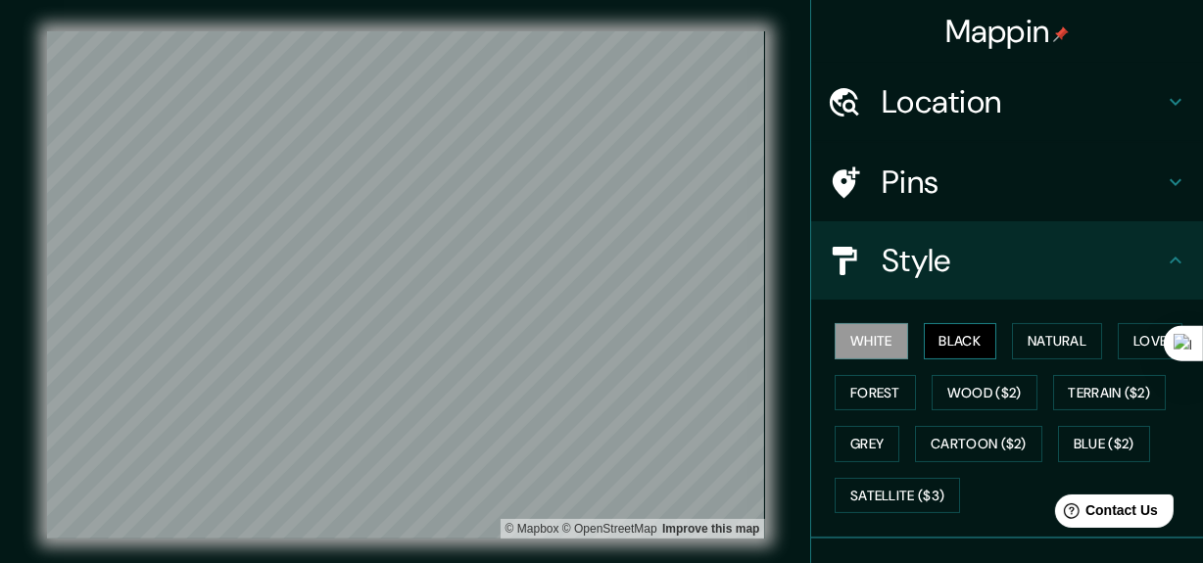
click at [935, 336] on button "Black" at bounding box center [960, 341] width 73 height 36
click at [1022, 349] on button "Natural" at bounding box center [1057, 341] width 90 height 36
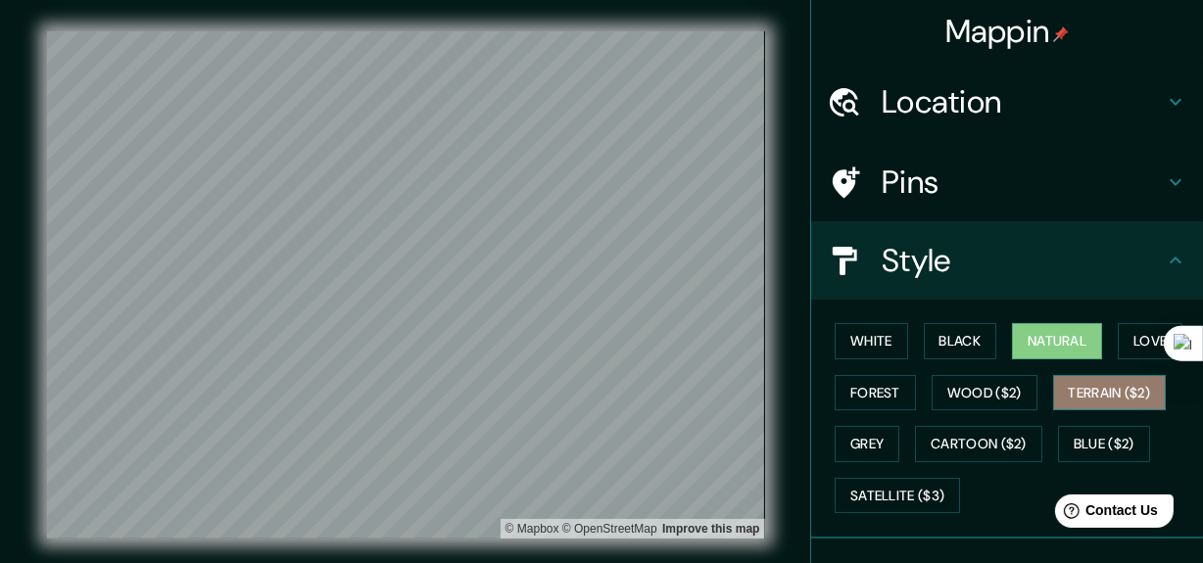
click at [1116, 389] on button "Terrain ($2)" at bounding box center [1110, 393] width 114 height 36
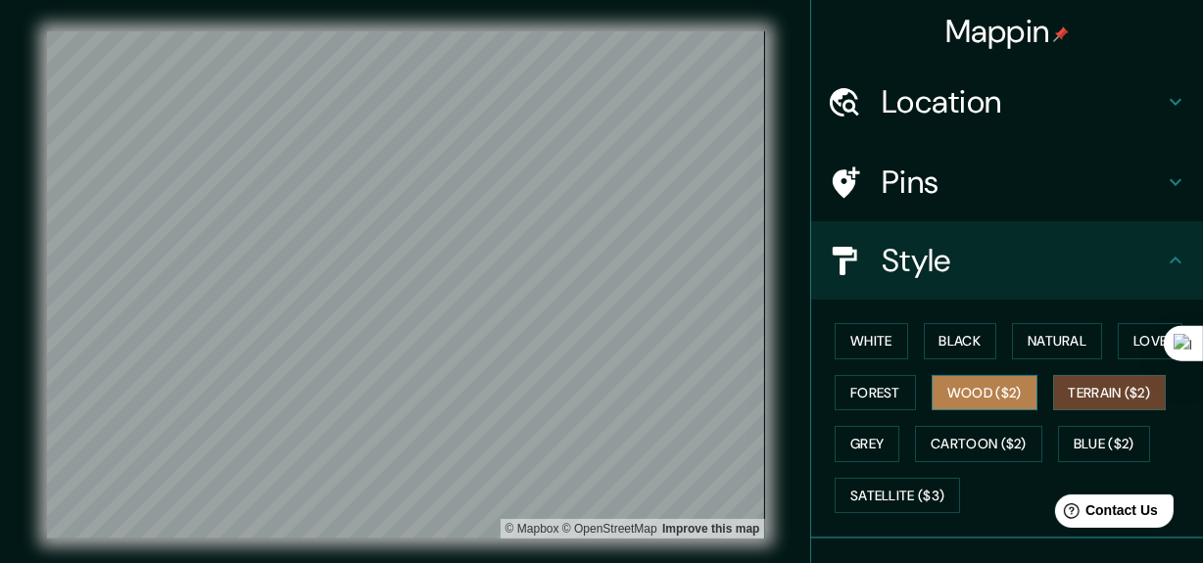
click at [975, 392] on button "Wood ($2)" at bounding box center [985, 393] width 106 height 36
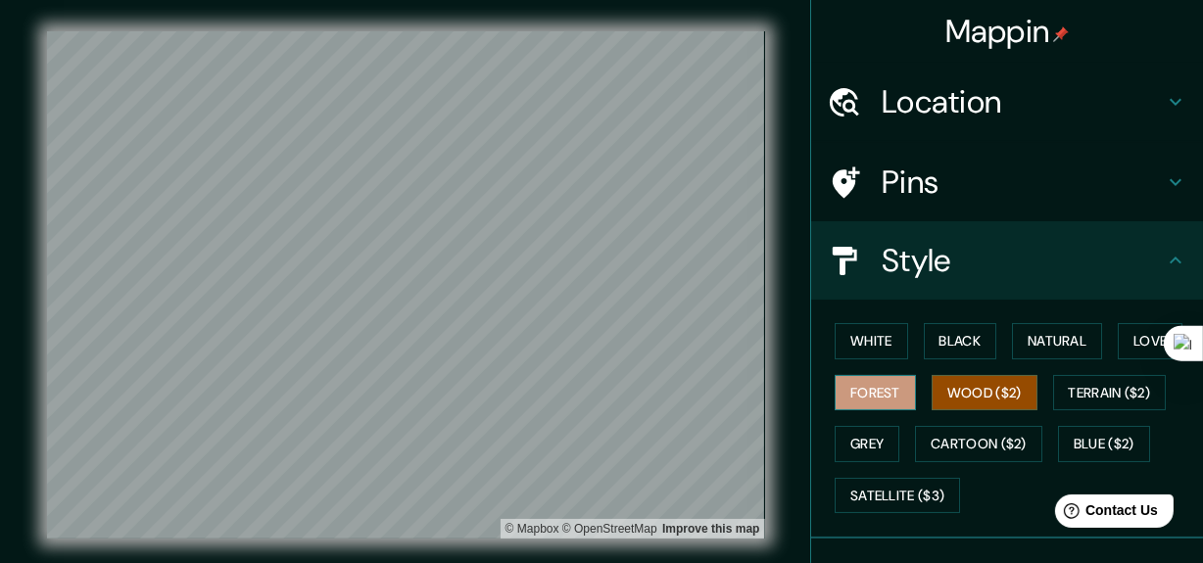
click at [859, 395] on button "Forest" at bounding box center [875, 393] width 81 height 36
click at [863, 433] on button "Grey" at bounding box center [867, 444] width 65 height 36
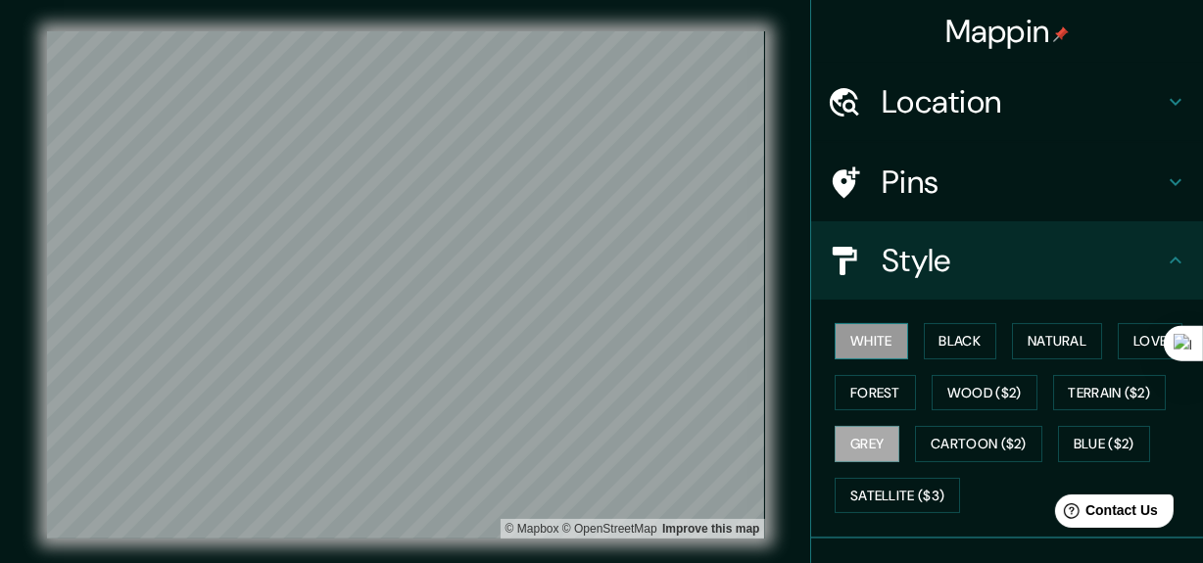
click at [861, 347] on button "White" at bounding box center [871, 341] width 73 height 36
click at [947, 345] on button "Black" at bounding box center [960, 341] width 73 height 36
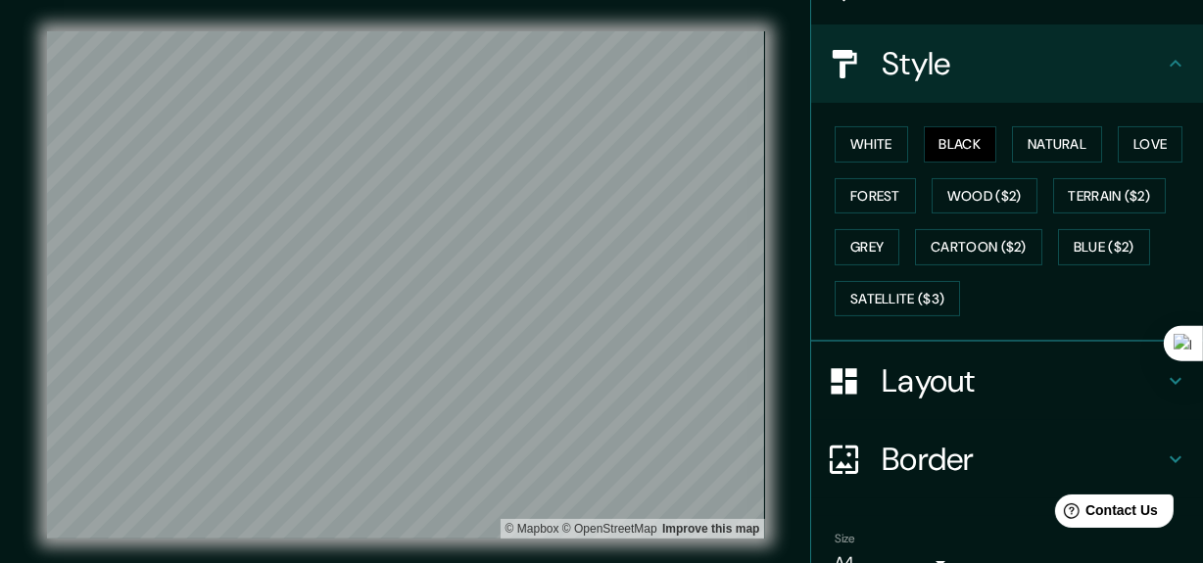
scroll to position [293, 0]
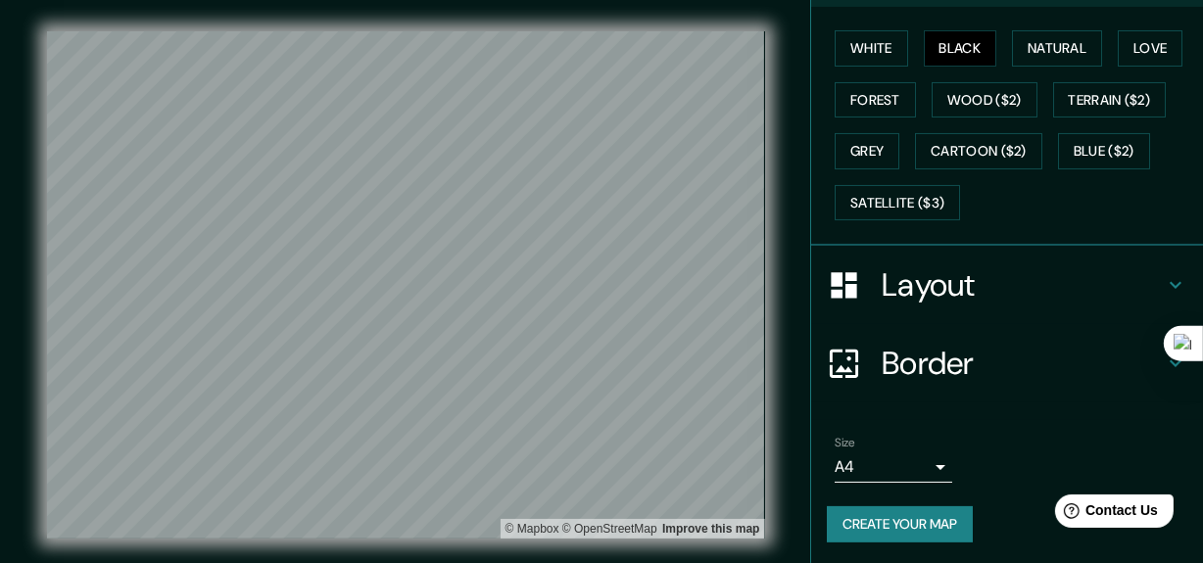
click at [877, 522] on button "Create your map" at bounding box center [900, 525] width 146 height 36
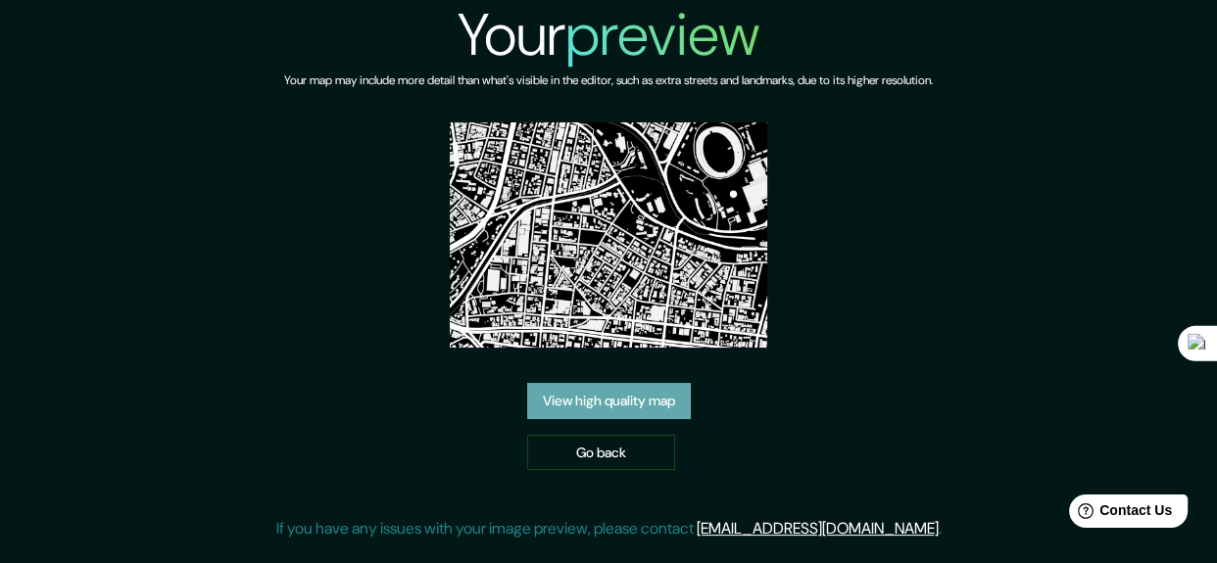
click at [647, 402] on link "View high quality map" at bounding box center [609, 401] width 164 height 36
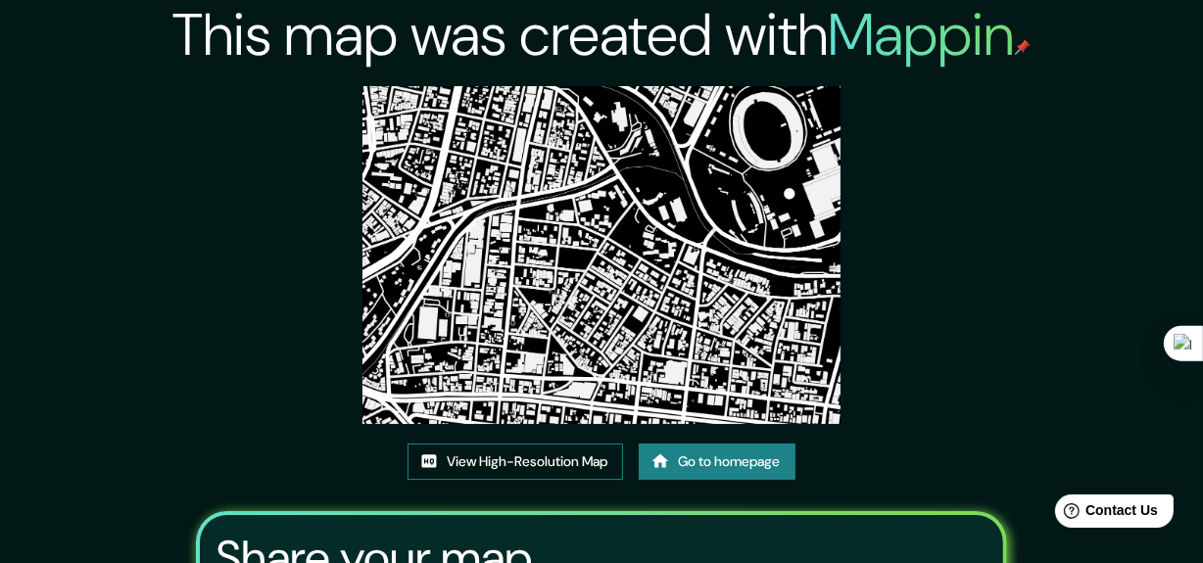
click at [588, 460] on link "View High-Resolution Map" at bounding box center [516, 462] width 216 height 36
click at [754, 456] on link "Go to homepage" at bounding box center [717, 462] width 157 height 36
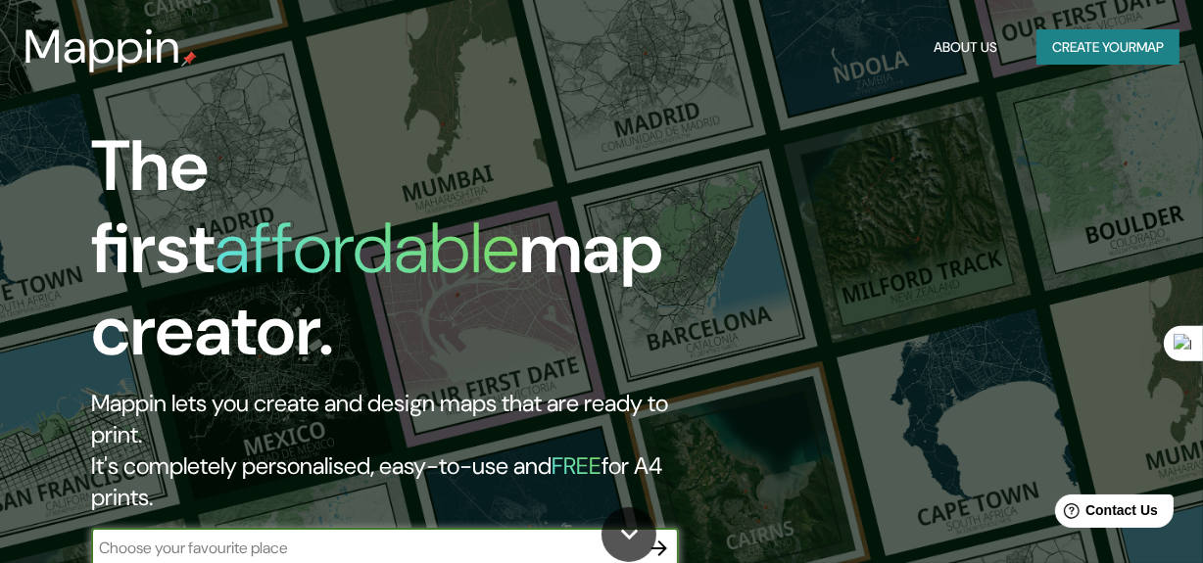
click at [1121, 60] on button "Create your map" at bounding box center [1108, 47] width 143 height 36
